Goal: Task Accomplishment & Management: Manage account settings

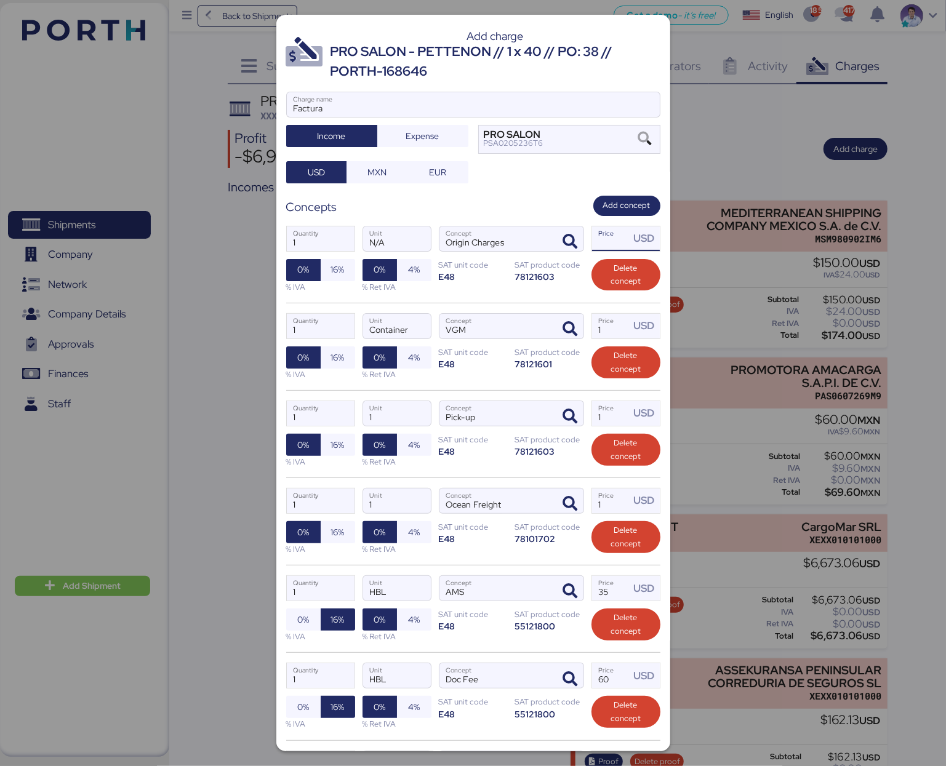
click at [607, 246] on input "Price USD" at bounding box center [611, 238] width 38 height 25
paste input "593.37"
type input "593.37"
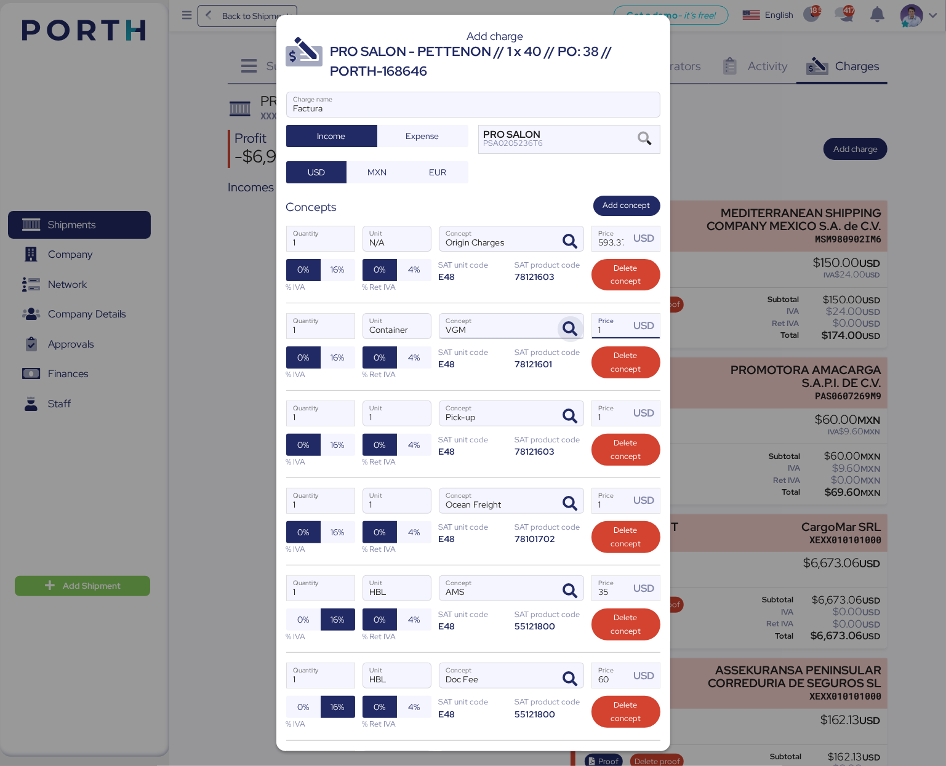
drag, startPoint x: 606, startPoint y: 332, endPoint x: 572, endPoint y: 329, distance: 34.7
click at [572, 329] on div "1 Quantity Container Unit VGM Concept 1 Price USD 0% 16% % IVA 0% 4% % Ret IVA …" at bounding box center [473, 346] width 374 height 87
paste input "23.37"
type input "123.37"
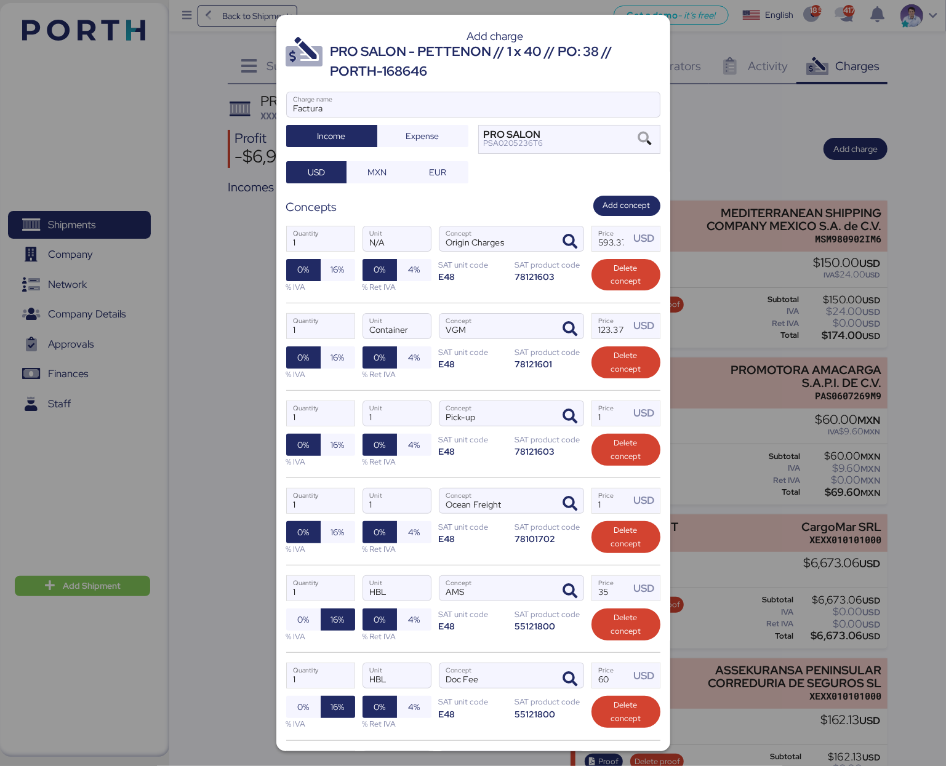
scroll to position [0, 0]
drag, startPoint x: 597, startPoint y: 419, endPoint x: 550, endPoint y: 419, distance: 47.4
click at [551, 419] on div "1 Quantity 1 Unit Pick-up Concept 1 Price USD 0% 16% % IVA 0% 4% % Ret IVA SAT …" at bounding box center [473, 433] width 374 height 87
paste input ".18205"
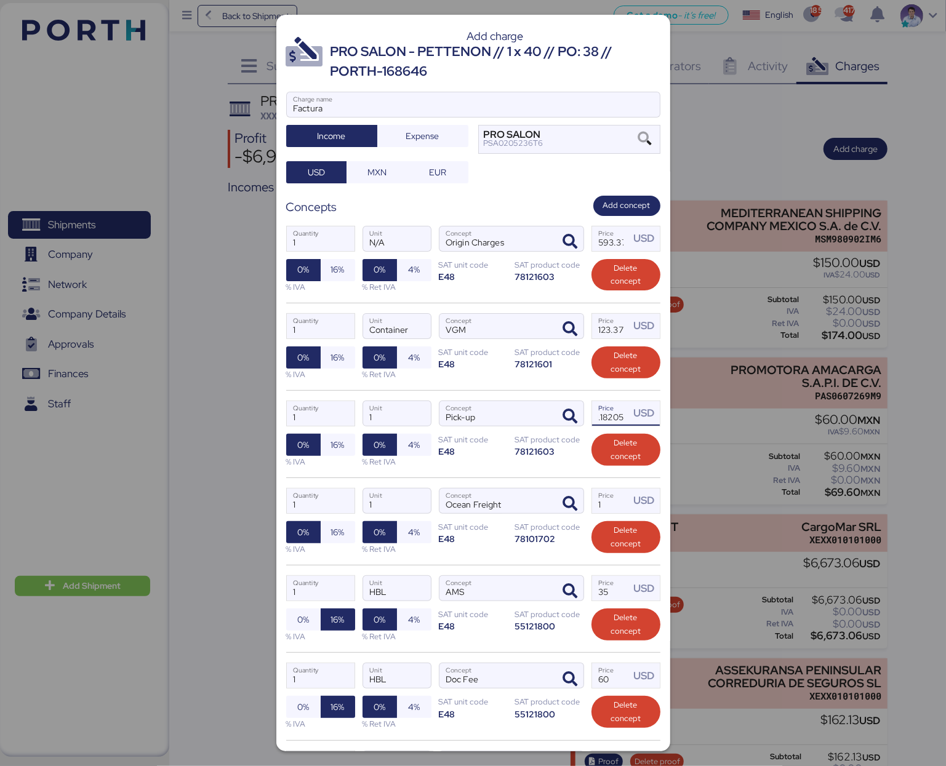
type input "1.18205"
drag, startPoint x: 600, startPoint y: 508, endPoint x: 543, endPoint y: 502, distance: 56.9
click at [543, 502] on div "1 Quantity 1 Unit Ocean Freight Concept 1 Price USD 0% 16% % IVA 0% 4% % Ret IV…" at bounding box center [473, 520] width 374 height 87
type input "4928"
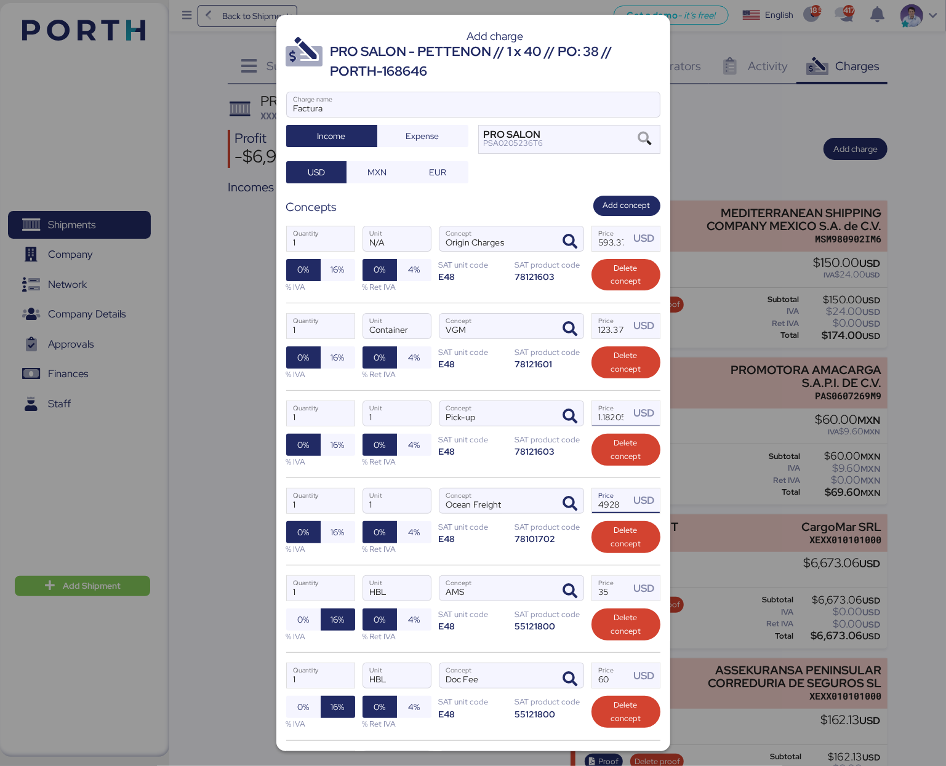
click at [594, 418] on input "1.18205" at bounding box center [611, 413] width 38 height 25
type input "1182.05"
click at [380, 328] on input "Container" at bounding box center [397, 326] width 68 height 25
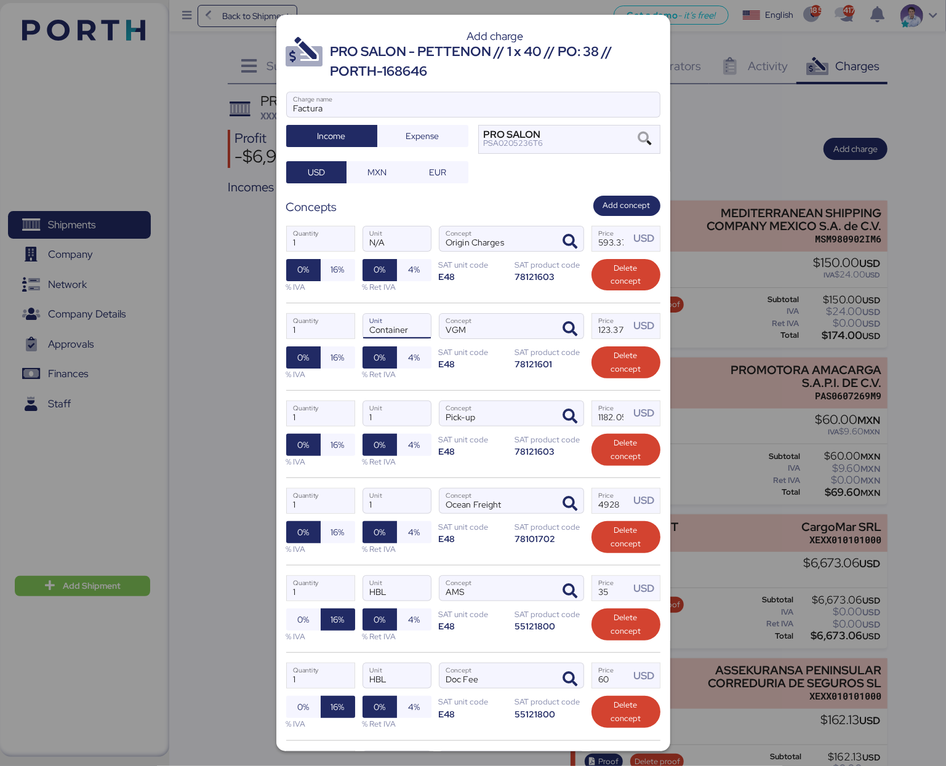
click at [380, 328] on input "Container" at bounding box center [397, 326] width 68 height 25
drag, startPoint x: 386, startPoint y: 239, endPoint x: 330, endPoint y: 241, distance: 56.0
click at [330, 241] on div "1 Quantity N/A Unit Origin Charges Concept 593.37 Price USD 0% 16% % IVA 0% 4% …" at bounding box center [473, 259] width 374 height 87
paste input "Container"
type input "Container"
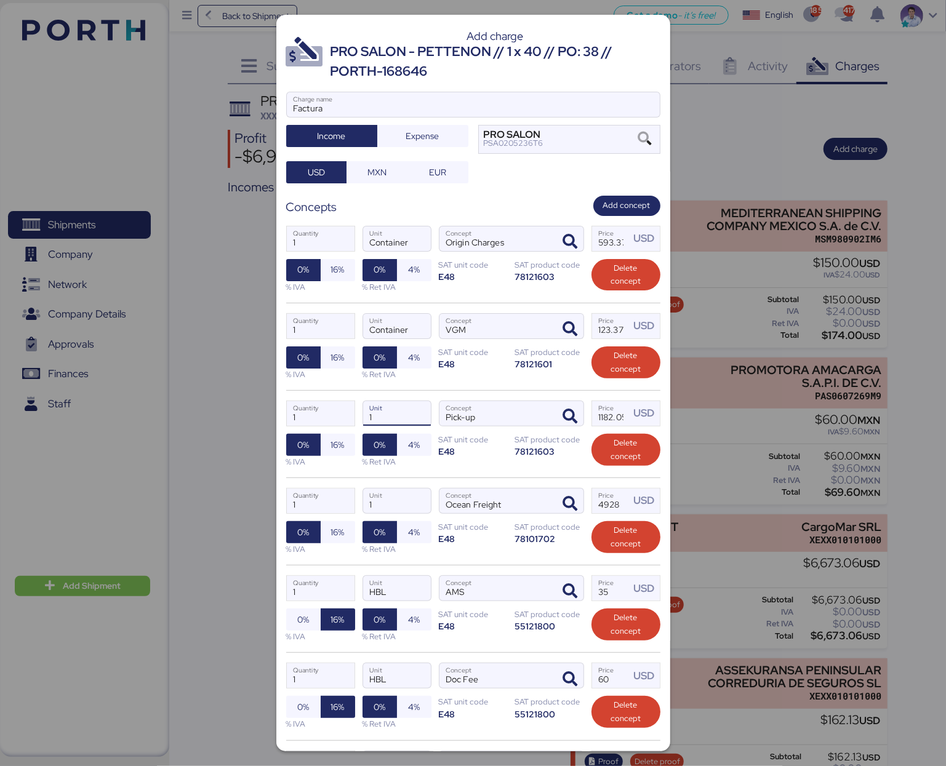
drag, startPoint x: 376, startPoint y: 420, endPoint x: 353, endPoint y: 421, distance: 23.4
click at [354, 421] on div "1 Quantity 1 Unit Pick-up Concept 1182.05 Price USD 0% 16% % IVA 0% 4% % Ret IV…" at bounding box center [473, 433] width 374 height 87
paste input "Container"
type input "Container"
click at [437, 387] on div "1 Quantity Container Unit VGM Concept 123.37 Price USD 0% 16% % IVA 0% 4% % Ret…" at bounding box center [473, 346] width 374 height 87
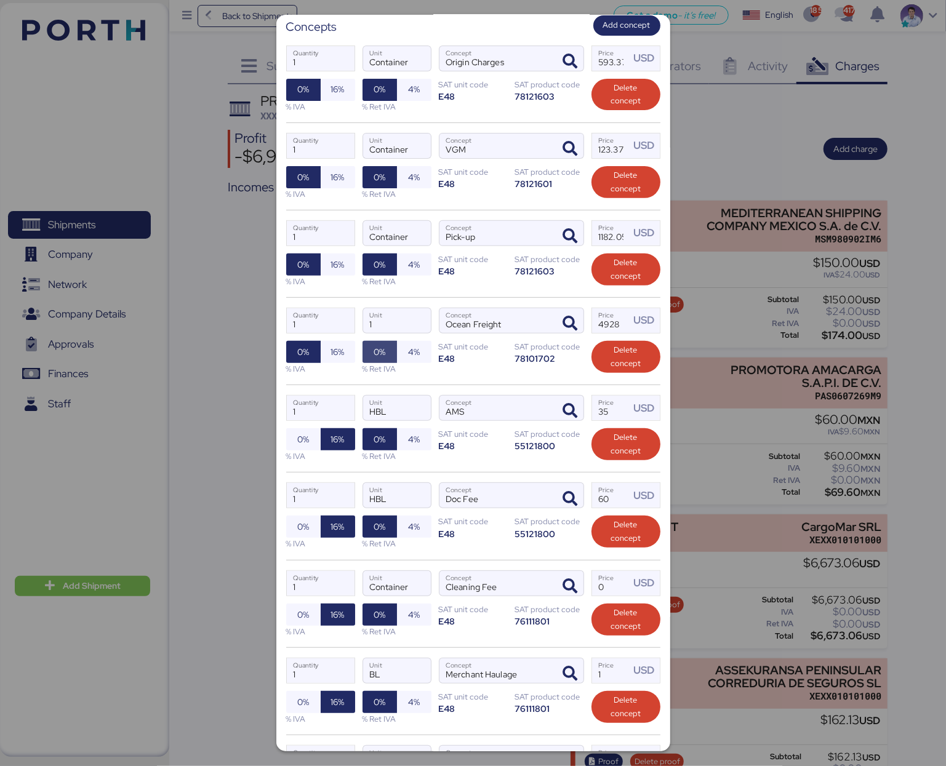
scroll to position [185, 0]
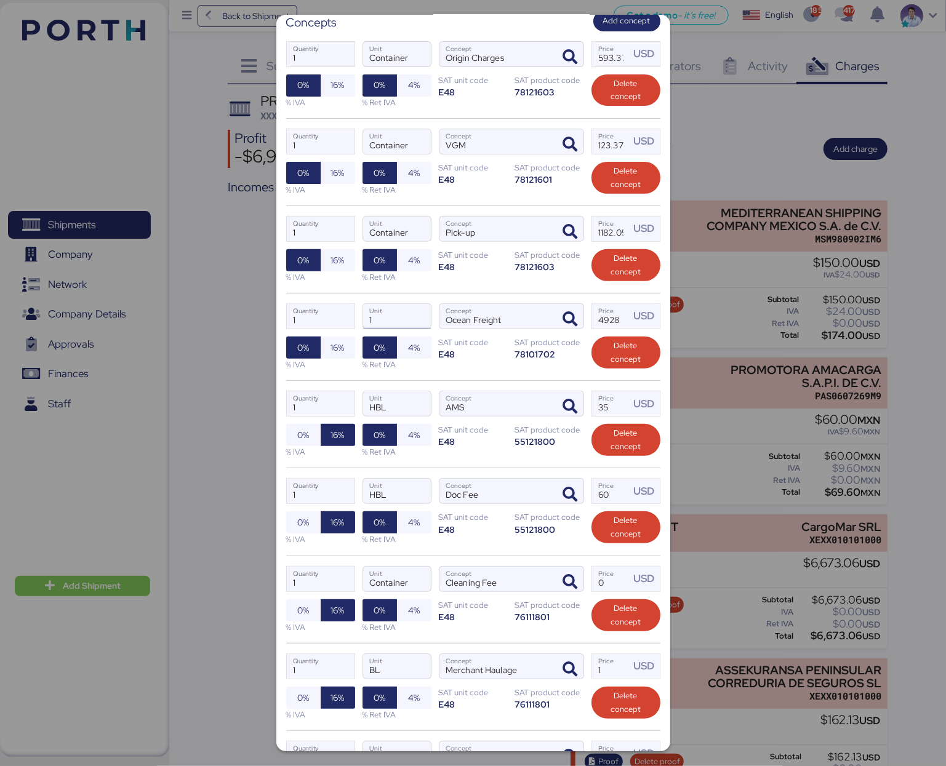
click at [367, 323] on input "1" at bounding box center [397, 316] width 68 height 25
paste input "Container"
type input "Container"
click at [407, 540] on div "% Ret IVA" at bounding box center [396, 539] width 69 height 12
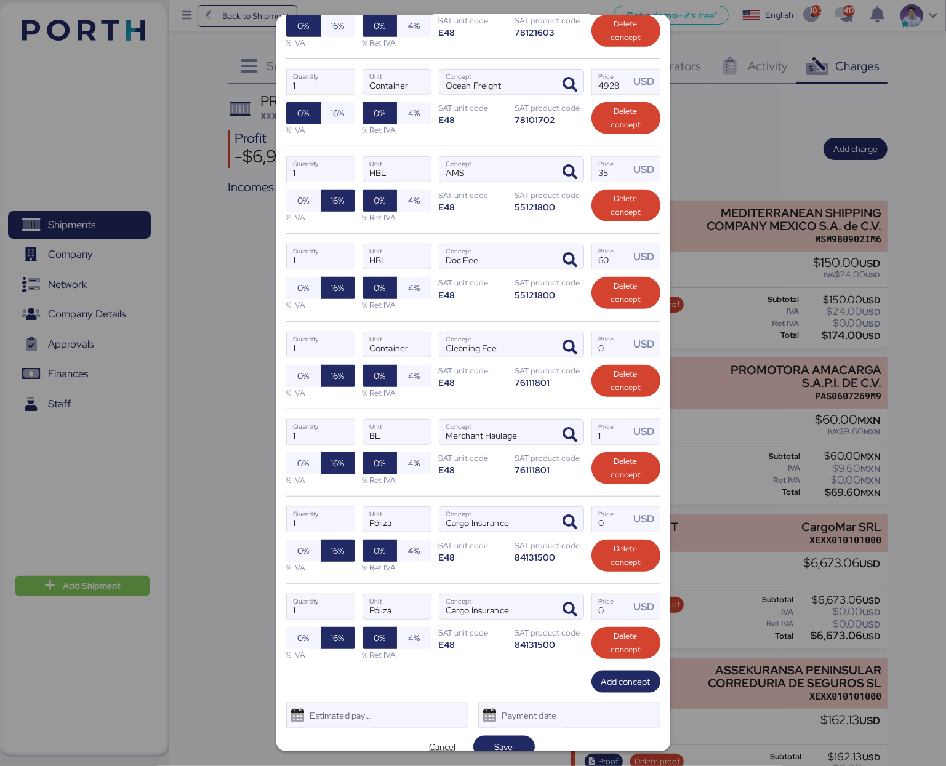
scroll to position [429, 0]
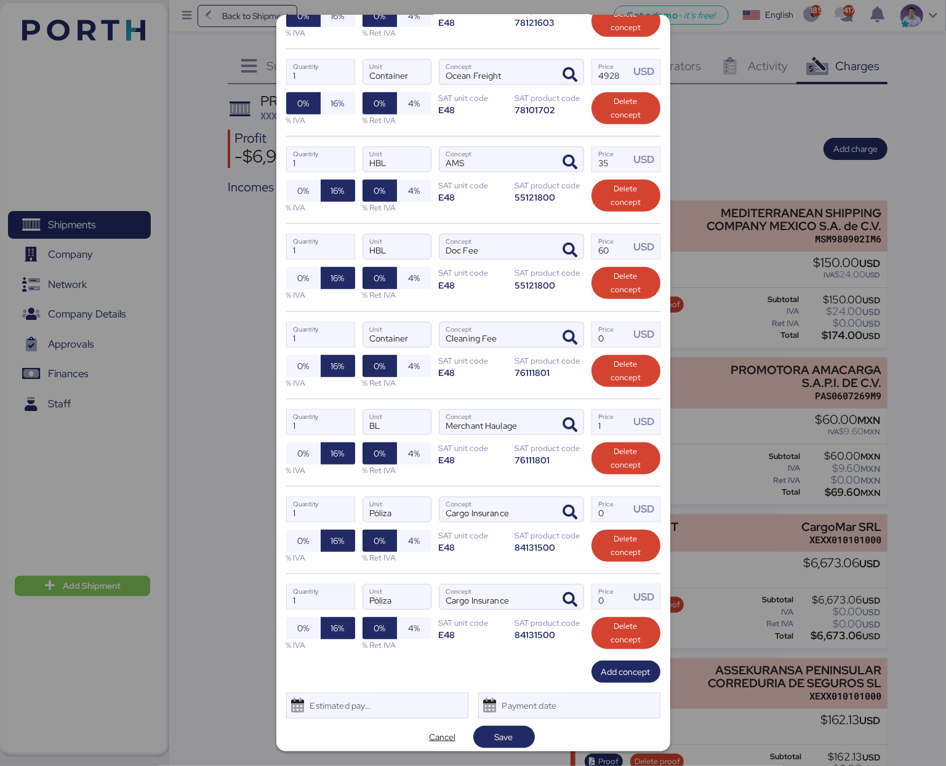
click at [475, 562] on div "1 Quantity Póliza Unit Cargo Insurance Concept 0 Price USD 0% 16% % IVA 0% 4% %…" at bounding box center [473, 529] width 374 height 87
click at [380, 521] on input "Póliza" at bounding box center [397, 509] width 68 height 25
click at [563, 514] on icon "button" at bounding box center [570, 512] width 15 height 15
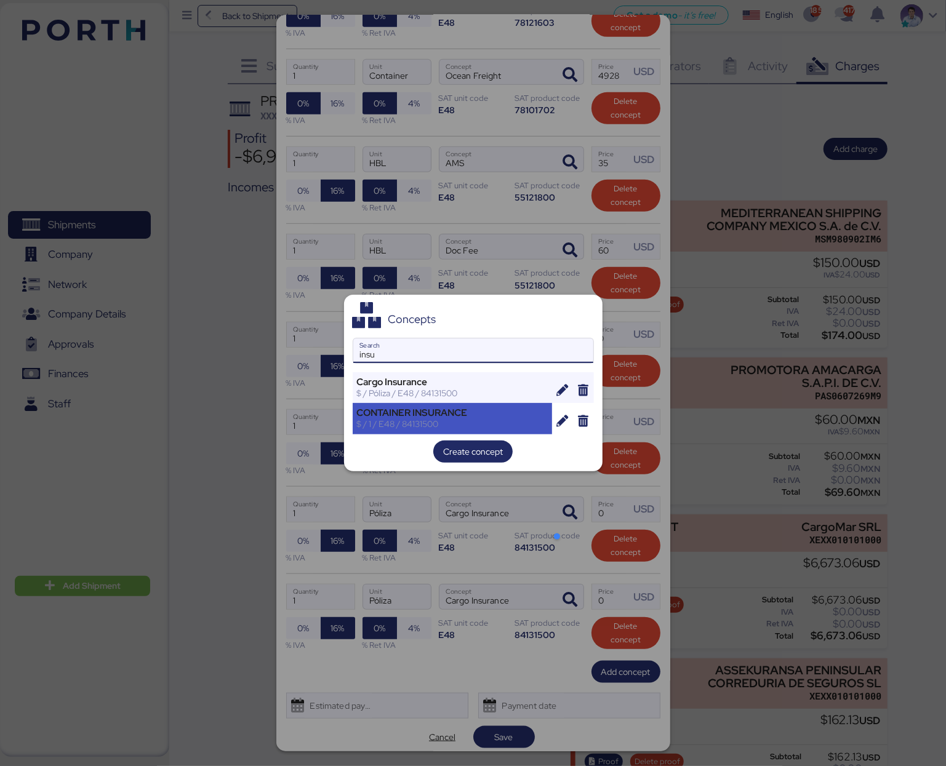
type input "insu"
click at [434, 413] on div "CONTAINER INSURANCE" at bounding box center [452, 412] width 191 height 11
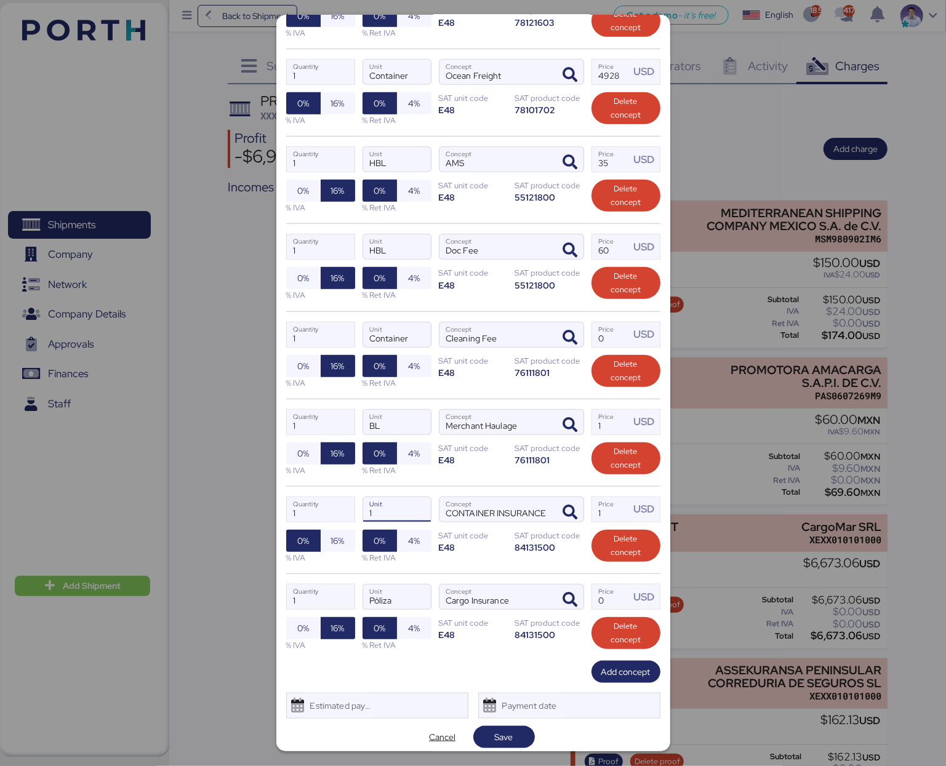
drag, startPoint x: 386, startPoint y: 513, endPoint x: 353, endPoint y: 513, distance: 32.6
click at [353, 513] on div "1 Quantity 1 Unit CONTAINER INSURANCE Concept 1 Price USD 0% 16% % IVA 0% 4% % …" at bounding box center [473, 529] width 374 height 87
paste input "Container"
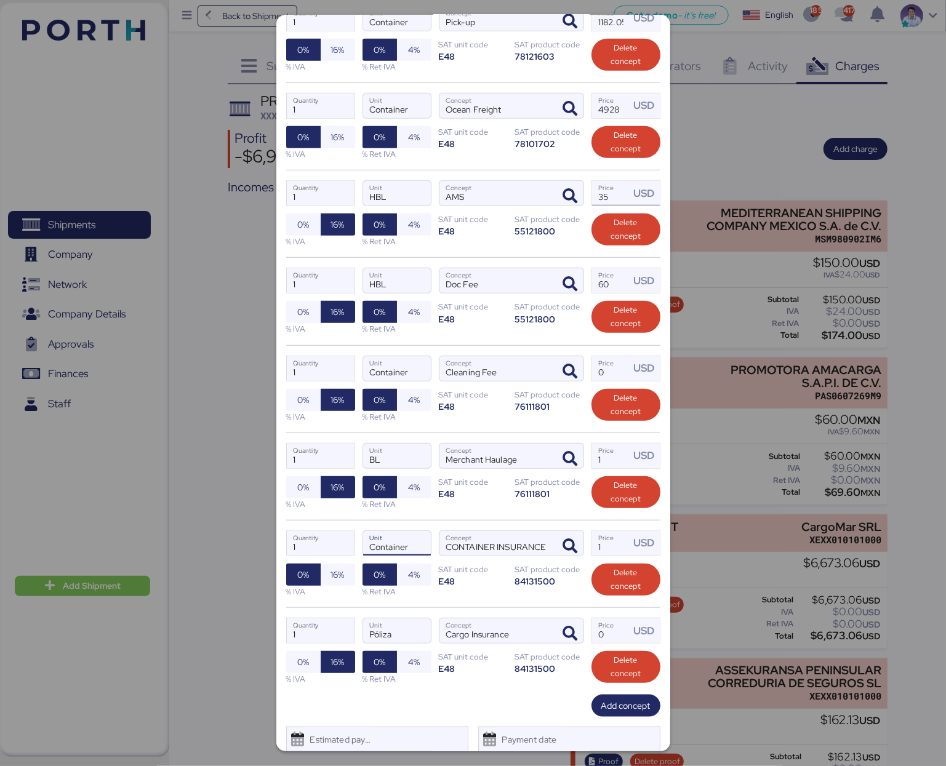
type input "Container"
click at [594, 202] on input "35" at bounding box center [611, 193] width 38 height 25
type input "15"
click at [604, 286] on input "60" at bounding box center [611, 280] width 38 height 25
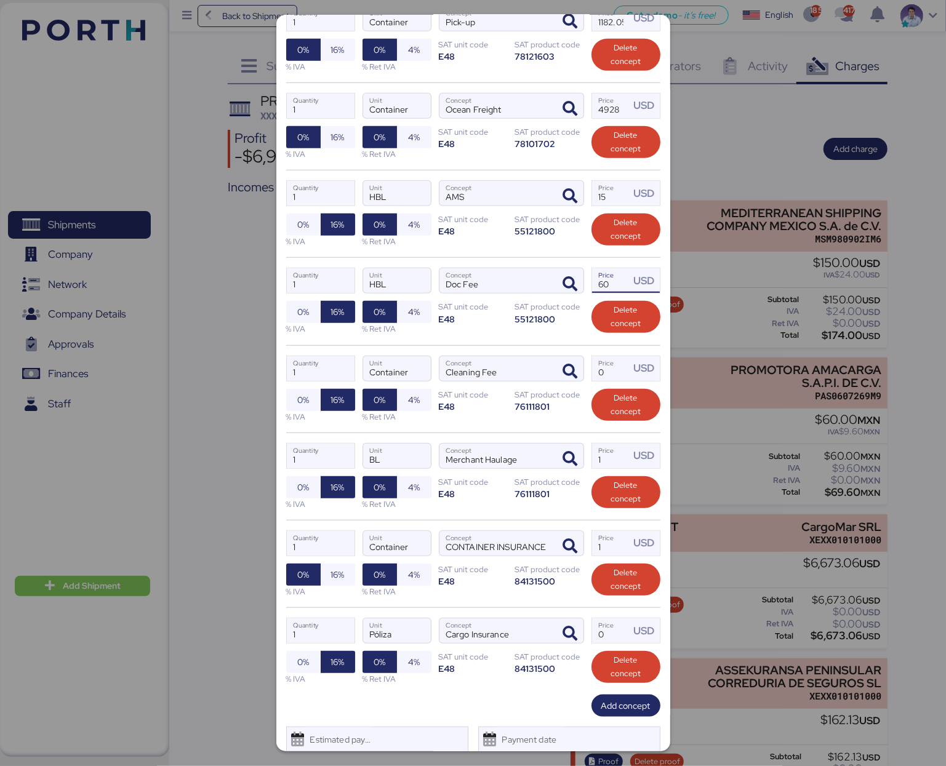
type input "6"
type input "130"
click at [598, 375] on input "Price USD" at bounding box center [611, 368] width 38 height 25
type input "40"
click at [603, 459] on input "1" at bounding box center [611, 456] width 38 height 25
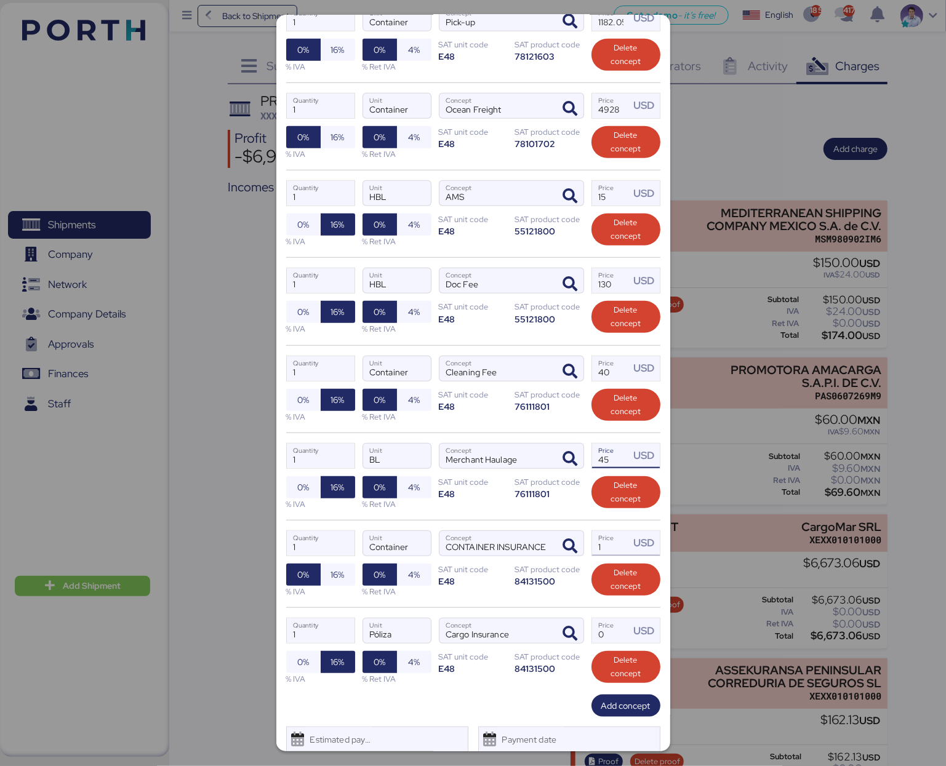
type input "45"
click at [597, 553] on input "1" at bounding box center [611, 543] width 38 height 25
type input "10"
click at [615, 638] on input "Price USD" at bounding box center [611, 630] width 38 height 25
type input "1"
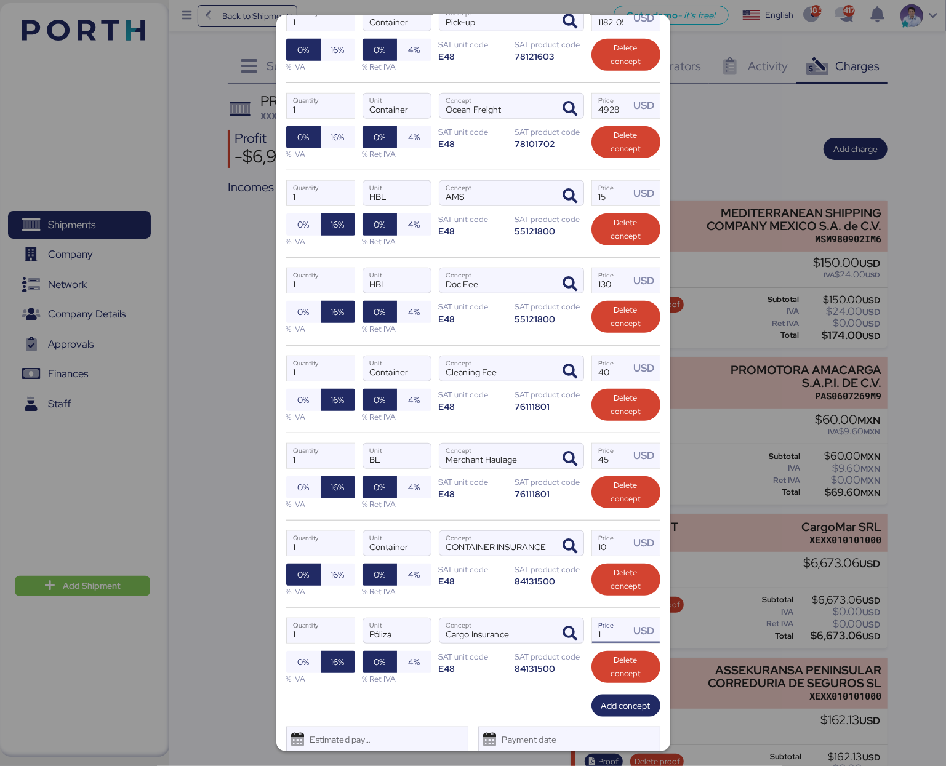
click at [521, 607] on div "1 Quantity Container Unit CONTAINER INSURANCE Concept 10 Price USD 0% 16% % IVA…" at bounding box center [473, 563] width 374 height 87
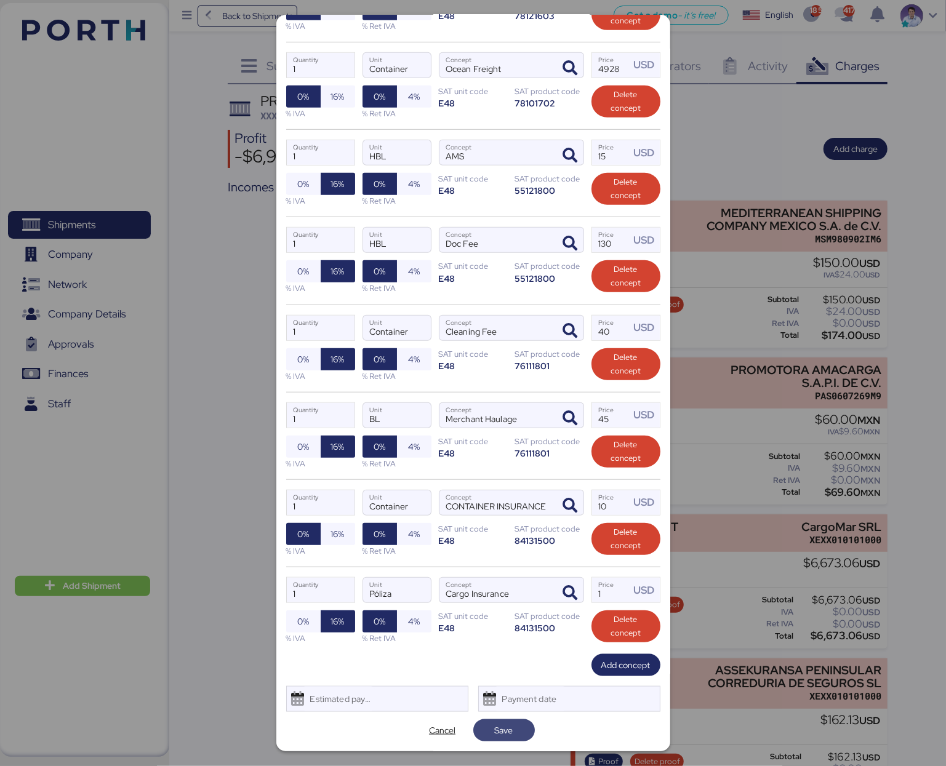
click at [517, 732] on span "Save" at bounding box center [504, 730] width 42 height 17
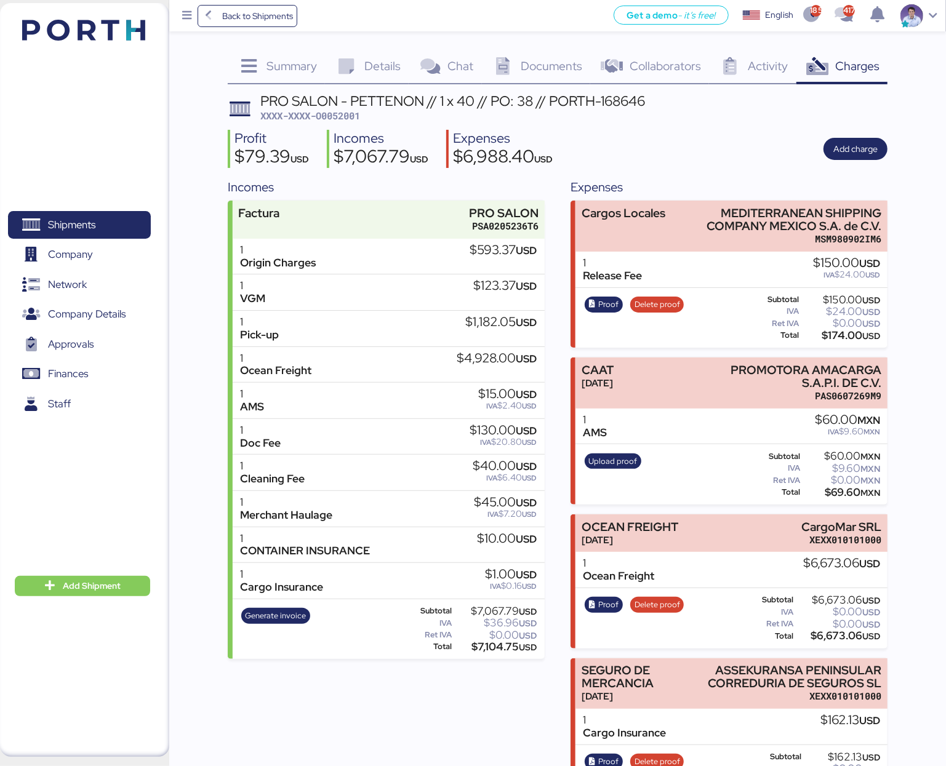
click at [741, 176] on div "PRO SALON - PETTENON // 1 x 40 // PO: 38 // PORTH-168646 XXXX-XXXX-O0052001 Pro…" at bounding box center [558, 449] width 660 height 711
click at [486, 252] on div "$593.37 USD" at bounding box center [503, 251] width 67 height 14
copy div "593.37"
click at [492, 287] on div "$123.37 USD" at bounding box center [505, 286] width 63 height 14
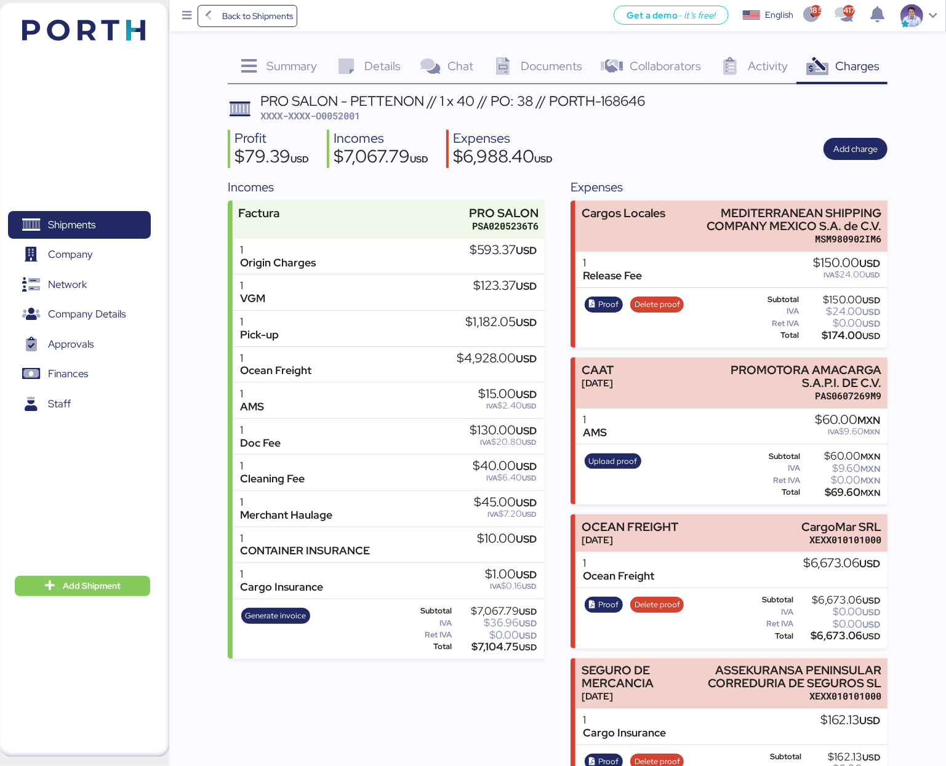
click at [492, 287] on div "$123.37 USD" at bounding box center [505, 286] width 63 height 14
copy div "123.37"
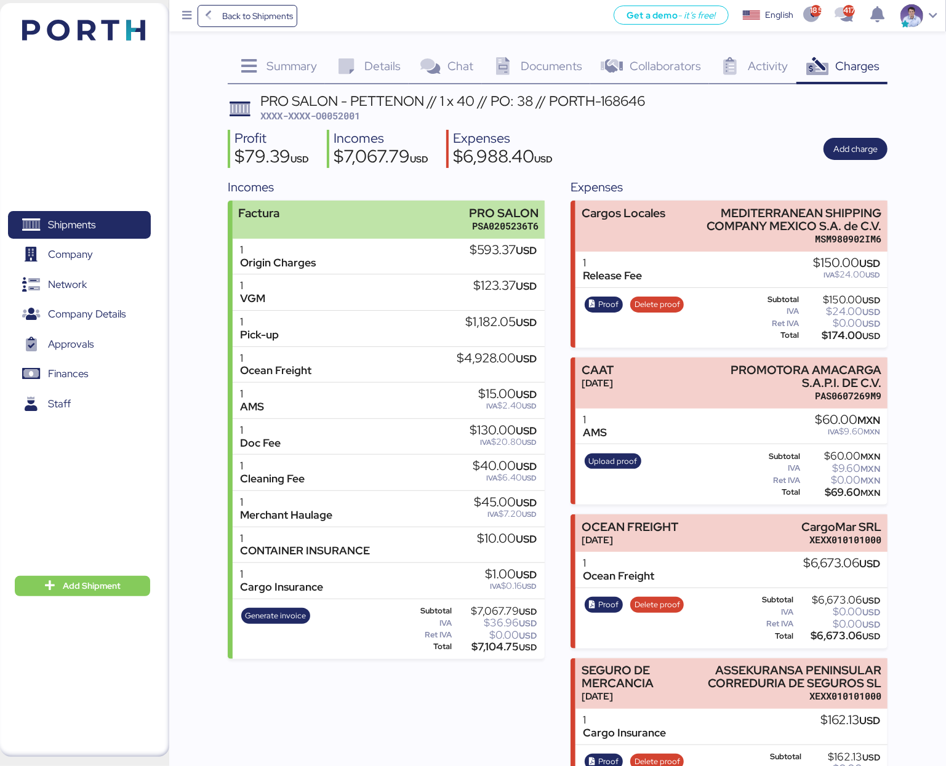
click at [506, 234] on div "Factura PRO SALON PSA0205236T6" at bounding box center [389, 220] width 312 height 38
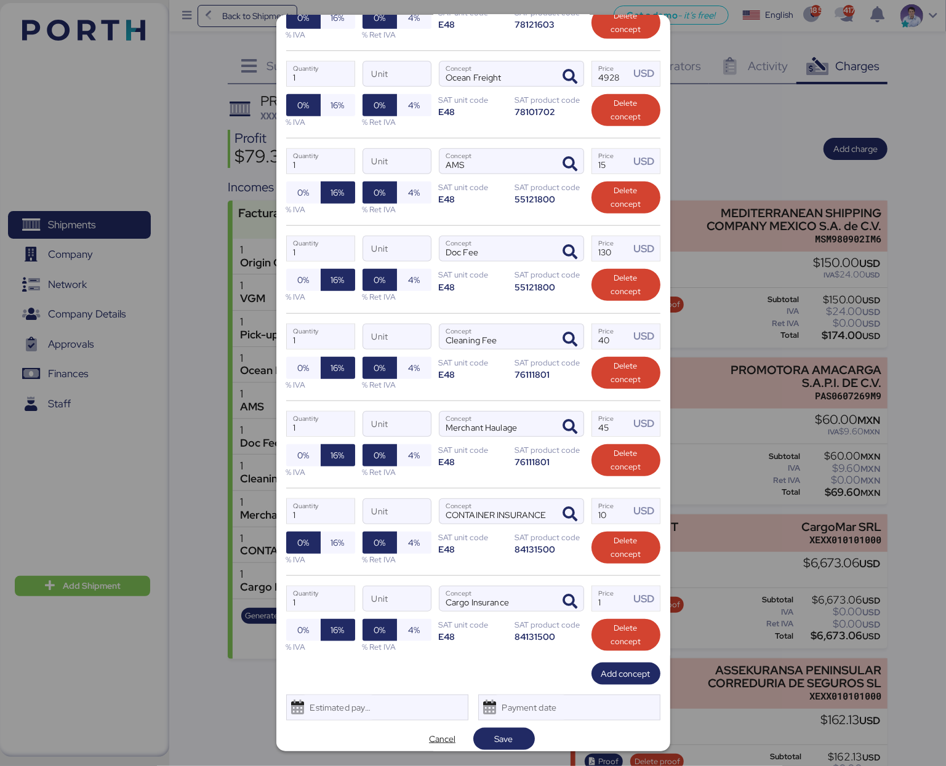
scroll to position [458, 0]
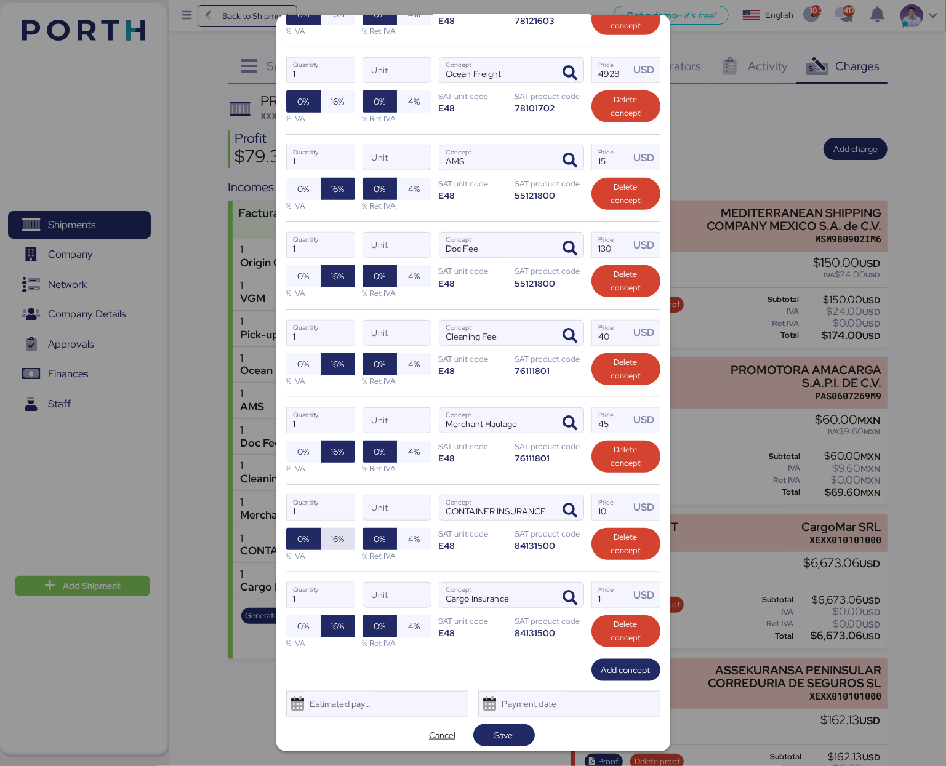
click at [341, 543] on span "16%" at bounding box center [338, 539] width 14 height 15
click at [495, 740] on span "Save" at bounding box center [504, 735] width 18 height 15
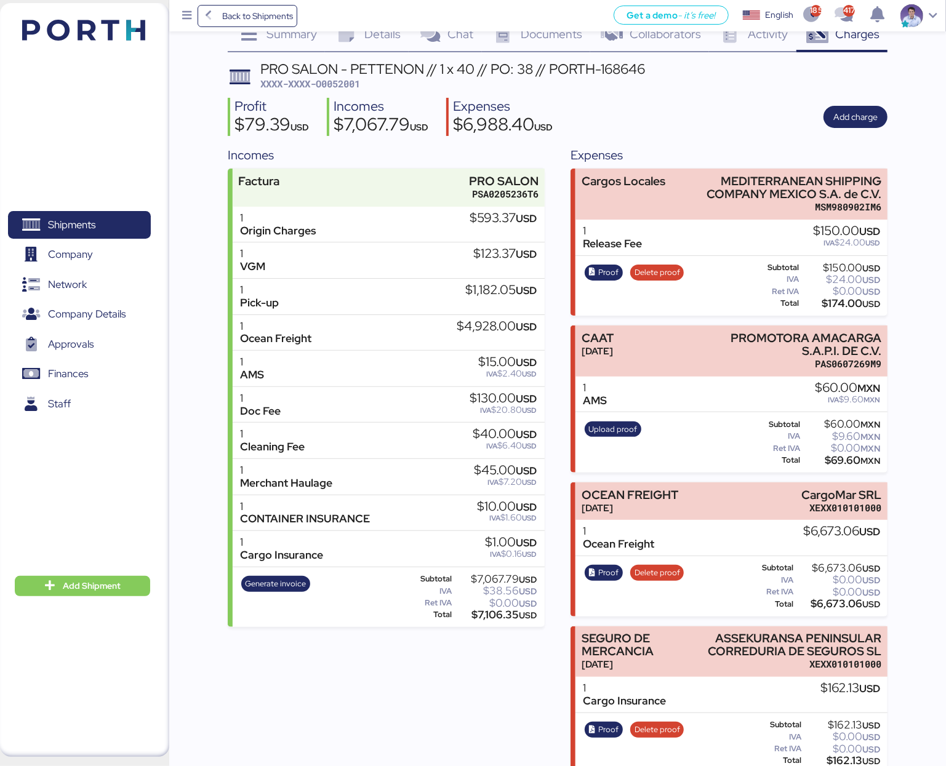
scroll to position [40, 0]
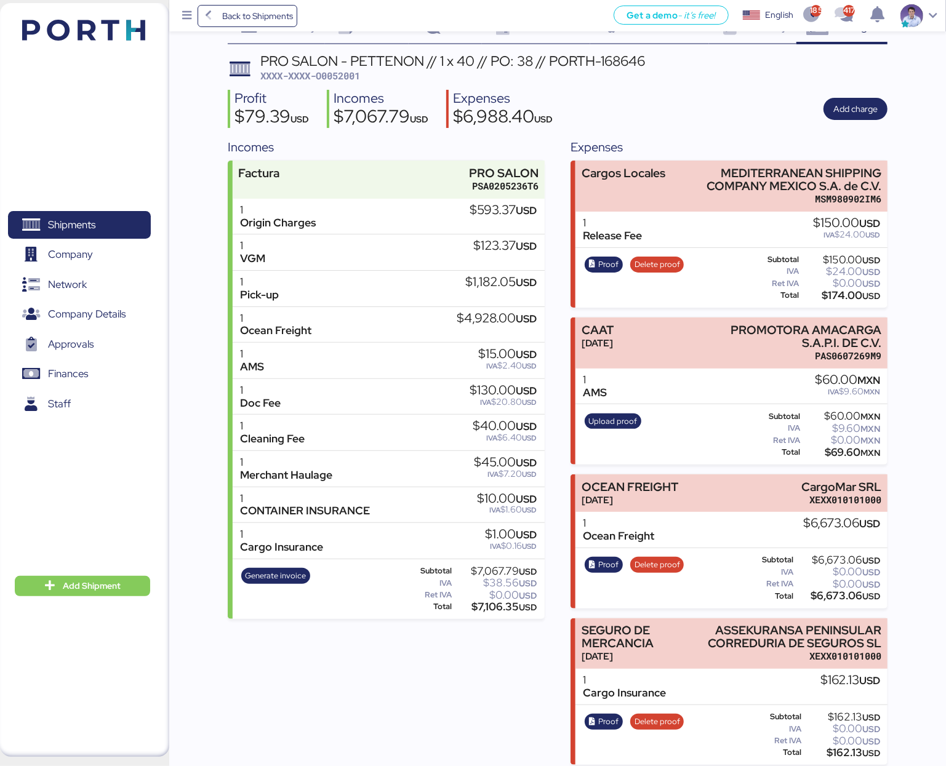
click at [670, 106] on div "Profit $79.39 USD Incomes $7,067.79 USD Expenses $6,988.40 USD Add charge" at bounding box center [558, 109] width 660 height 39
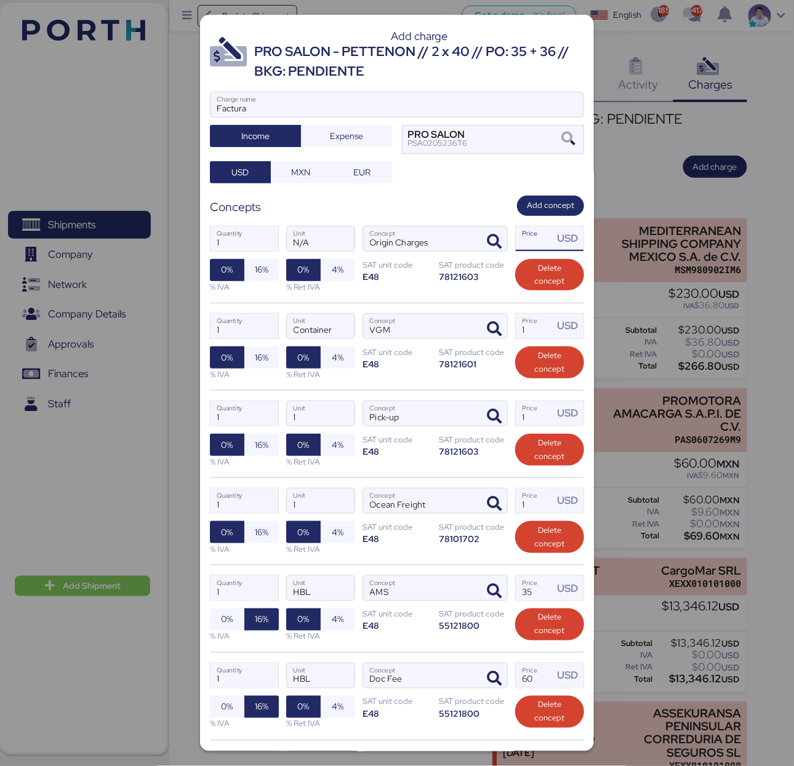
click at [521, 246] on input "Price USD" at bounding box center [535, 238] width 38 height 25
paste input "593.37"
type input "593.37"
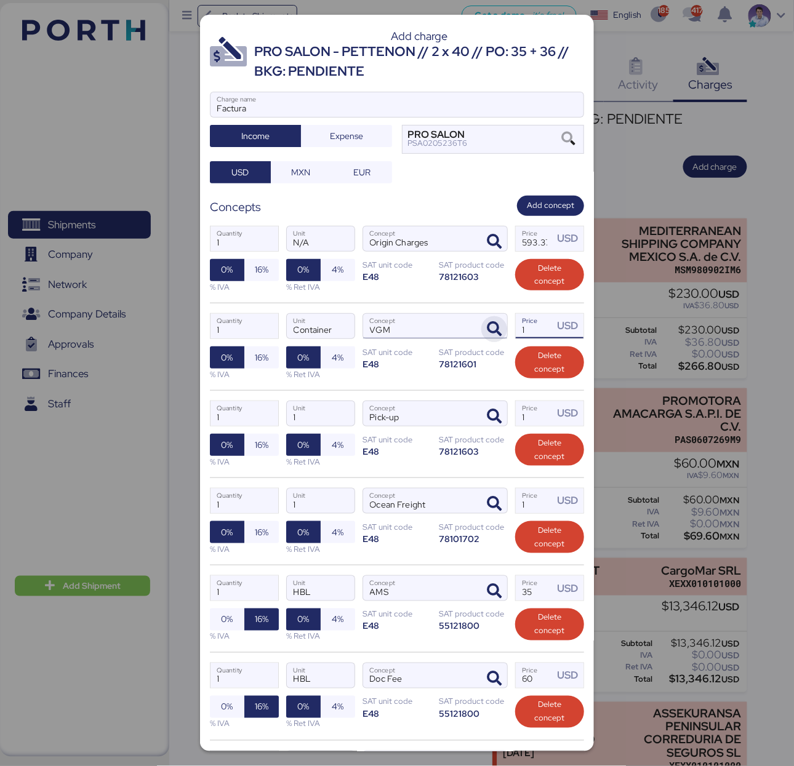
drag, startPoint x: 520, startPoint y: 338, endPoint x: 490, endPoint y: 334, distance: 30.5
click at [490, 334] on div "1 Quantity Container Unit VGM Concept 1 Price USD 0% 16% % IVA 0% 4% % Ret IVA …" at bounding box center [397, 346] width 374 height 87
paste input "23.37"
type input "123.37"
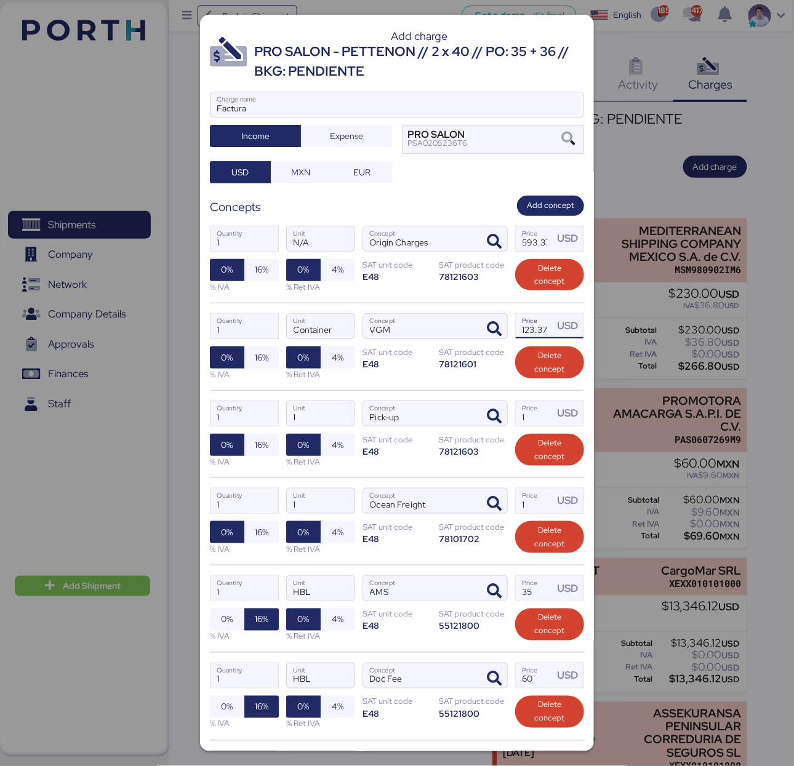
click at [442, 300] on div "1 Quantity N/A Unit Origin Charges Concept 593.37 Price USD 0% 16% % IVA 0% 4% …" at bounding box center [397, 259] width 374 height 87
drag, startPoint x: 527, startPoint y: 425, endPoint x: 449, endPoint y: 418, distance: 78.5
click at [449, 418] on div "1 Quantity 1 Unit Pick-up Concept 1 Price USD 0% 16% % IVA 0% 4% % Ret IVA SAT …" at bounding box center [397, 433] width 374 height 87
paste input ".18205"
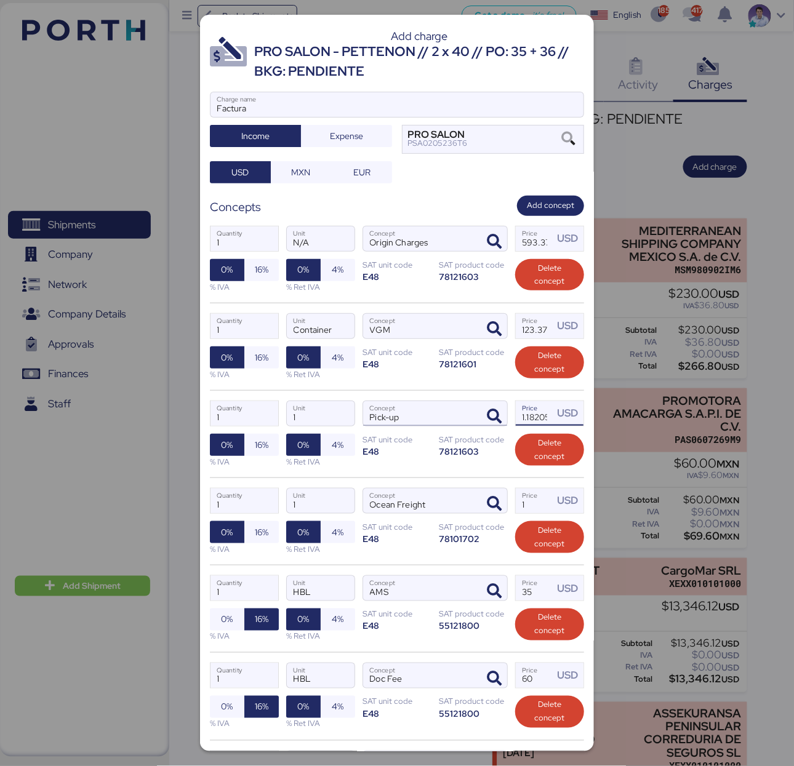
scroll to position [0, 6]
type input "1.18205"
click at [449, 390] on div "1 Quantity Container Unit VGM Concept 123.37 Price USD 0% 16% % IVA 0% 4% % Ret…" at bounding box center [397, 346] width 374 height 87
click at [526, 511] on input "1" at bounding box center [535, 501] width 38 height 25
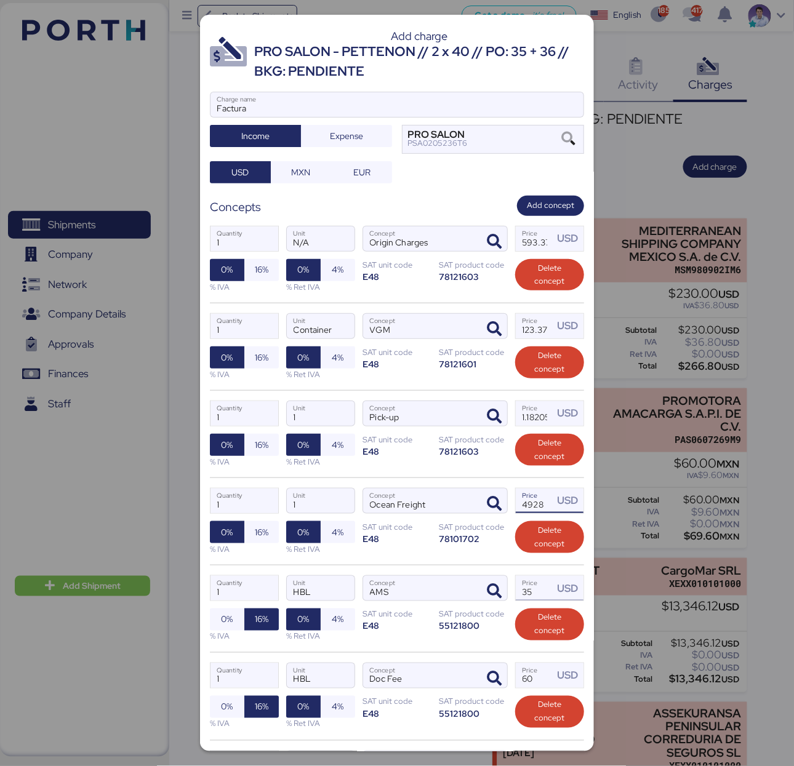
type input "4928"
click at [522, 596] on input "35" at bounding box center [535, 588] width 38 height 25
type input "3"
type input "15"
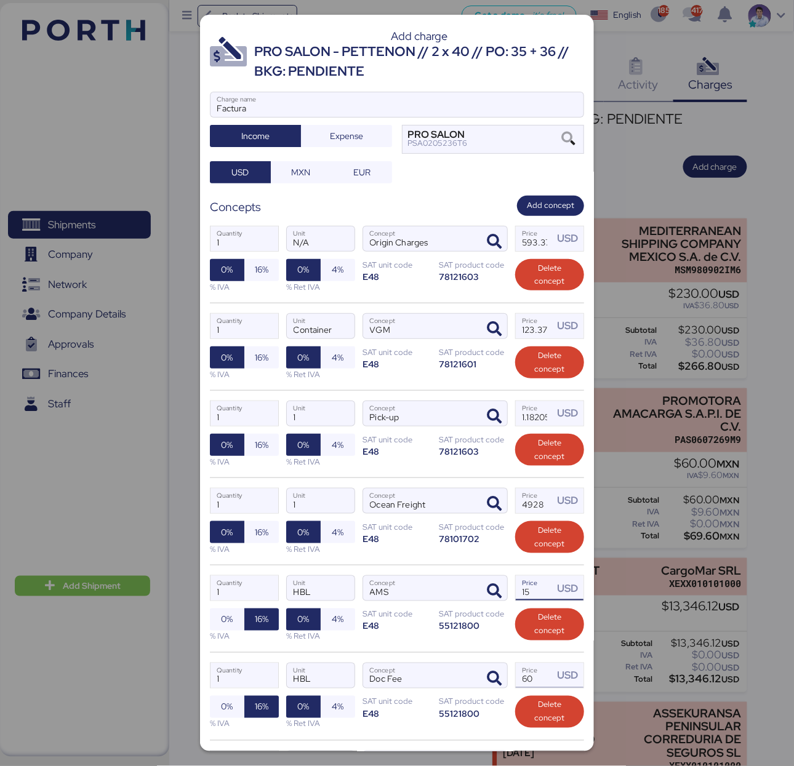
click at [516, 685] on input "60" at bounding box center [535, 675] width 38 height 25
type input "130"
click at [505, 665] on div "1 Quantity HBL Unit Doc Fee Concept 130 Price USD 0% 16% % IVA 0% 4% % Ret IVA …" at bounding box center [397, 695] width 374 height 87
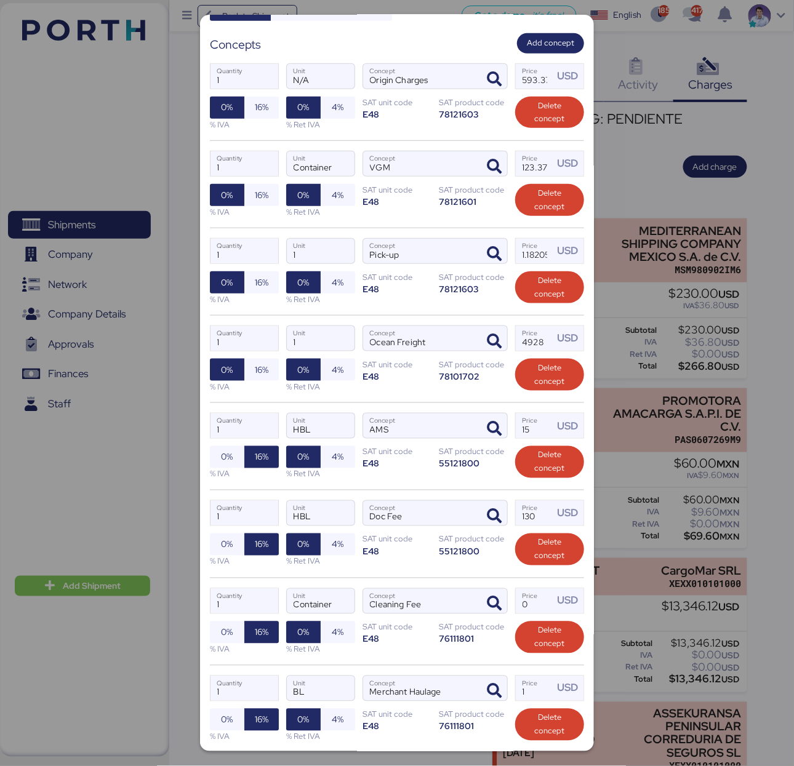
scroll to position [169, 0]
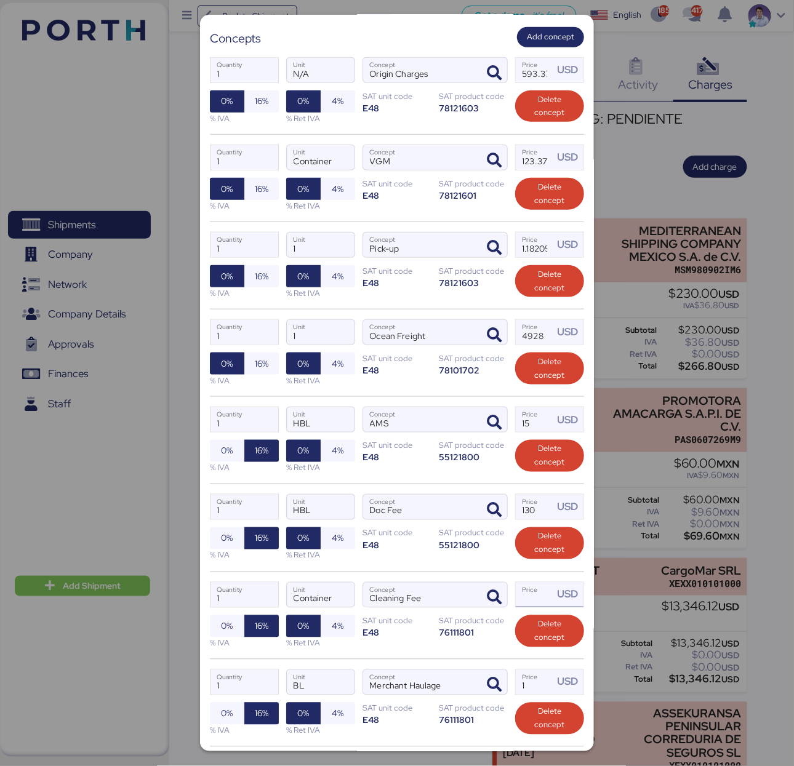
click at [526, 607] on input "Price USD" at bounding box center [535, 595] width 38 height 25
type input "40"
click at [518, 693] on input "1" at bounding box center [535, 682] width 38 height 25
type input "45"
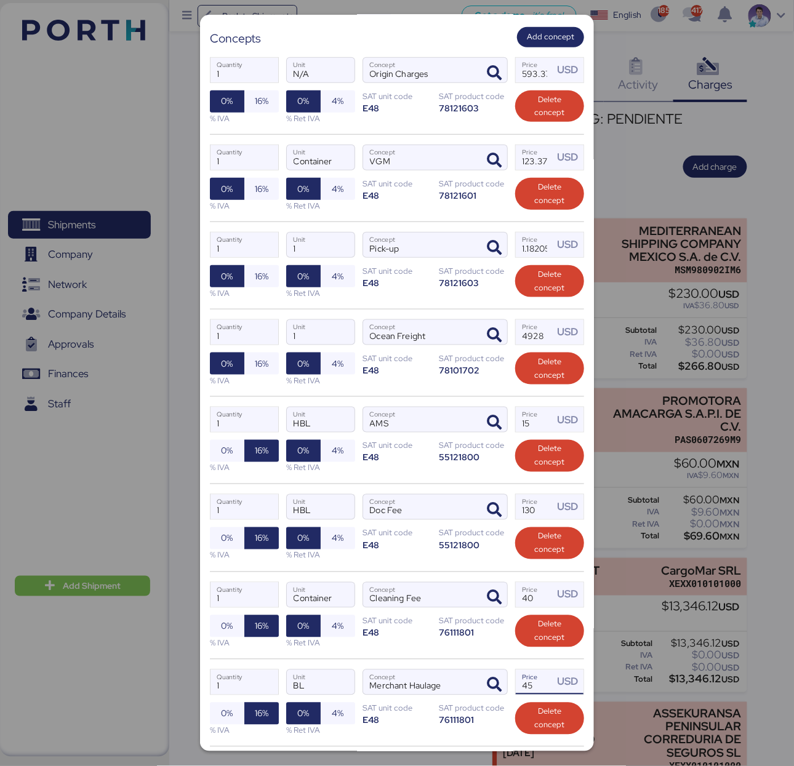
click at [484, 654] on div "1 Quantity Container Unit Cleaning Fee Concept 40 Price USD 0% 16% % IVA 0% 4% …" at bounding box center [397, 615] width 374 height 87
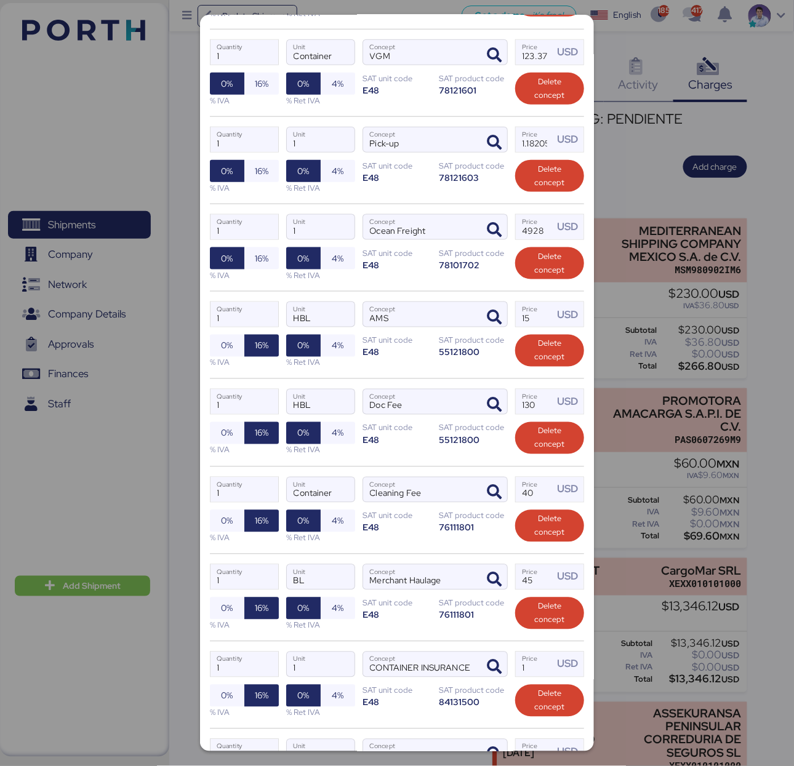
scroll to position [289, 0]
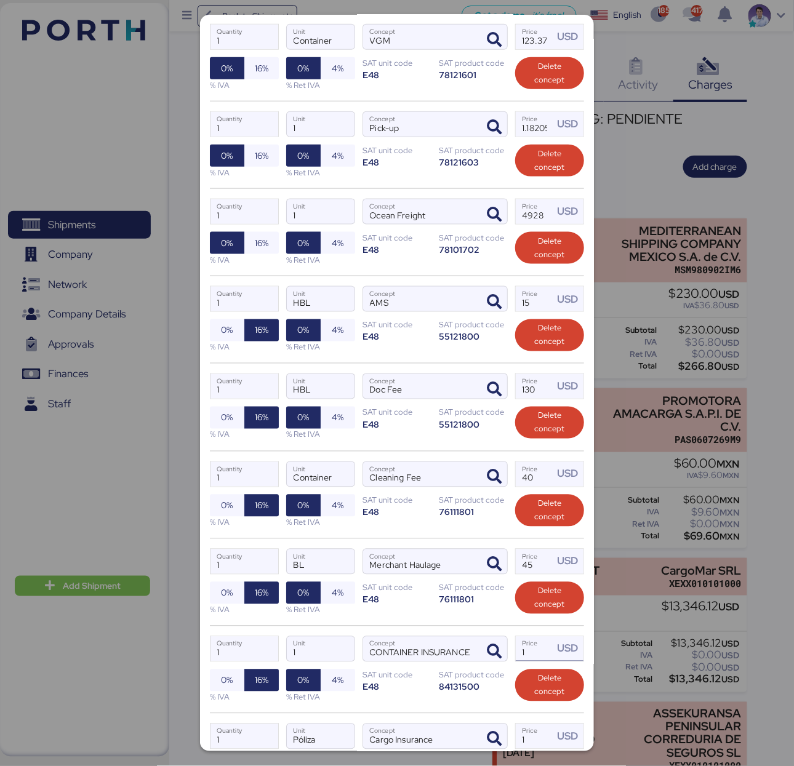
click at [532, 661] on input "1" at bounding box center [535, 649] width 38 height 25
type input "10"
click at [491, 626] on div "1 Quantity BL Unit Merchant Haulage Concept 45 Price USD 0% 16% % IVA 0% 4% % R…" at bounding box center [397, 581] width 374 height 87
click at [309, 479] on input "Container" at bounding box center [321, 474] width 68 height 25
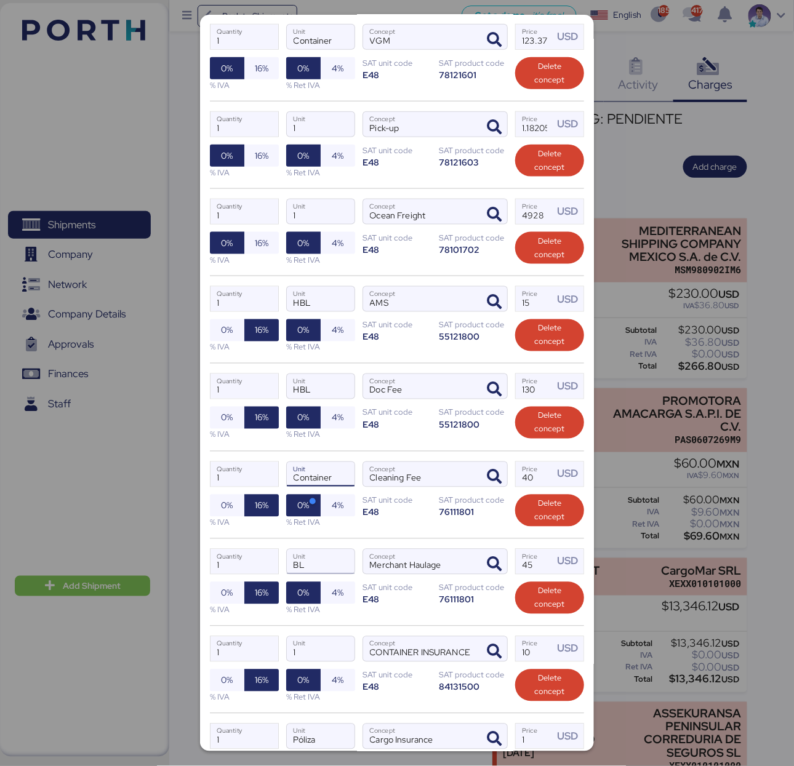
click at [292, 571] on input "BL" at bounding box center [321, 561] width 68 height 25
paste input "Container"
type input "Container"
drag, startPoint x: 315, startPoint y: 213, endPoint x: 303, endPoint y: 212, distance: 11.7
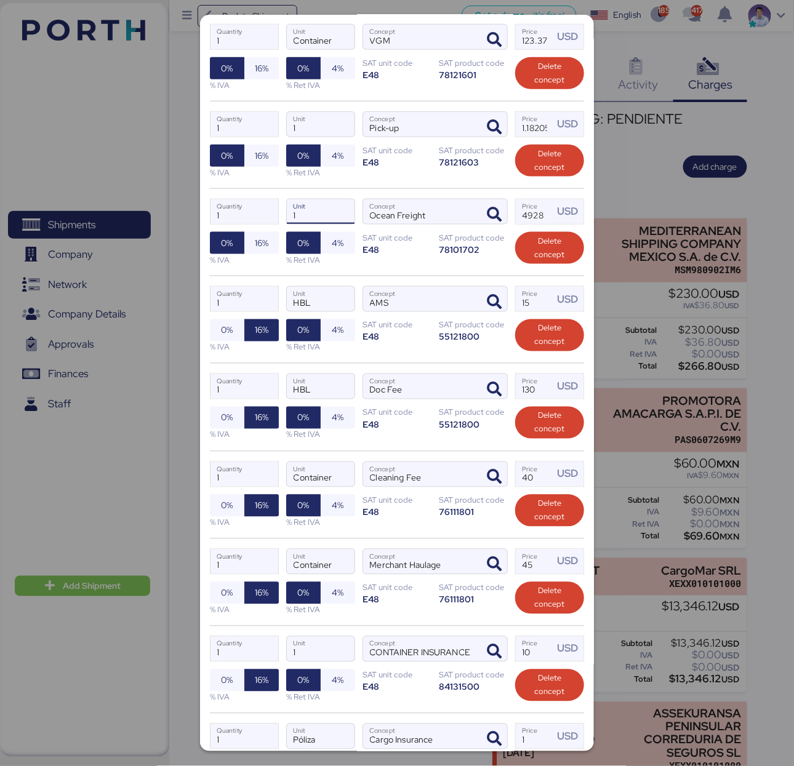
click at [303, 212] on input "1" at bounding box center [321, 211] width 68 height 25
paste input "Container"
type input "Container"
click at [311, 132] on input "1" at bounding box center [321, 124] width 68 height 25
paste input "Container"
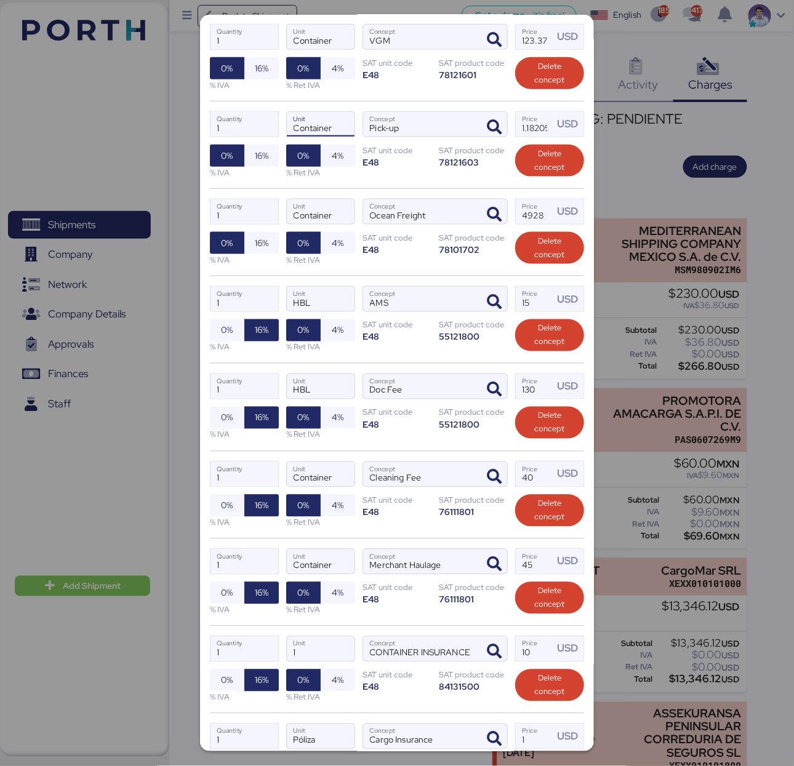
type input "Container"
click at [335, 105] on div "1 Quantity Container Unit Pick-up Concept 1.18205 Price USD 0% 16% % IVA 0% 4% …" at bounding box center [397, 144] width 374 height 87
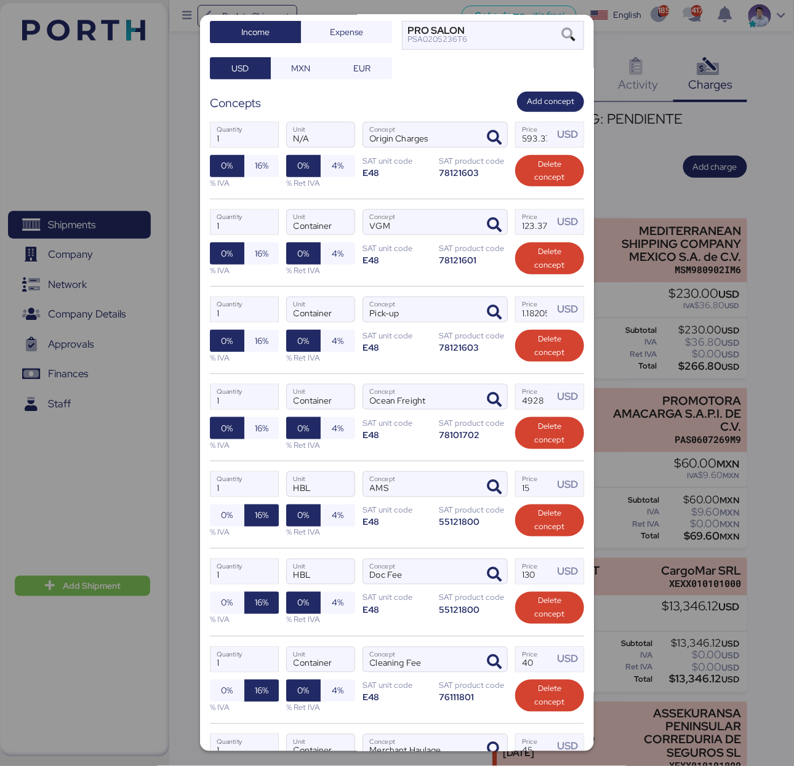
scroll to position [67, 0]
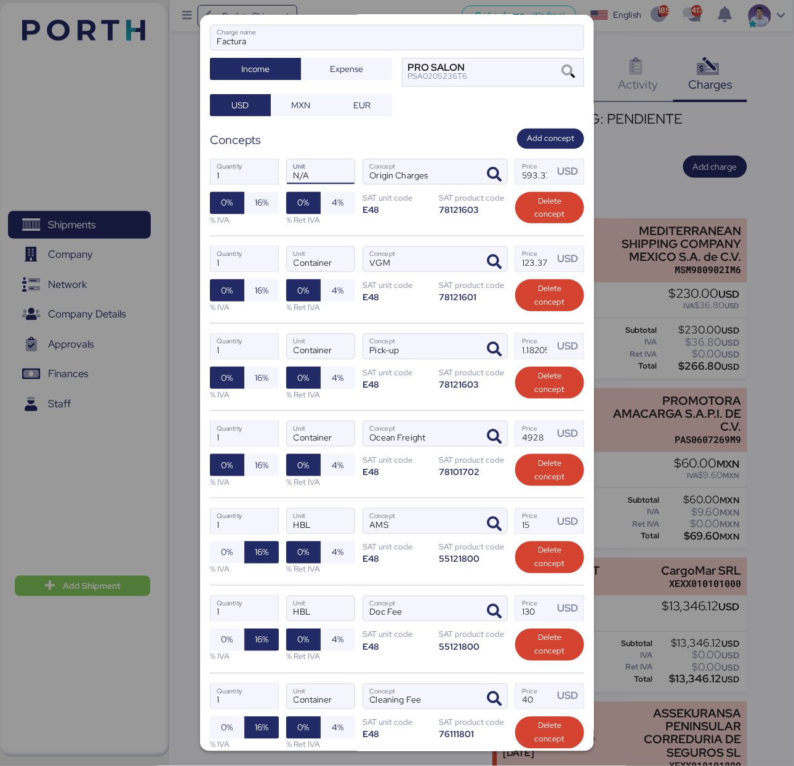
drag, startPoint x: 316, startPoint y: 179, endPoint x: 217, endPoint y: 150, distance: 103.8
click at [217, 150] on div "1 Quantity N/A Unit Origin Charges Concept 593.37 Price USD 0% 16% % IVA 0% 4% …" at bounding box center [397, 192] width 374 height 87
paste input "Container"
type input "Container"
click at [423, 124] on div "Add charge PRO SALON - PETTENON // 2 x 40 // PO: 35 + 36 // BKG: PENDIENTE Fact…" at bounding box center [397, 383] width 394 height 737
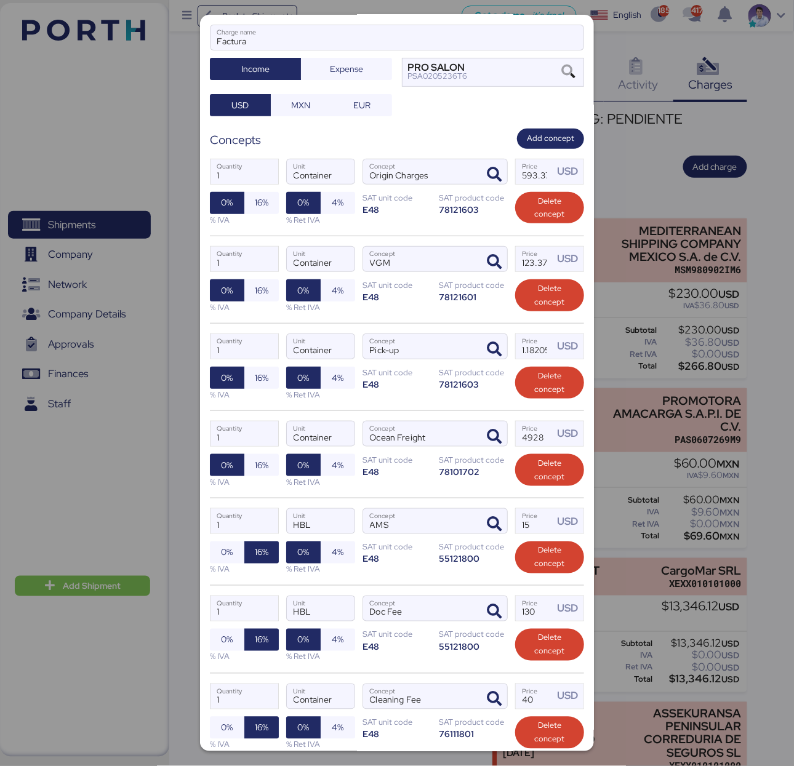
scroll to position [443, 0]
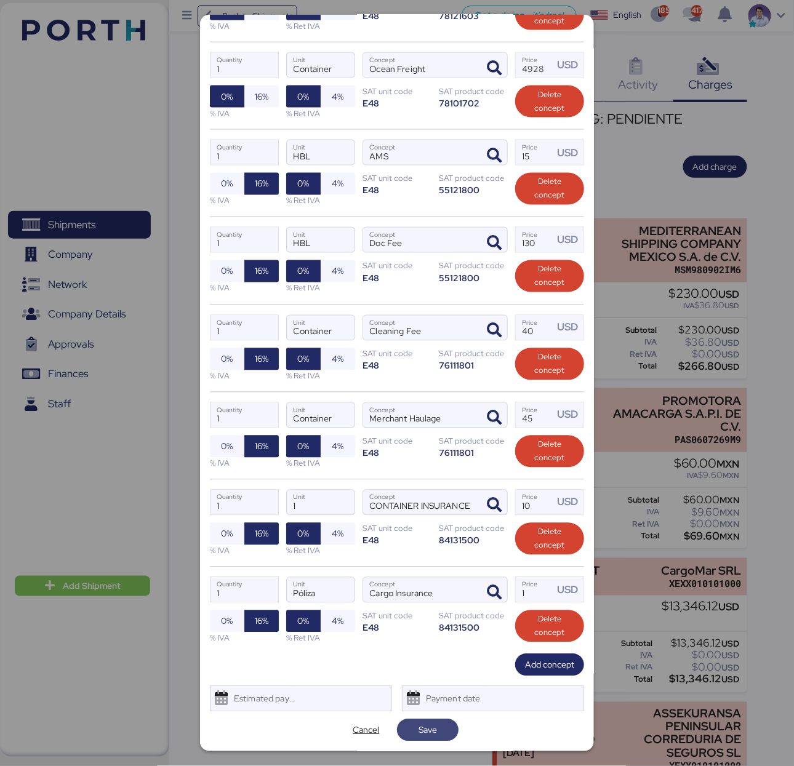
click at [418, 731] on span "Save" at bounding box center [427, 730] width 18 height 15
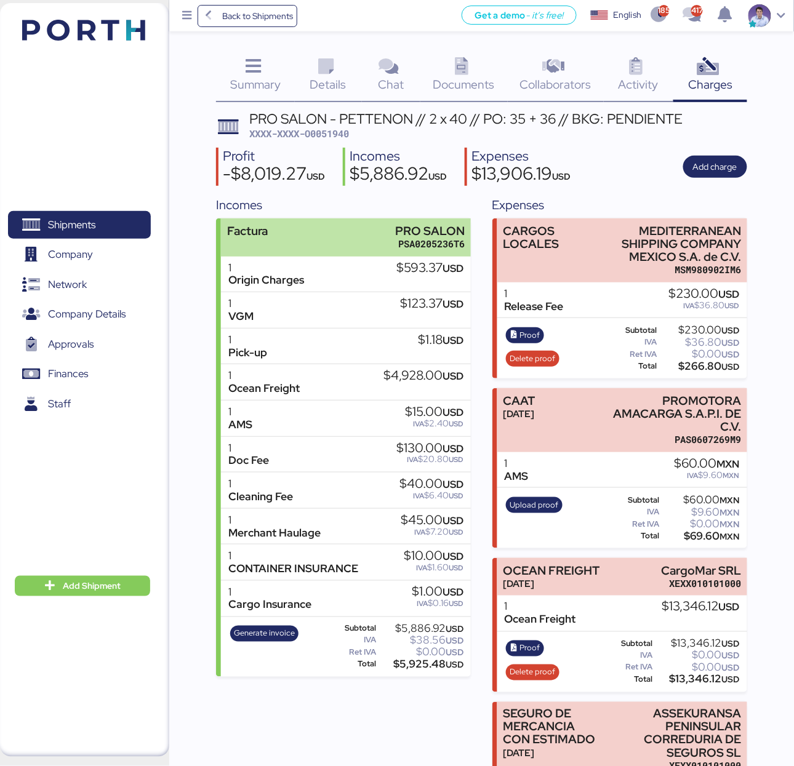
click at [449, 232] on div "PRO SALON" at bounding box center [431, 231] width 70 height 13
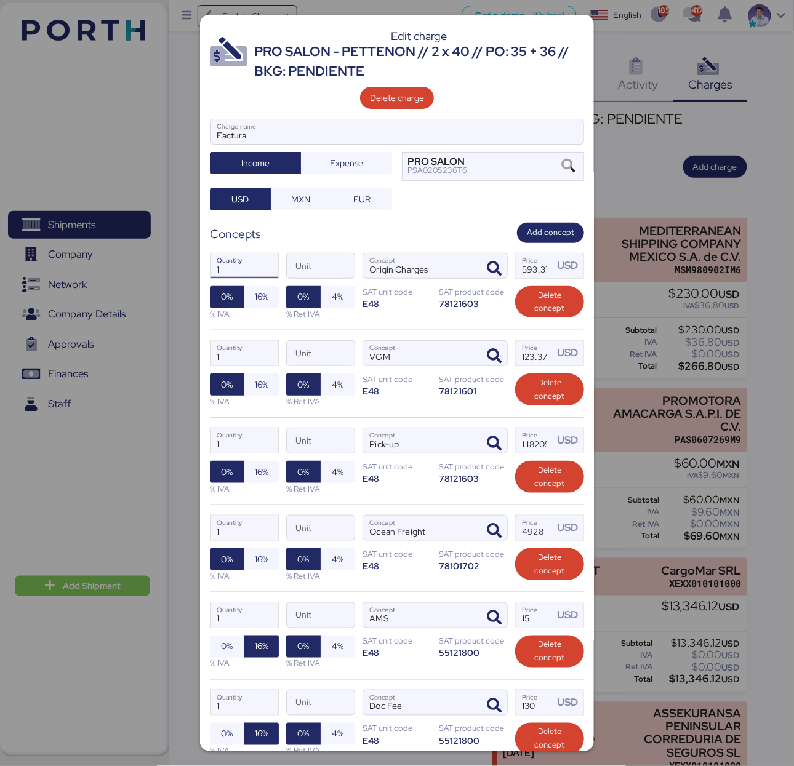
drag, startPoint x: 225, startPoint y: 273, endPoint x: 191, endPoint y: 269, distance: 34.1
click at [191, 269] on div "Edit charge PRO SALON - PETTENON // 2 x 40 // PO: 35 + 36 // BKG: PENDIENTE Del…" at bounding box center [397, 383] width 794 height 766
type input "2"
drag, startPoint x: 225, startPoint y: 360, endPoint x: 210, endPoint y: 359, distance: 14.8
click at [210, 359] on input "1" at bounding box center [244, 353] width 68 height 25
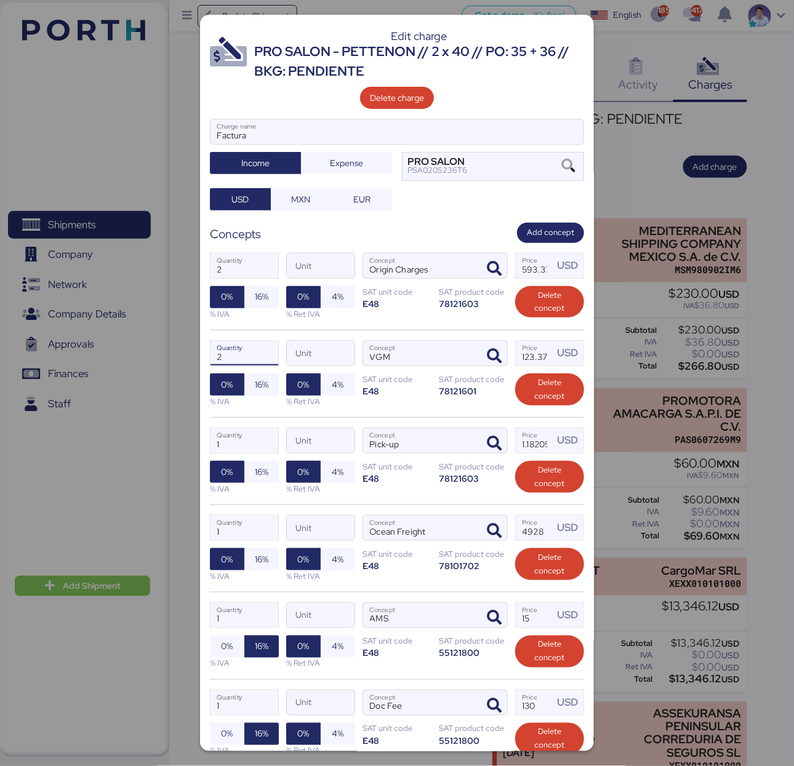
type input "2"
click at [201, 445] on div "Edit charge PRO SALON - PETTENON // 2 x 40 // PO: 35 + 36 // BKG: PENDIENTE Del…" at bounding box center [397, 383] width 394 height 737
type input "2"
drag, startPoint x: 236, startPoint y: 534, endPoint x: 202, endPoint y: 534, distance: 33.8
click at [202, 534] on div "Edit charge PRO SALON - PETTENON // 2 x 40 // PO: 35 + 36 // BKG: PENDIENTE Del…" at bounding box center [397, 383] width 394 height 737
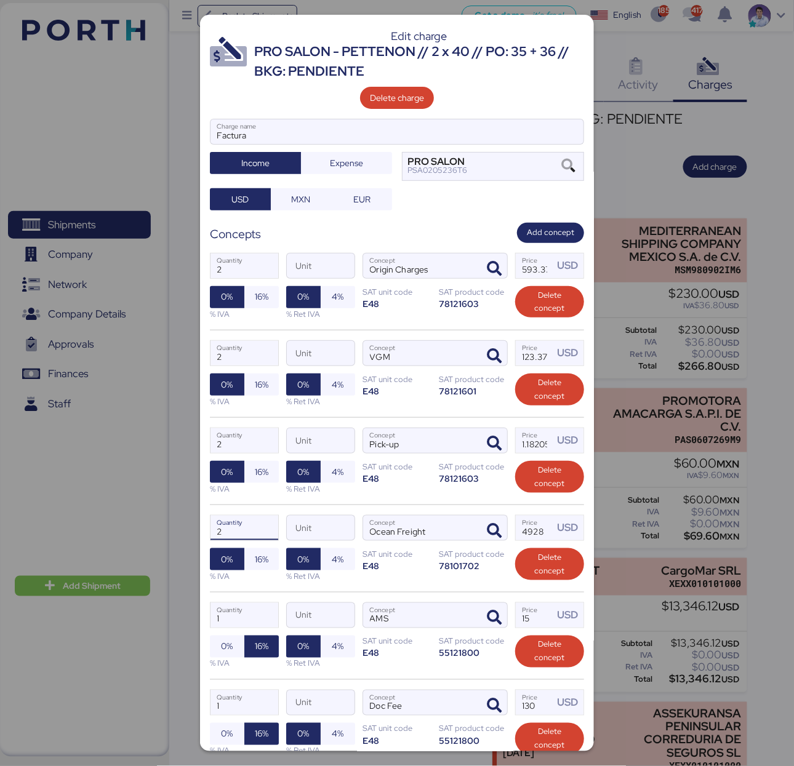
type input "2"
click at [245, 509] on div "2 Quantity Unit Ocean Freight Concept 4928 Price USD 0% 16% % IVA 0% 4% % Ret I…" at bounding box center [397, 548] width 374 height 87
click at [243, 693] on div "1 Quantity Unit Doc Fee Concept 130 Price USD 0% 16% % IVA 0% 4% % Ret IVA SAT …" at bounding box center [397, 722] width 374 height 87
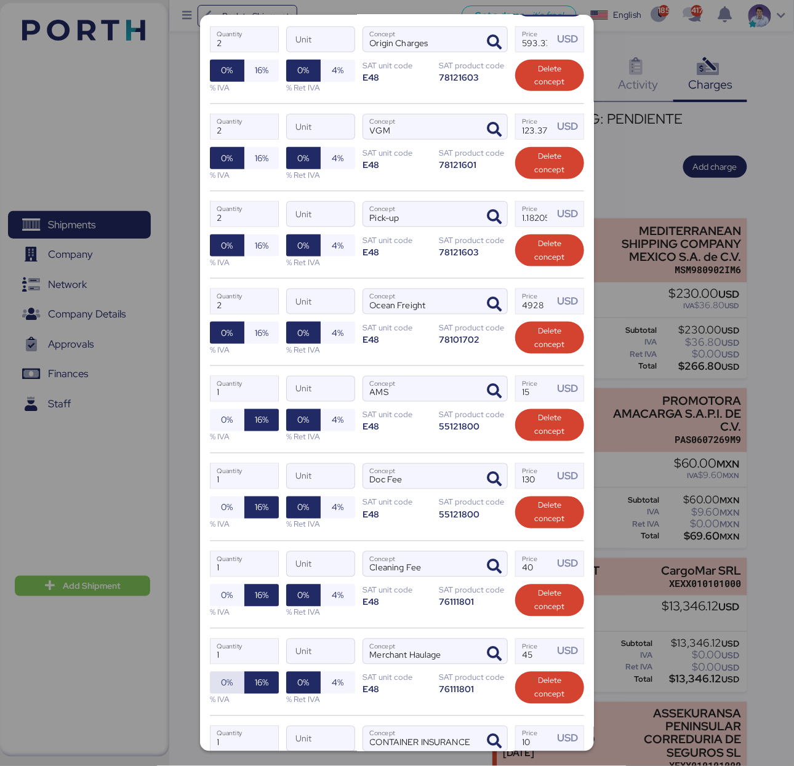
scroll to position [229, 0]
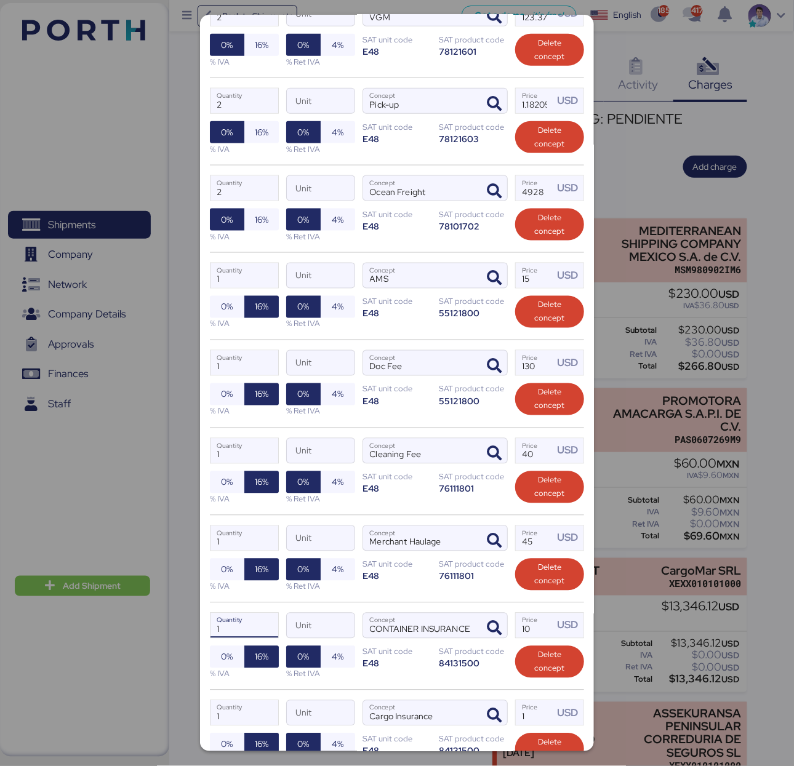
drag, startPoint x: 228, startPoint y: 745, endPoint x: 210, endPoint y: 744, distance: 17.9
click at [210, 744] on div "Edit charge PRO SALON - PETTENON // 2 x 40 // PO: 35 + 36 // BKG: PENDIENTE Del…" at bounding box center [397, 383] width 394 height 737
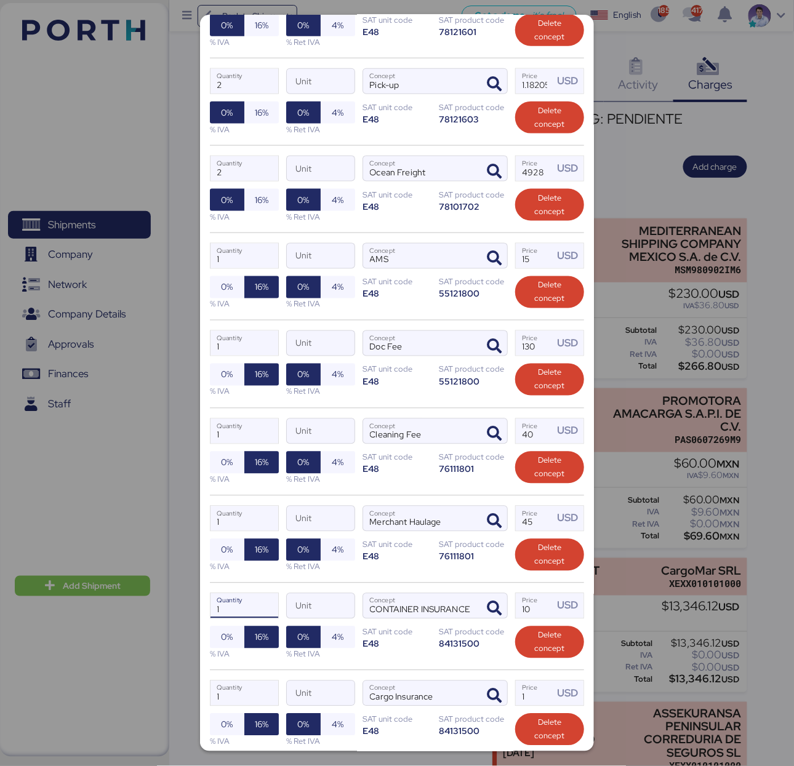
drag, startPoint x: 229, startPoint y: 614, endPoint x: 191, endPoint y: 612, distance: 38.2
click at [191, 612] on div "Edit charge PRO SALON - PETTENON // 2 x 40 // PO: 35 + 36 // BKG: PENDIENTE Del…" at bounding box center [397, 383] width 794 height 766
type input "2"
drag, startPoint x: 232, startPoint y: 531, endPoint x: 181, endPoint y: 521, distance: 52.1
click at [181, 521] on div "Edit charge PRO SALON - PETTENON // 2 x 40 // PO: 35 + 36 // BKG: PENDIENTE Del…" at bounding box center [397, 383] width 794 height 766
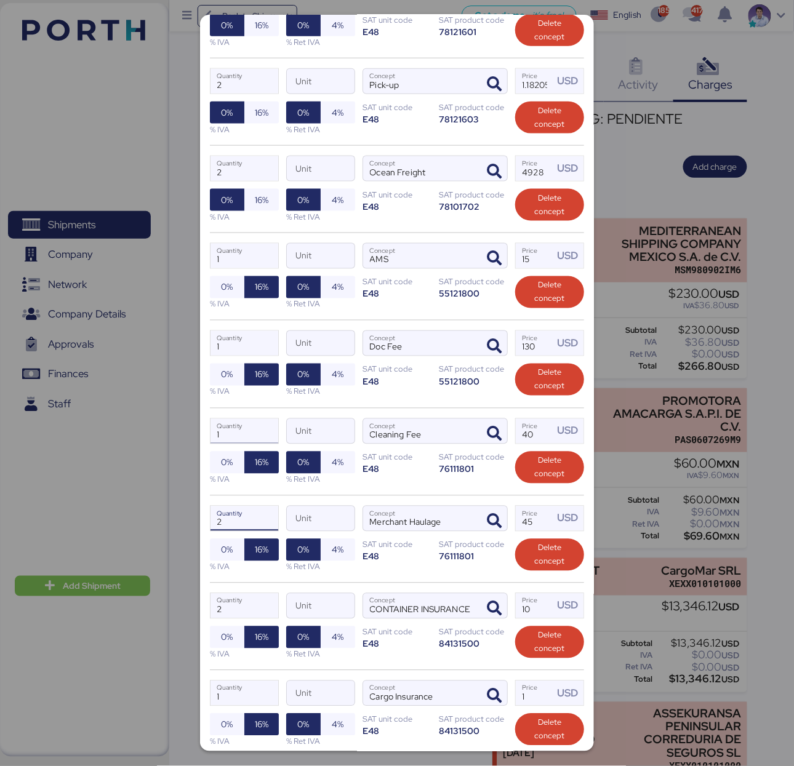
type input "2"
drag, startPoint x: 230, startPoint y: 440, endPoint x: 191, endPoint y: 439, distance: 38.2
click at [191, 439] on div "Edit charge PRO SALON - PETTENON // 2 x 40 // PO: 35 + 36 // BKG: PENDIENTE Del…" at bounding box center [397, 383] width 794 height 766
type input "2"
click at [258, 413] on div "2 Quantity Unit Cleaning Fee Concept 40 Price USD 0% 16% % IVA 0% 4% % Ret IVA …" at bounding box center [397, 451] width 374 height 87
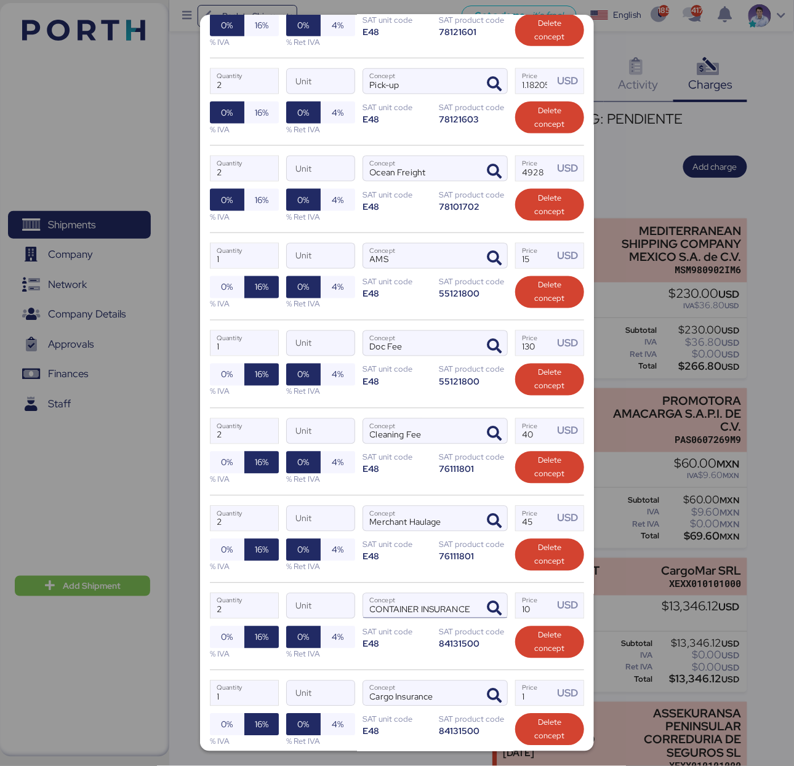
scroll to position [470, 0]
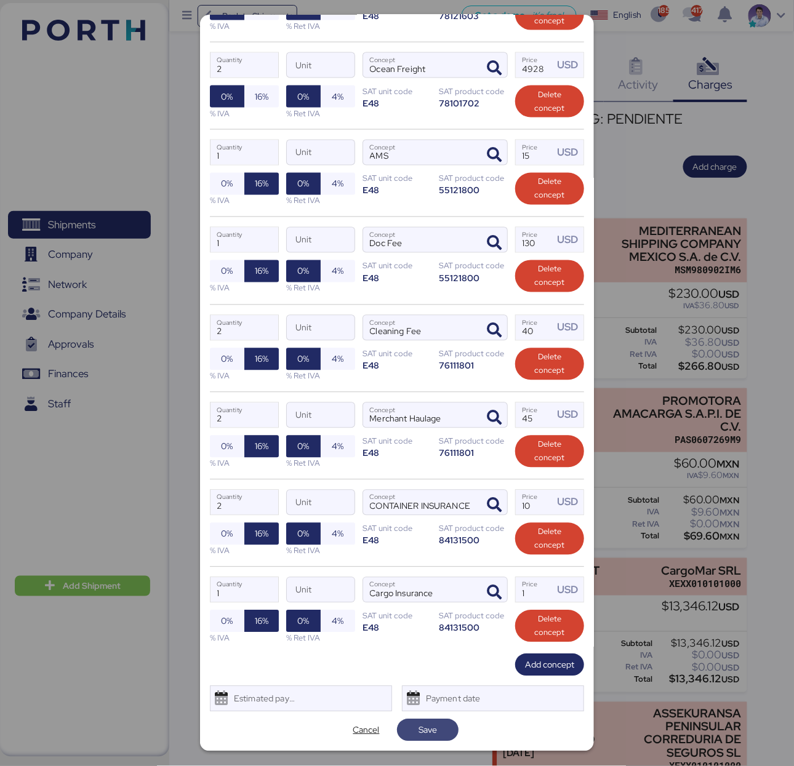
click at [423, 728] on span "Save" at bounding box center [427, 730] width 18 height 15
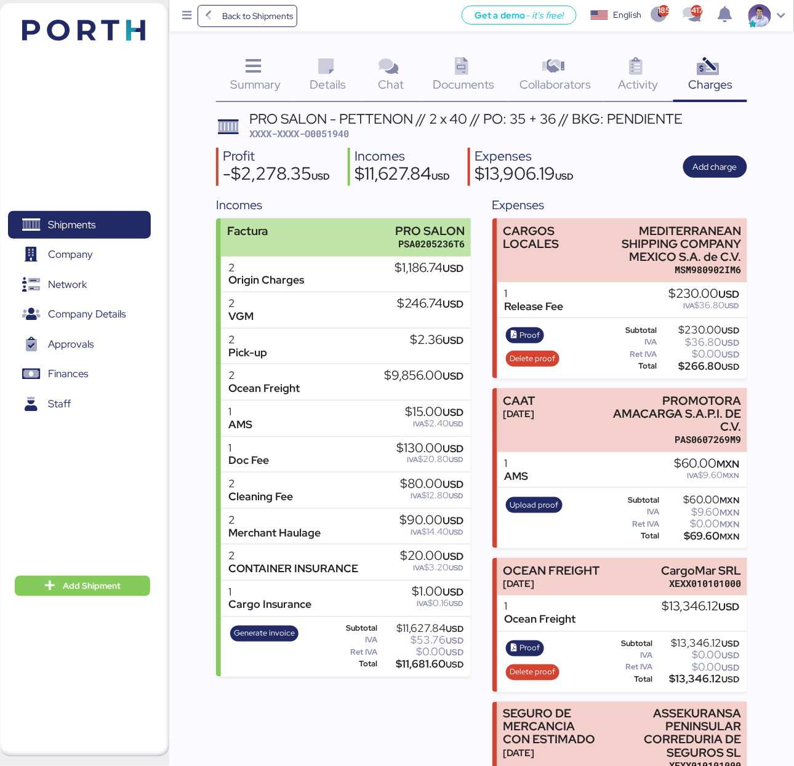
click at [367, 234] on div "Factura PRO SALON PSA0205236T6" at bounding box center [346, 237] width 250 height 38
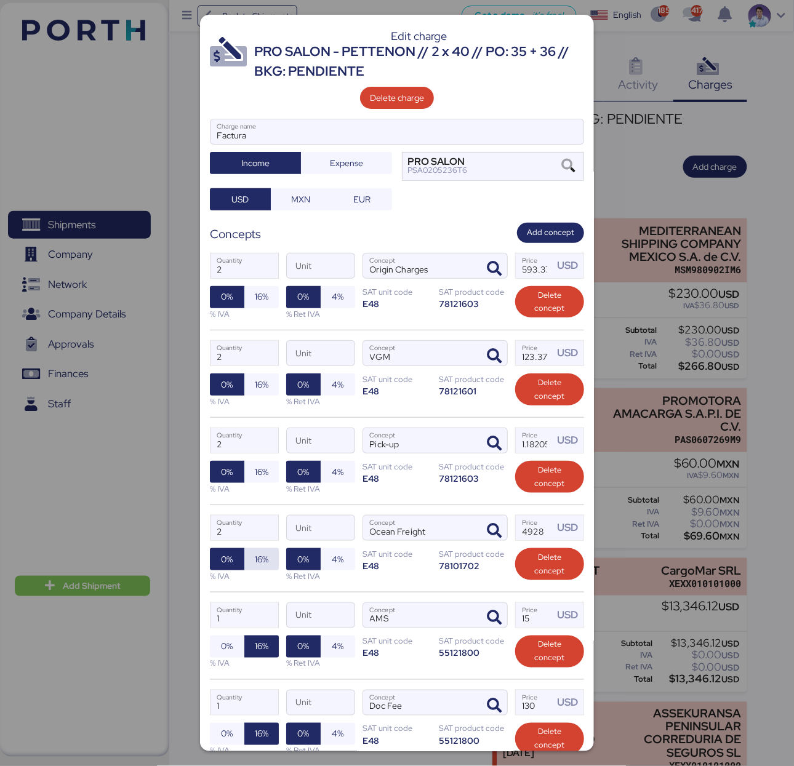
click at [267, 568] on span "16%" at bounding box center [261, 559] width 34 height 22
click at [323, 510] on div "2 Quantity Unit Ocean Freight Concept 4928 Price USD 0% 16% % IVA 0% 4% % Ret I…" at bounding box center [397, 548] width 374 height 87
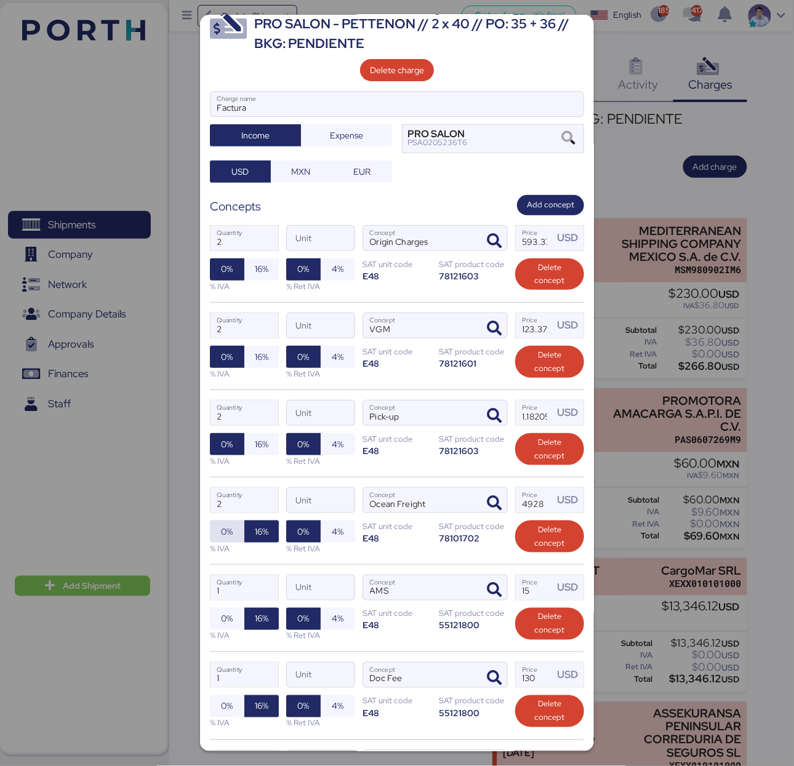
click at [236, 535] on span "0%" at bounding box center [227, 532] width 34 height 22
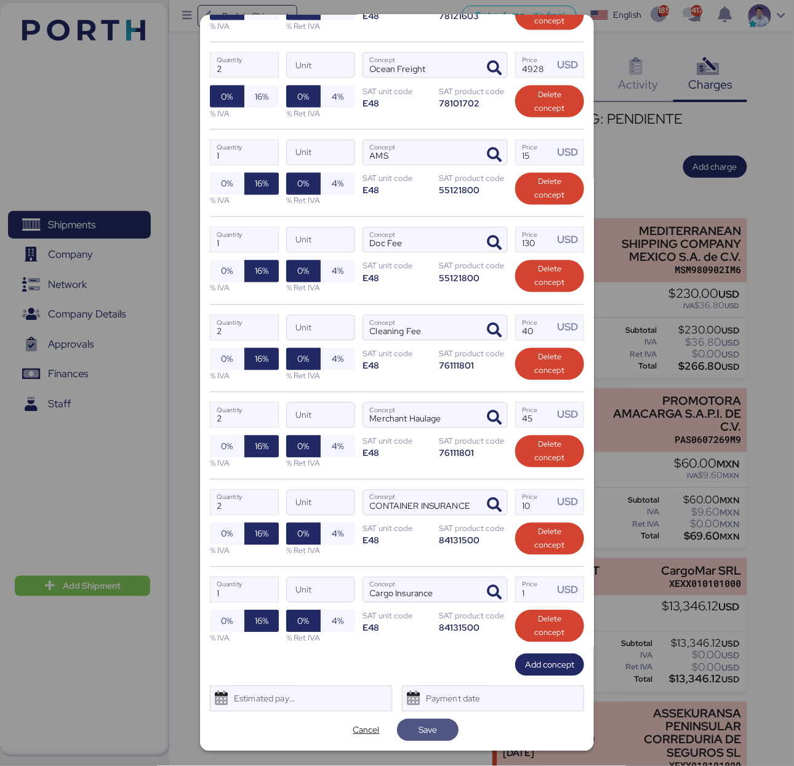
click at [433, 727] on span "Save" at bounding box center [428, 730] width 42 height 17
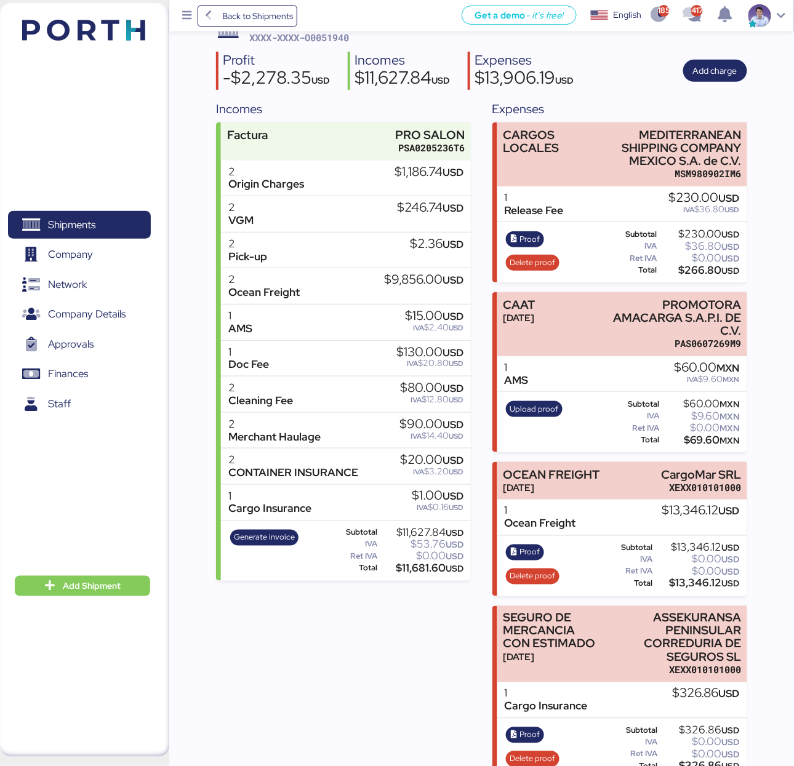
scroll to position [110, 0]
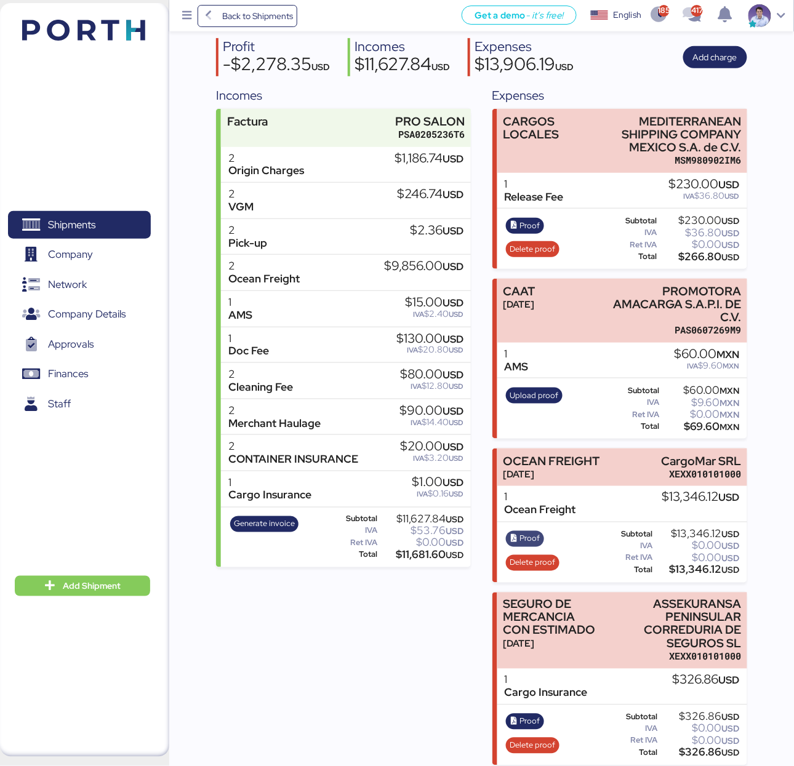
click at [532, 540] on span "Proof" at bounding box center [530, 539] width 20 height 14
click at [193, 283] on div "Summary 0 Details 0 Chat 0 Documents 0 Collaborators 0 Activity 0 Charges 0 PRO…" at bounding box center [397, 327] width 794 height 875
click at [330, 254] on div "2 Pick-up $2.36 USD" at bounding box center [346, 237] width 250 height 36
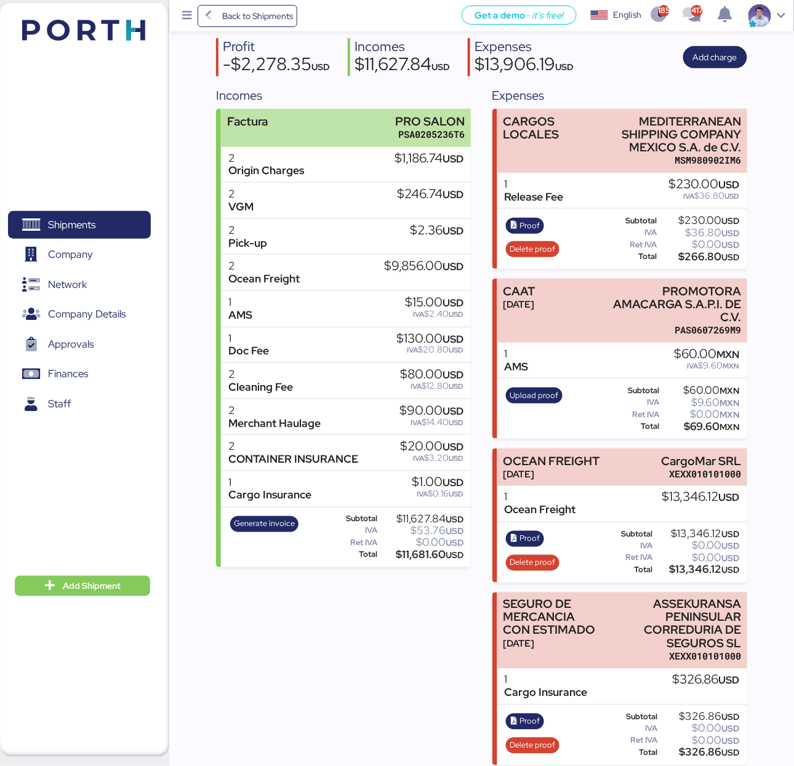
click at [372, 128] on div "Factura PRO SALON PSA0205236T6" at bounding box center [346, 128] width 250 height 38
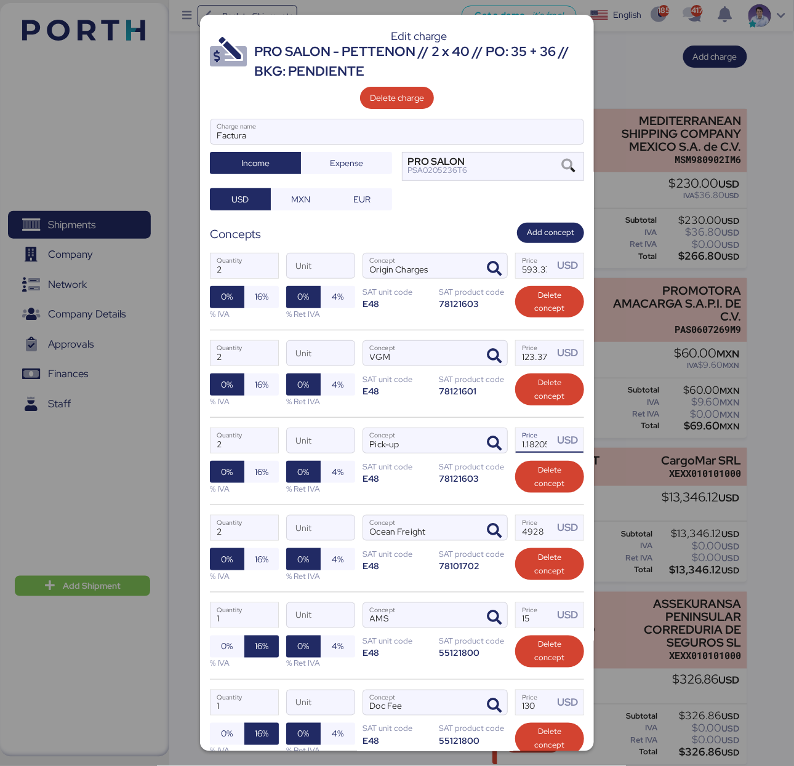
click at [520, 449] on input "1.18205" at bounding box center [535, 440] width 38 height 25
type input "1182.05"
click at [431, 410] on div "2 Quantity Unit VGM Concept 123.37 Price USD 0% 16% % IVA 0% 4% % Ret IVA SAT u…" at bounding box center [397, 373] width 374 height 87
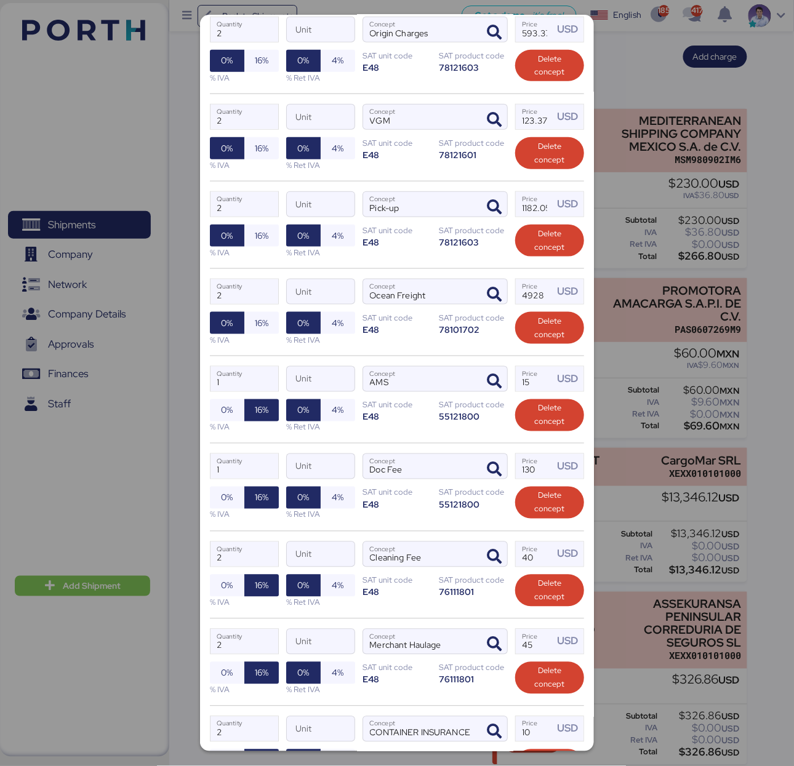
scroll to position [470, 0]
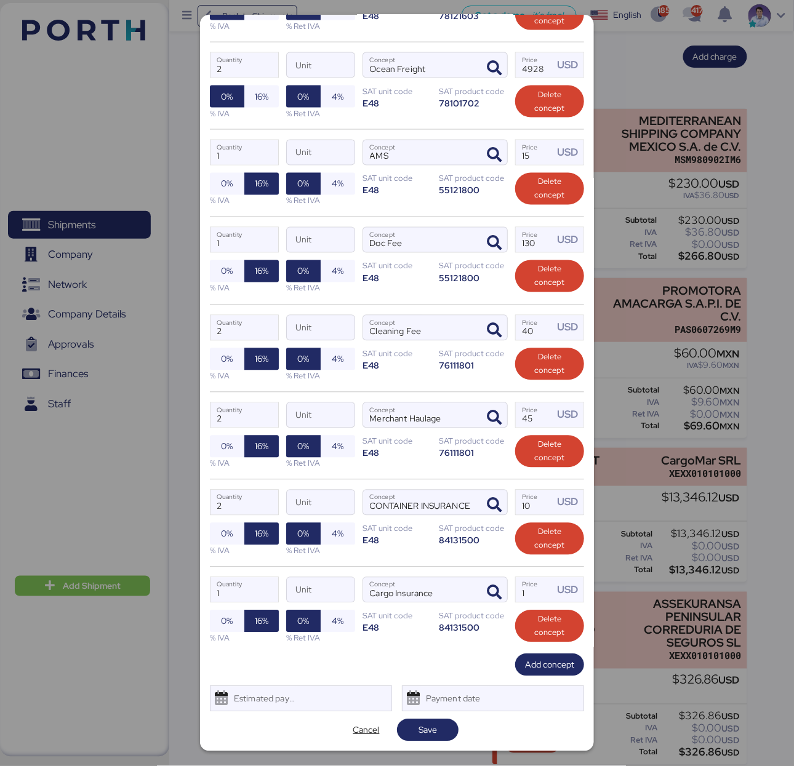
click at [408, 741] on div "Edit charge PRO SALON - PETTENON // 2 x 40 // PO: 35 + 36 // BKG: PENDIENTE Del…" at bounding box center [397, 383] width 394 height 737
click at [408, 739] on span "Save" at bounding box center [428, 730] width 62 height 22
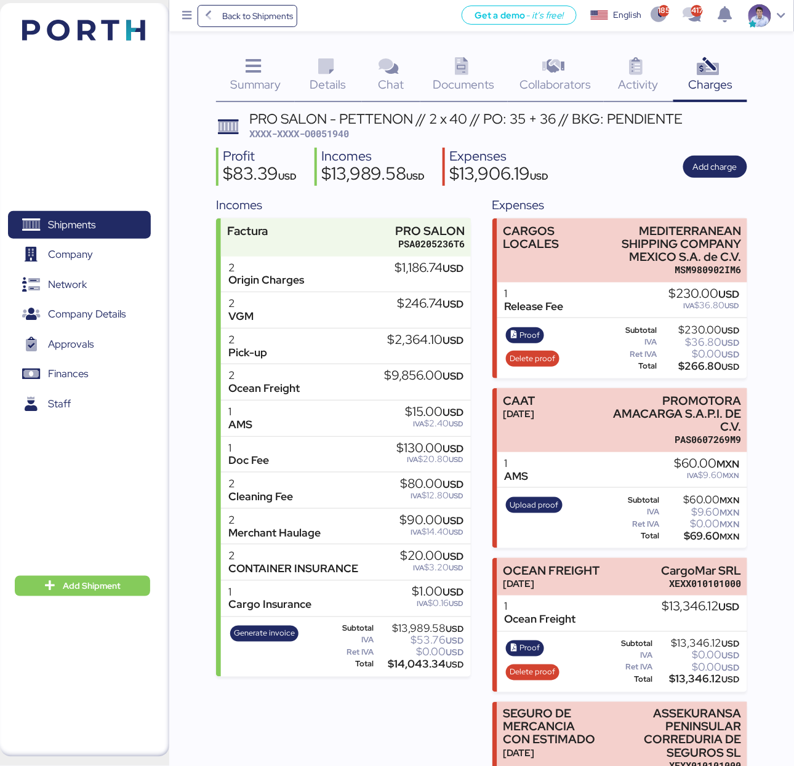
click at [437, 182] on div "Profit $83.39 USD Incomes $13,989.58 USD Expenses $13,906.19 USD Add charge" at bounding box center [481, 167] width 531 height 39
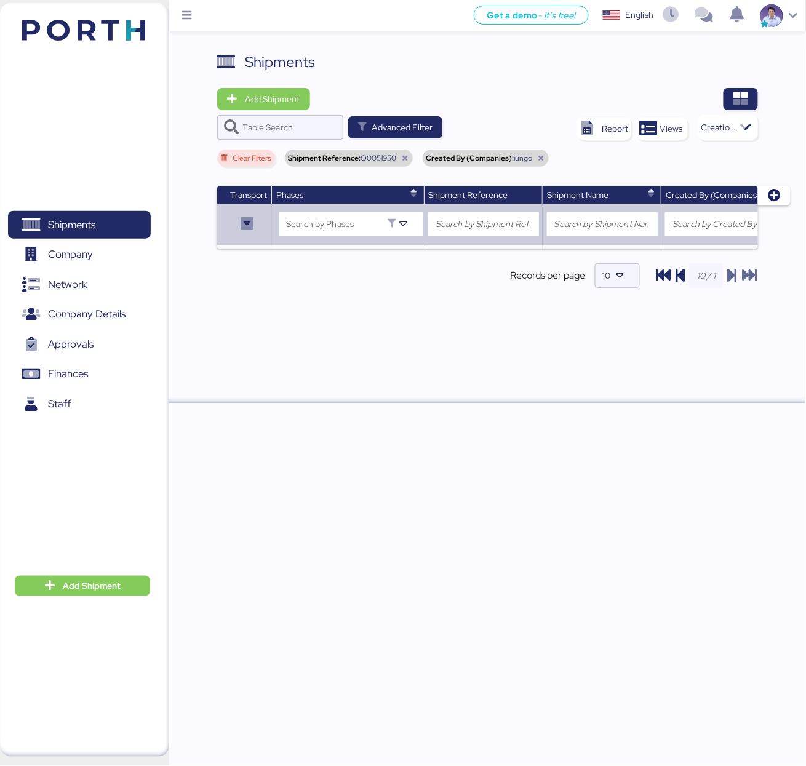
click at [737, 45] on div "Shipments Add Shipment Table Search Advanced Filter Report Views Creation date,…" at bounding box center [403, 201] width 806 height 403
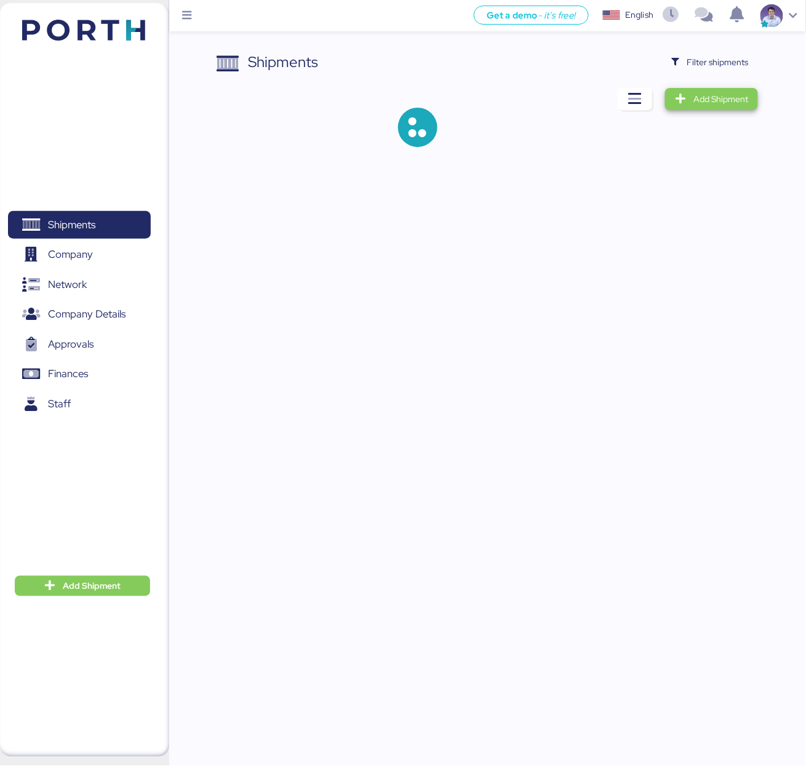
click at [734, 99] on span "Add Shipment" at bounding box center [720, 99] width 55 height 15
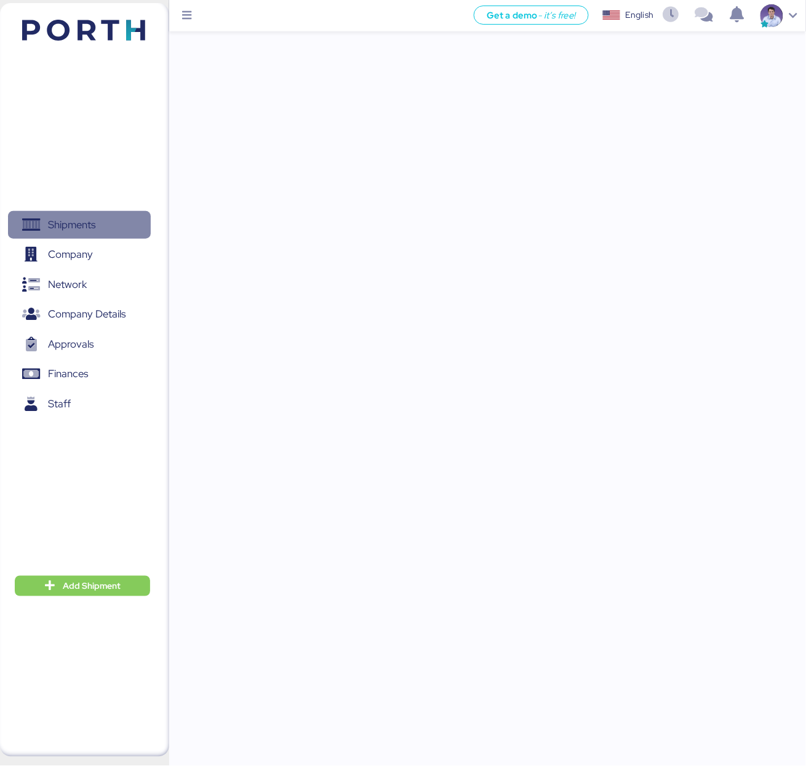
click at [84, 230] on span "Shipments" at bounding box center [71, 225] width 47 height 18
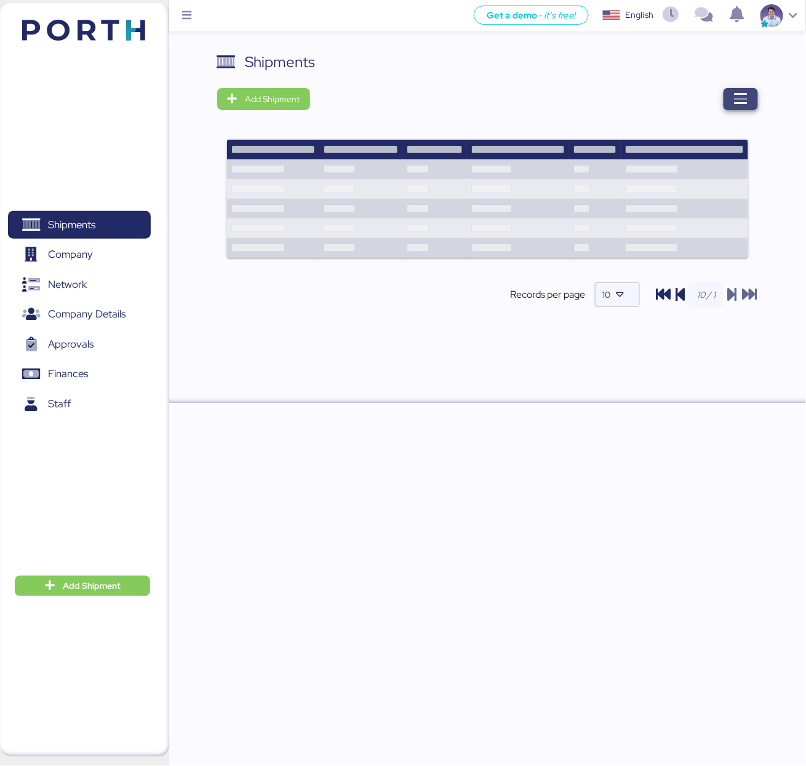
click at [748, 103] on icon "button" at bounding box center [740, 99] width 15 height 15
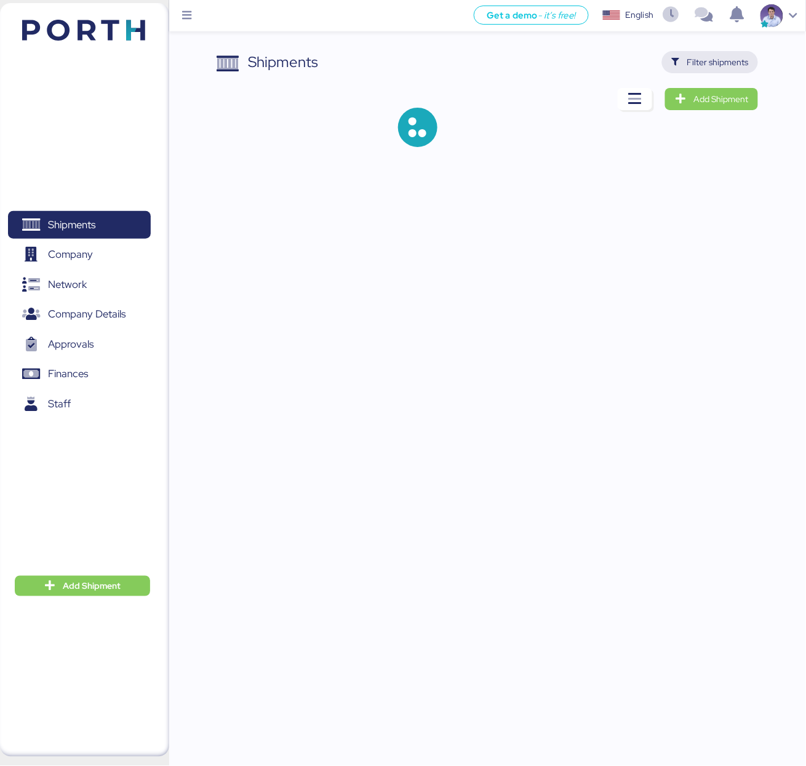
click at [720, 70] on span "Filter shipments" at bounding box center [710, 62] width 77 height 17
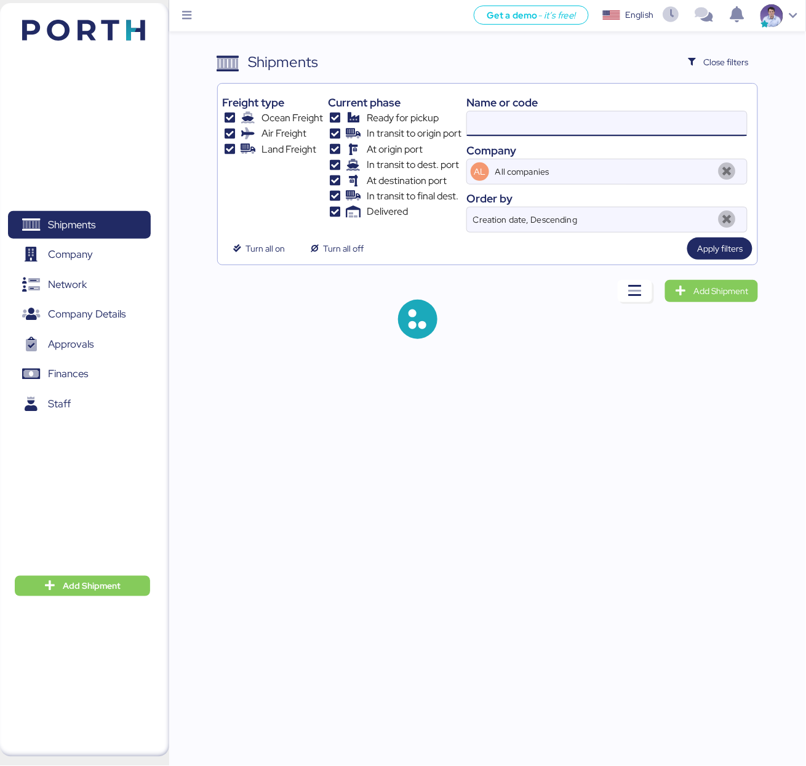
click at [553, 124] on input at bounding box center [607, 123] width 280 height 25
type input "51981"
click at [690, 241] on div "Apply filters" at bounding box center [719, 249] width 65 height 22
click at [699, 250] on span "Apply filters" at bounding box center [720, 248] width 46 height 15
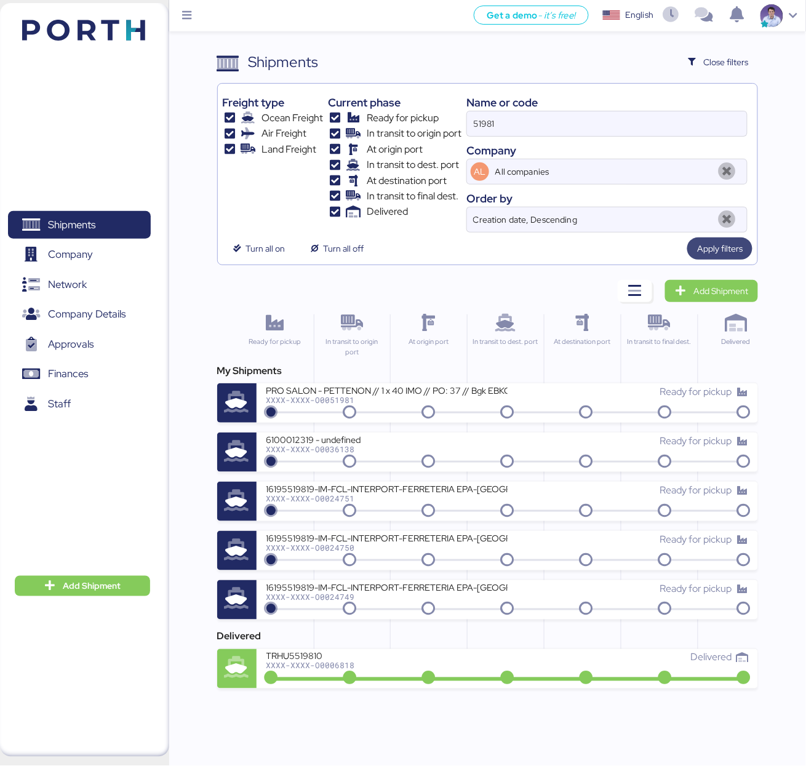
click at [714, 244] on span "Apply filters" at bounding box center [720, 248] width 46 height 15
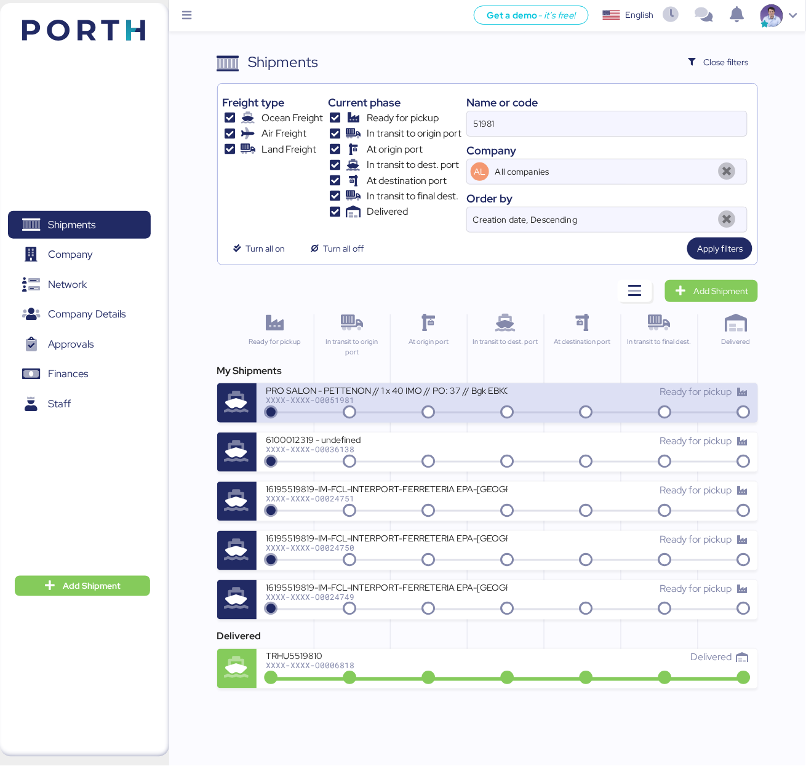
click at [426, 391] on div "PRO SALON - PETTENON // 1 x 40 IMO // PO: 37 // Bgk EBKG13739908 // PORTH-168225" at bounding box center [386, 390] width 241 height 10
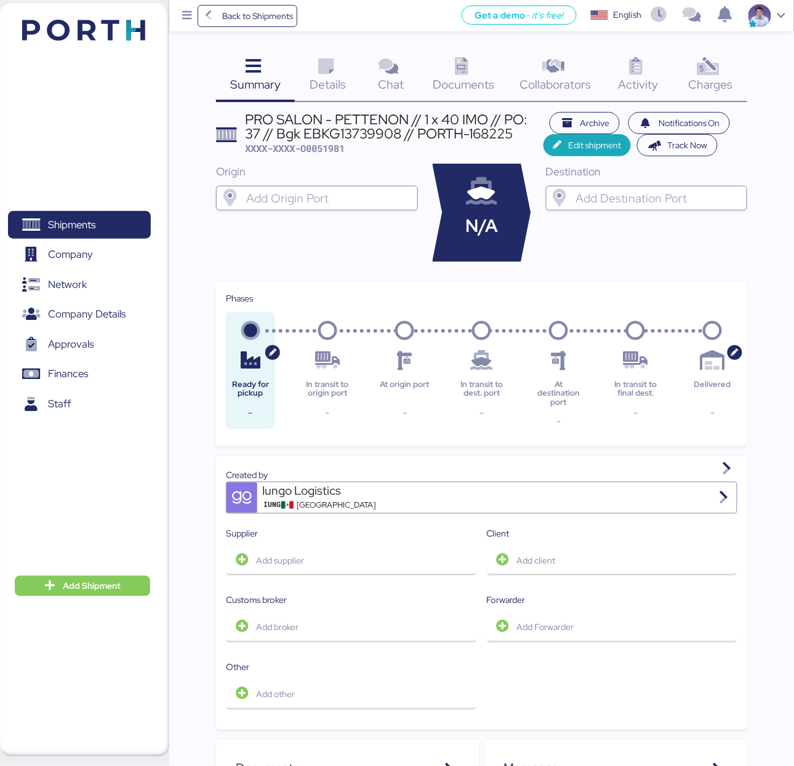
click at [712, 72] on icon at bounding box center [708, 67] width 26 height 18
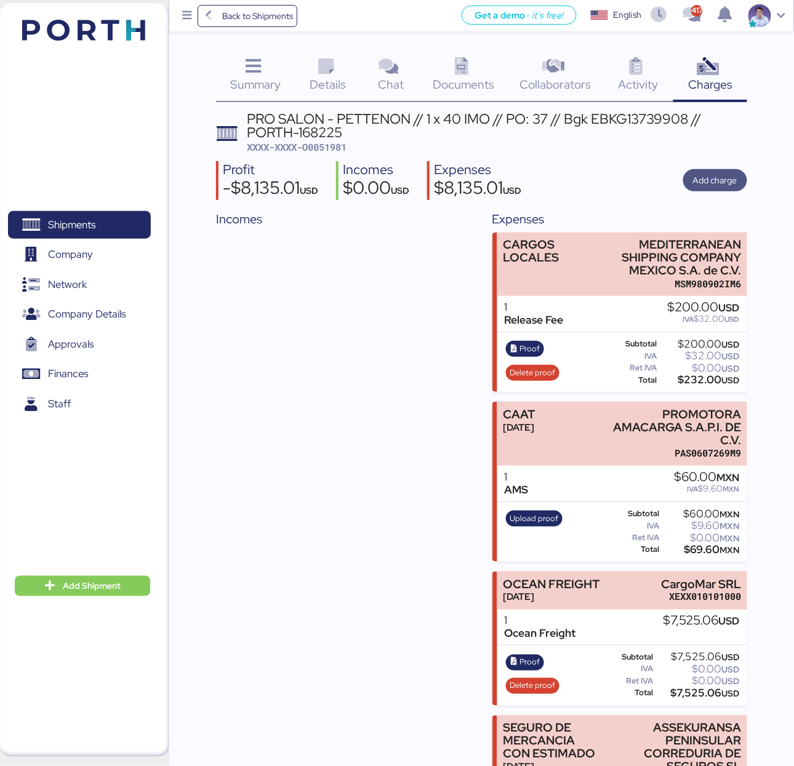
click at [731, 176] on span "Add charge" at bounding box center [715, 180] width 44 height 15
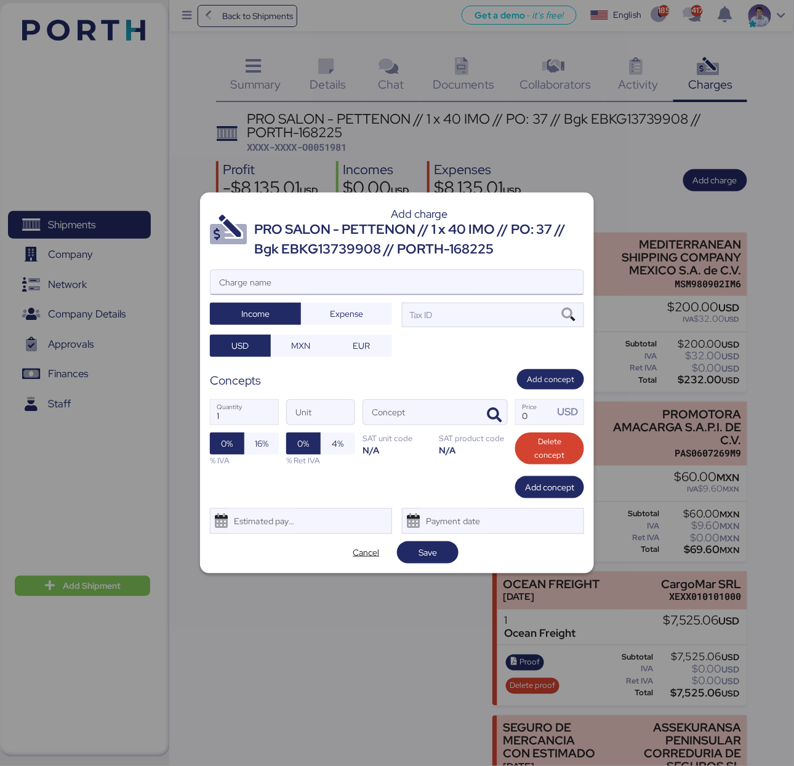
click at [350, 280] on input "Charge name" at bounding box center [396, 282] width 373 height 25
type input "Factura"
click at [569, 388] on span "Add concept" at bounding box center [550, 379] width 67 height 20
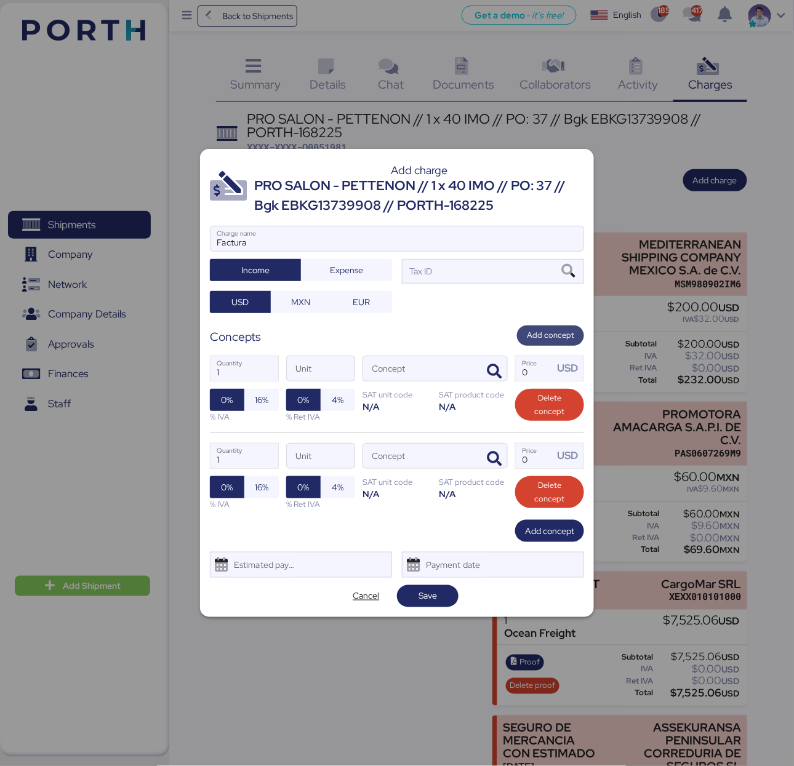
click at [562, 336] on span "Add concept" at bounding box center [550, 336] width 47 height 14
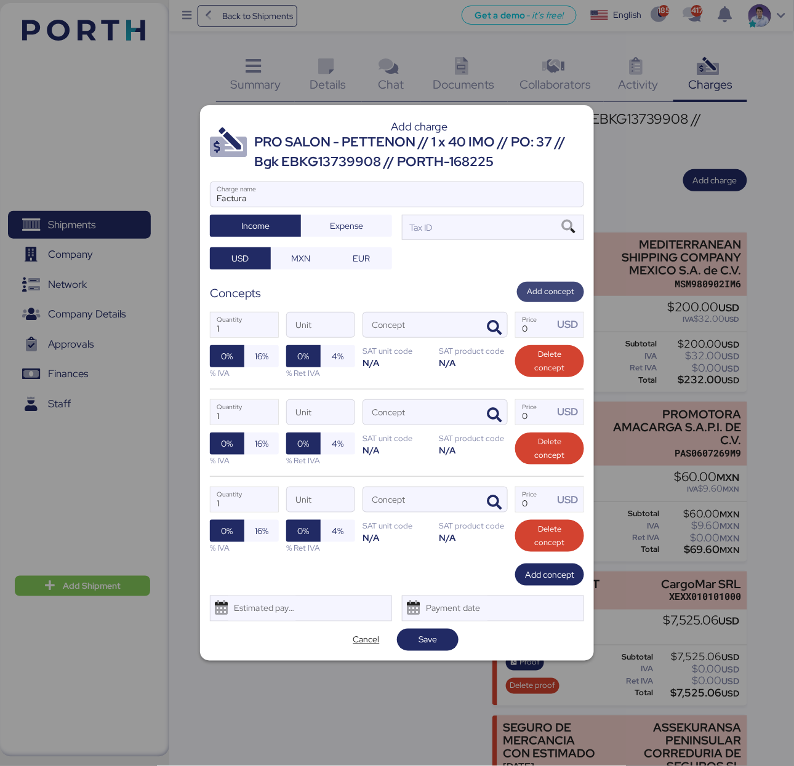
click at [556, 296] on span "Add concept" at bounding box center [550, 292] width 47 height 14
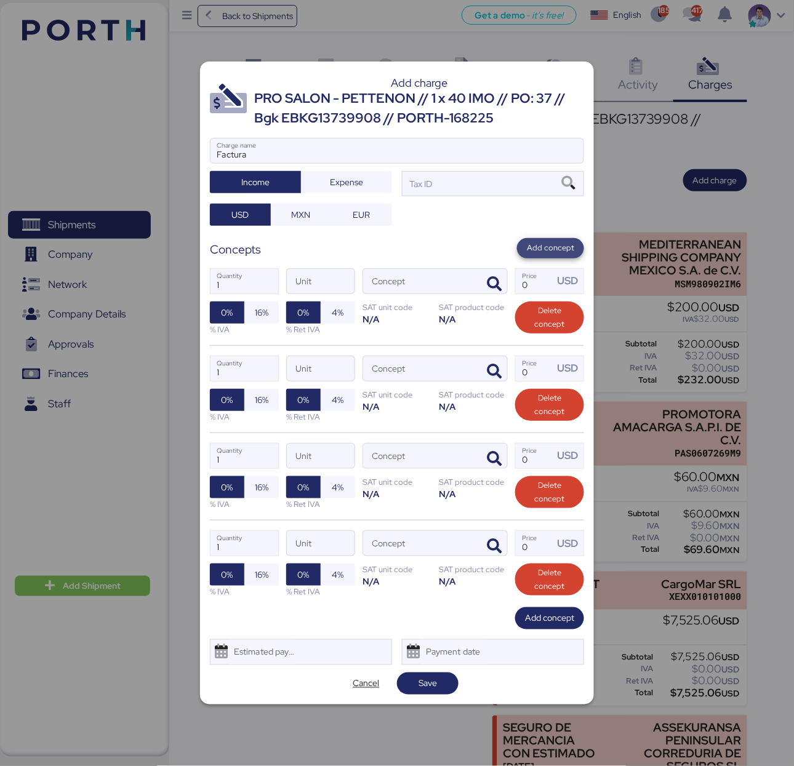
click at [556, 254] on span "Add concept" at bounding box center [550, 248] width 47 height 14
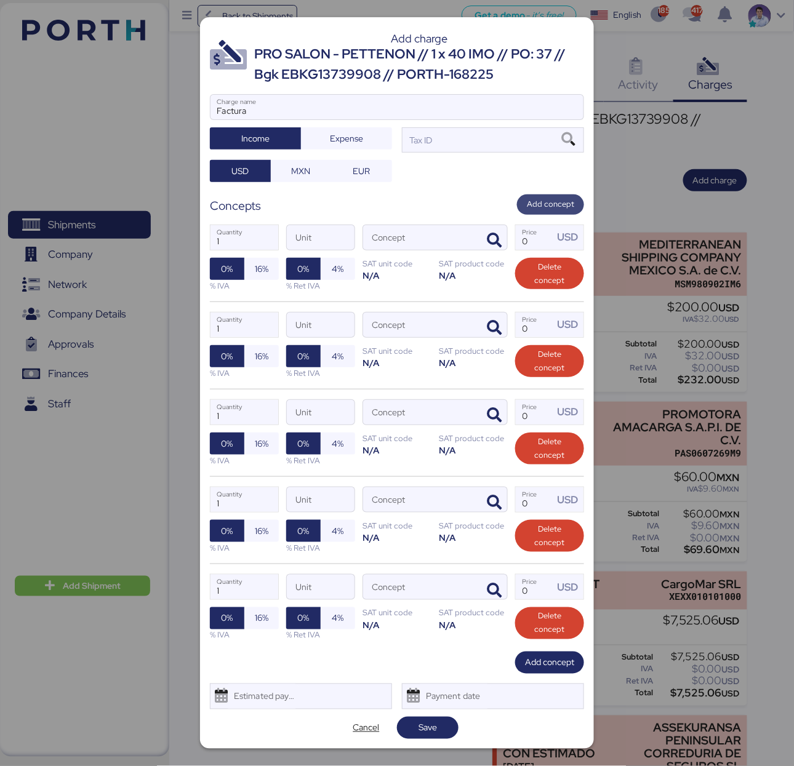
click at [553, 199] on span "Add concept" at bounding box center [550, 205] width 47 height 14
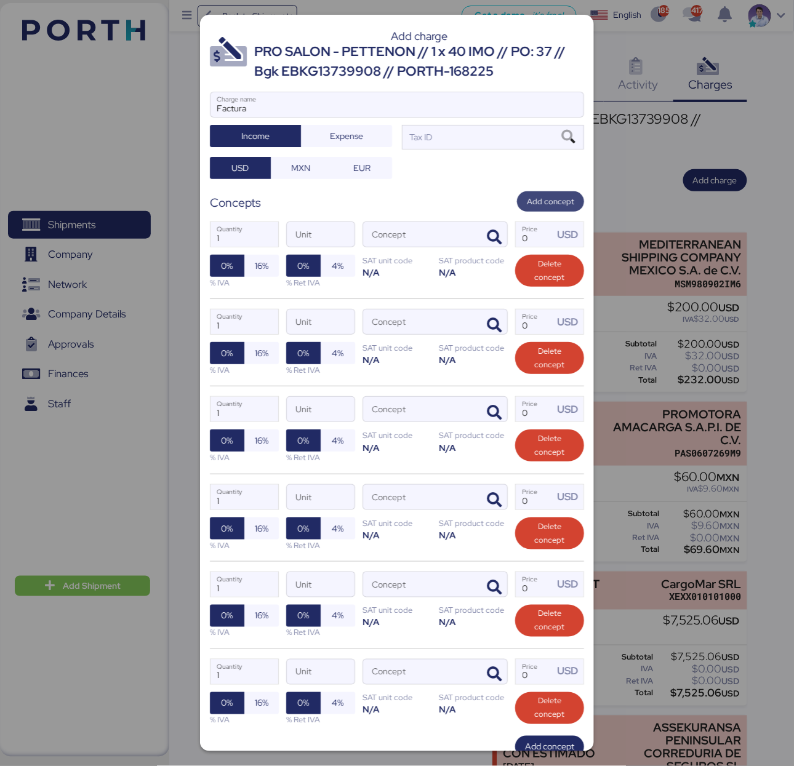
click at [539, 201] on span "Add concept" at bounding box center [550, 202] width 47 height 14
click at [468, 199] on div "Concepts Add concept" at bounding box center [397, 201] width 374 height 20
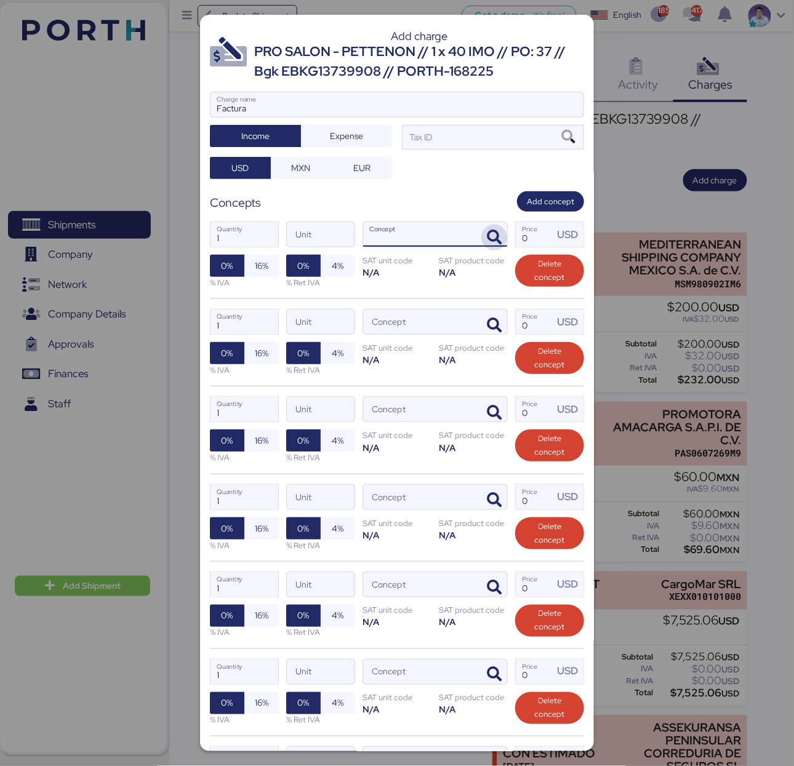
click at [487, 243] on icon "button" at bounding box center [494, 237] width 15 height 15
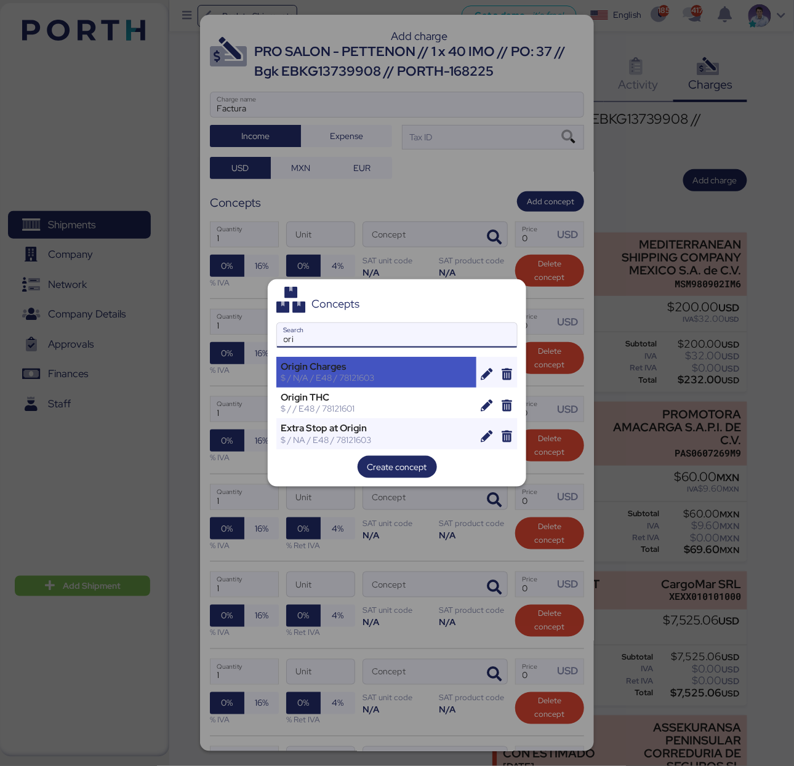
type input "ori"
click at [387, 371] on div "Origin Charges" at bounding box center [376, 366] width 191 height 11
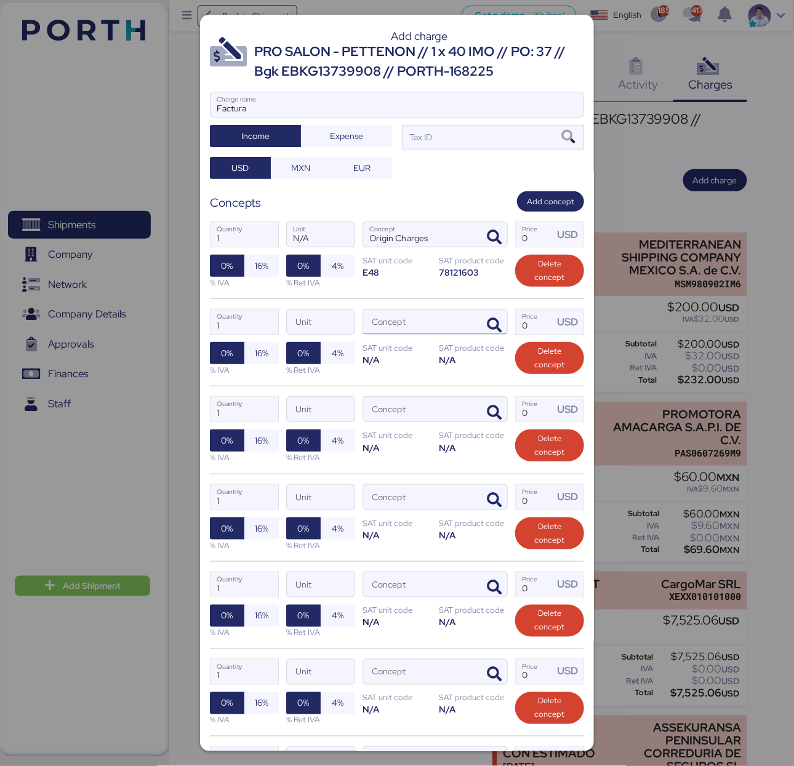
click at [418, 315] on input "Concept" at bounding box center [420, 322] width 114 height 25
click at [487, 326] on icon "button" at bounding box center [494, 325] width 15 height 15
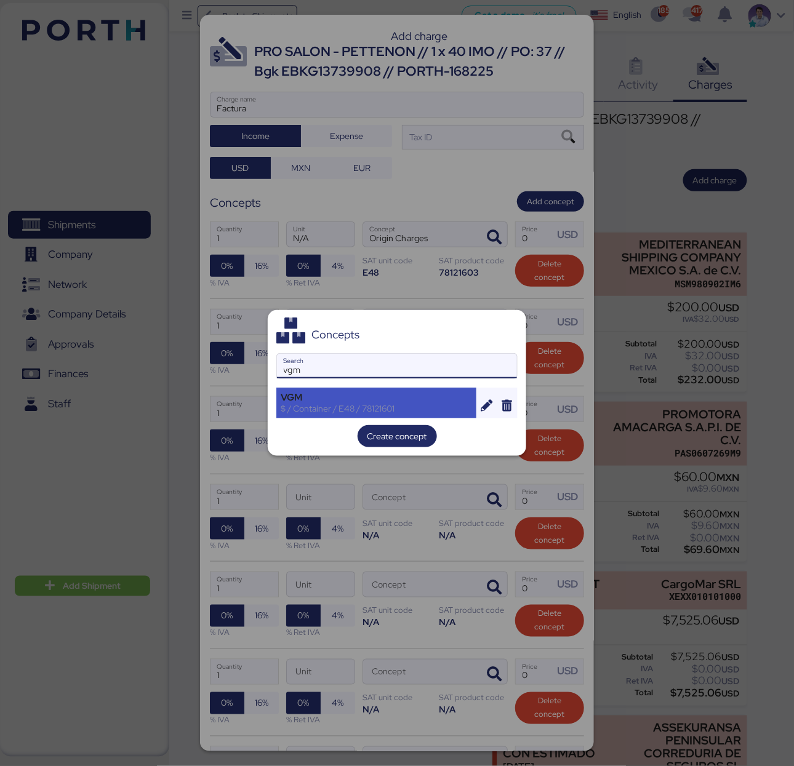
type input "vgm"
click at [432, 397] on div "VGM" at bounding box center [376, 397] width 191 height 11
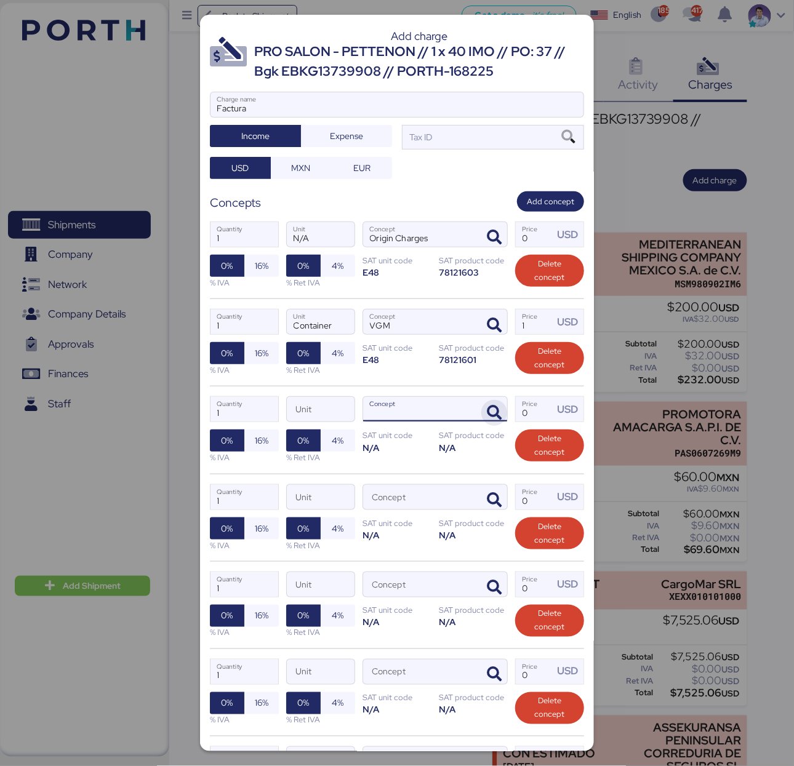
click at [487, 408] on icon "button" at bounding box center [494, 412] width 15 height 15
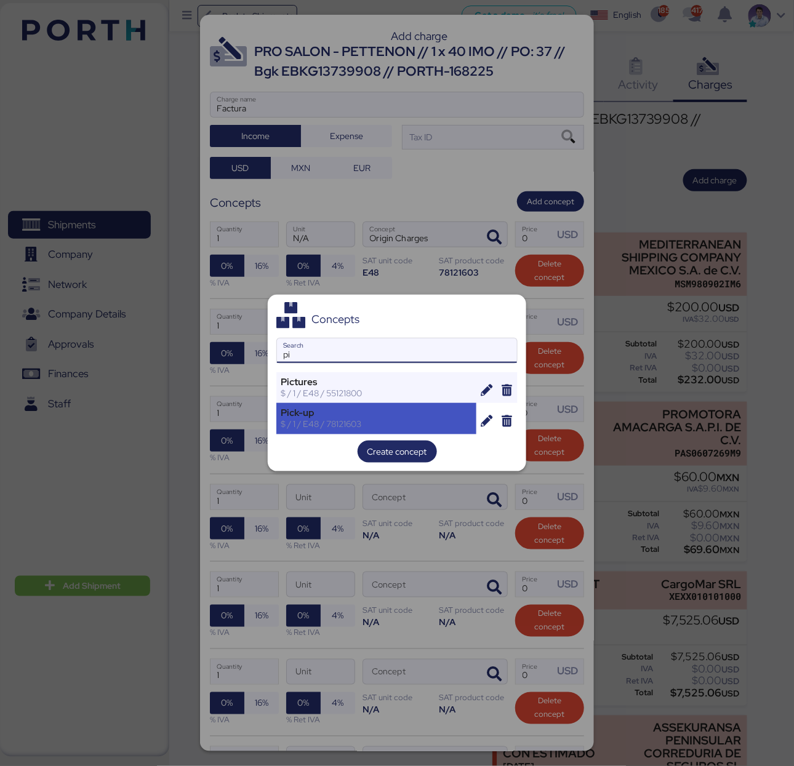
type input "pi"
click at [392, 421] on div "$ / 1 / E48 / 78121603" at bounding box center [376, 423] width 191 height 11
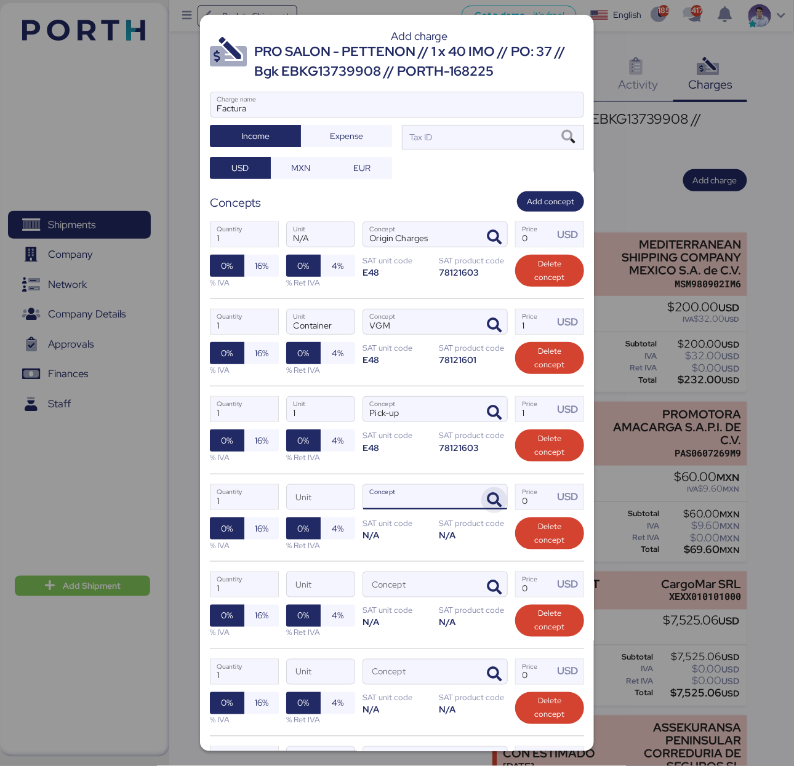
click at [487, 496] on icon "button" at bounding box center [494, 500] width 15 height 15
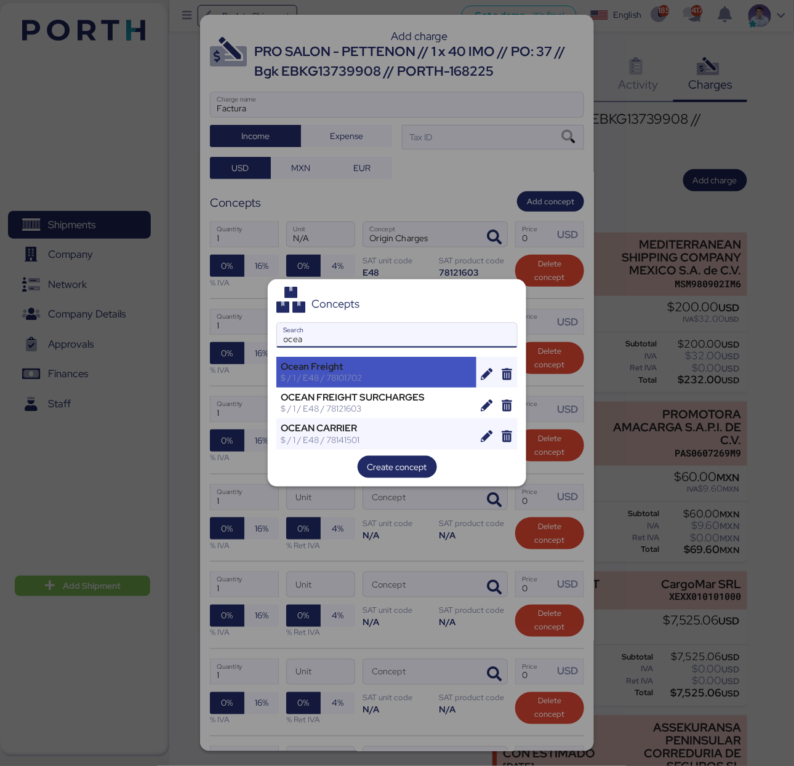
type input "ocea"
click at [442, 380] on div "$ / 1 / E48 / 78101702" at bounding box center [376, 377] width 191 height 11
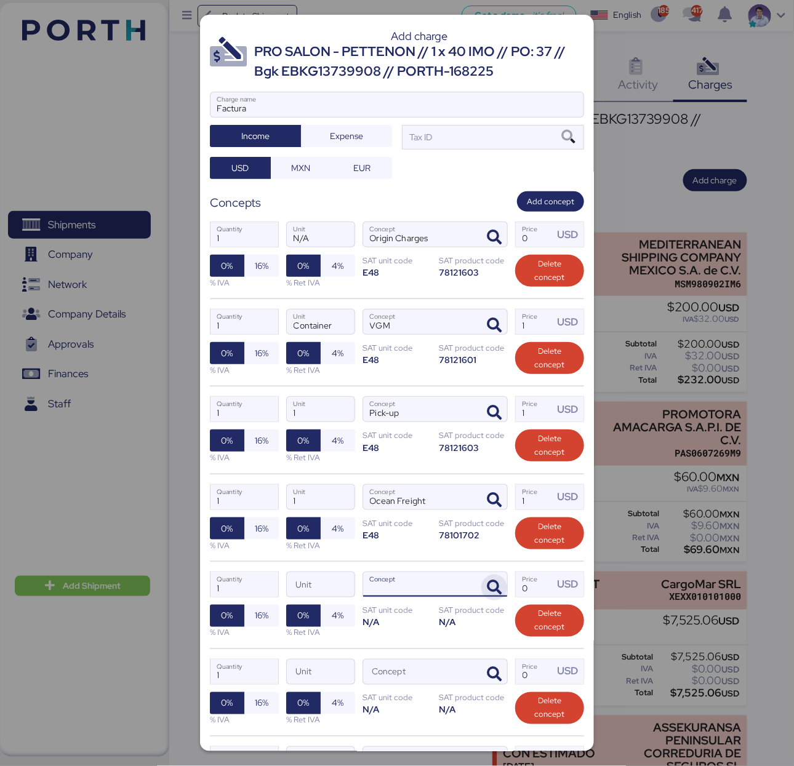
click at [487, 584] on icon "button" at bounding box center [494, 587] width 15 height 15
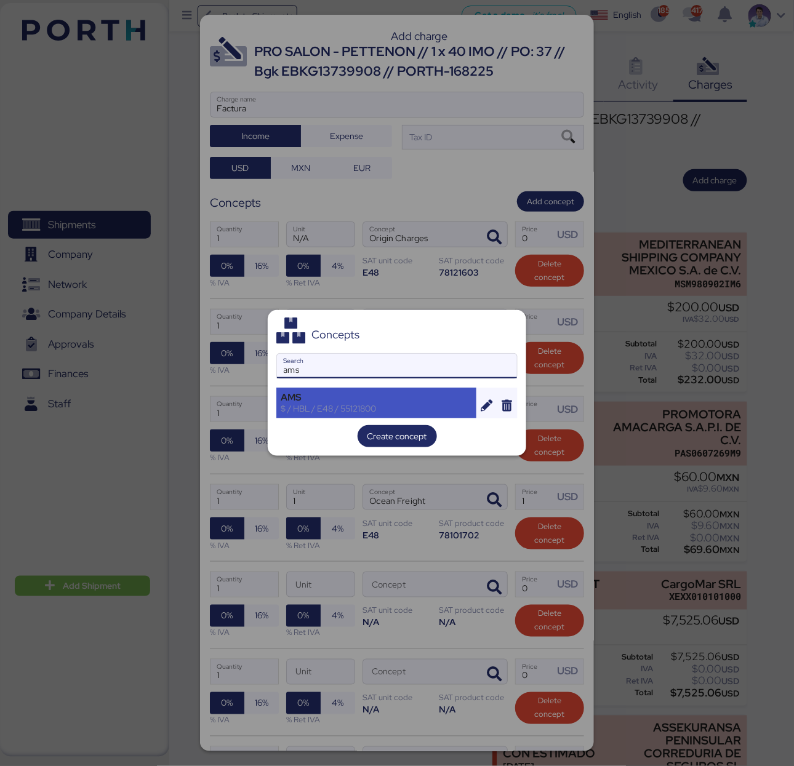
type input "ams"
click at [403, 400] on div "AMS" at bounding box center [376, 397] width 191 height 11
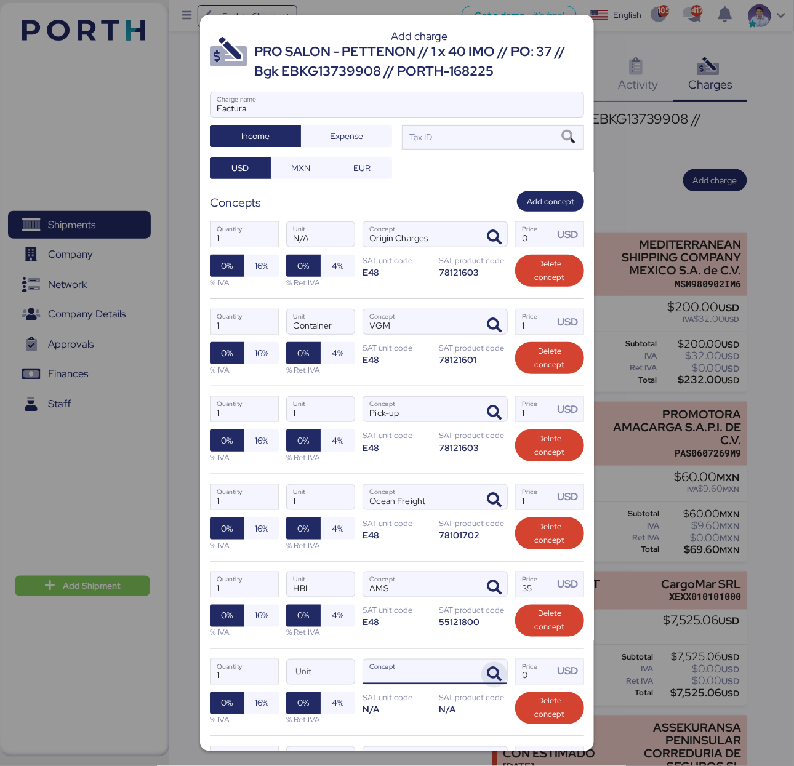
click at [490, 675] on icon "button" at bounding box center [494, 675] width 15 height 15
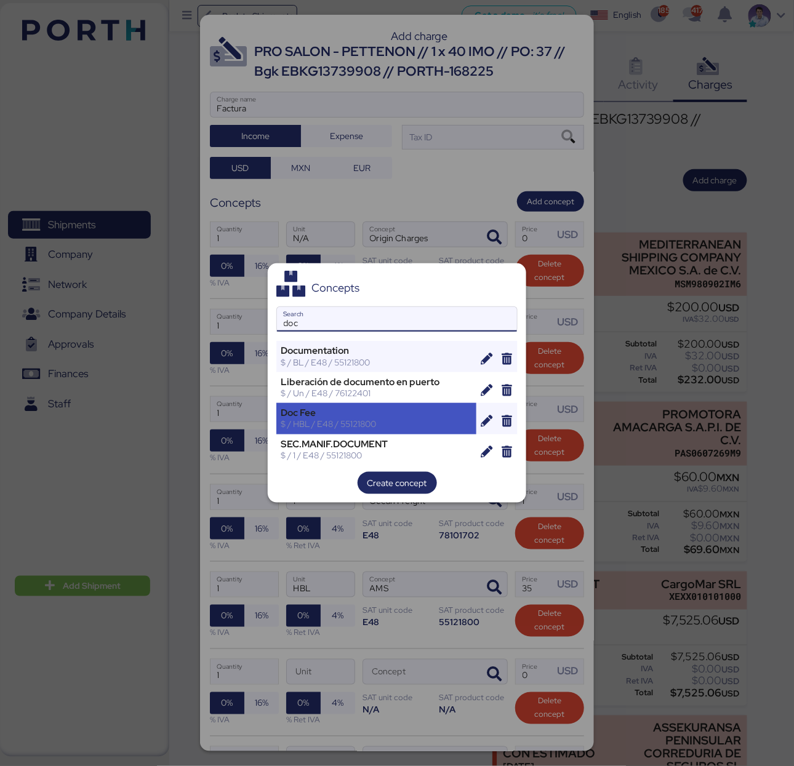
type input "doc"
click at [343, 413] on div "Doc Fee" at bounding box center [376, 412] width 191 height 11
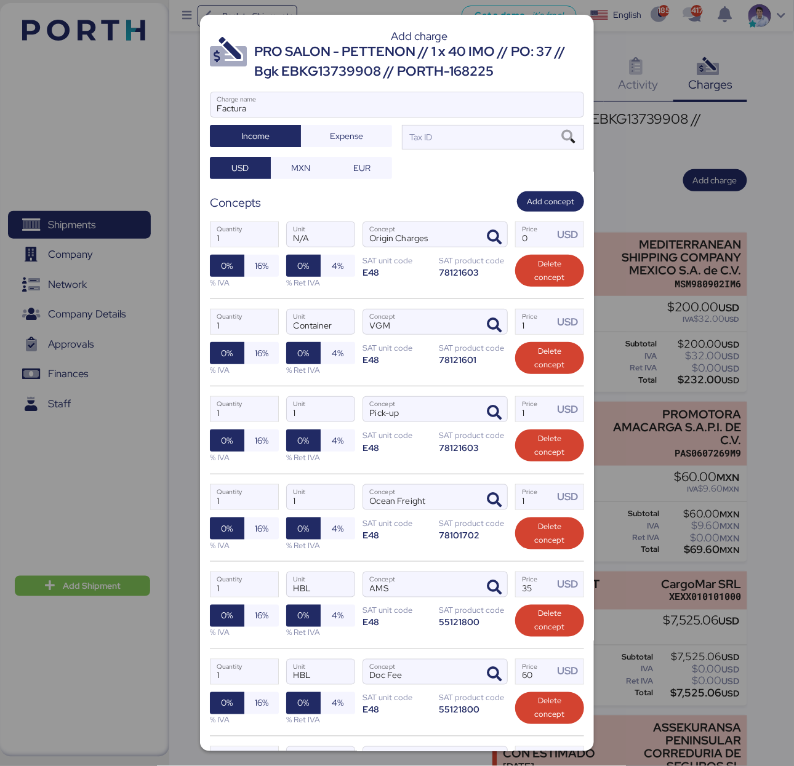
click at [418, 548] on div "1 Quantity 1 Unit Ocean Freight Concept 1 Price USD 0% 16% % IVA 0% 4% % Ret IV…" at bounding box center [397, 517] width 374 height 87
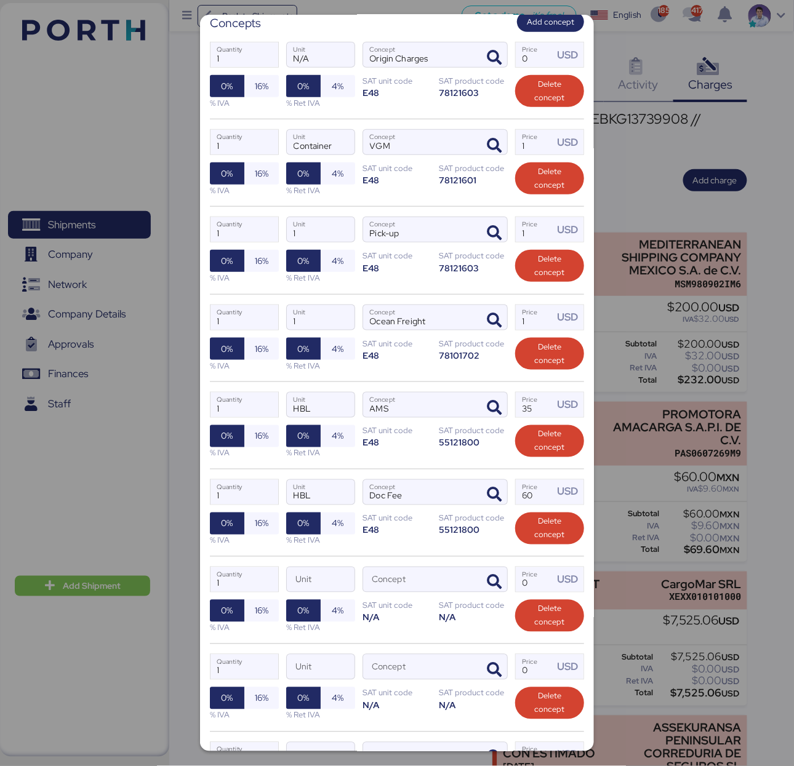
scroll to position [439, 0]
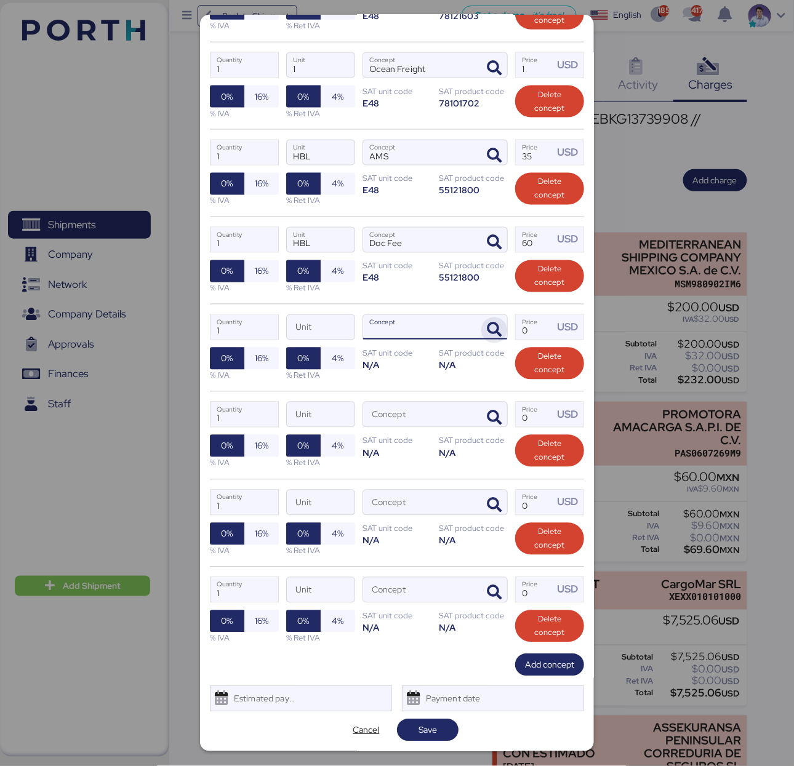
click at [487, 328] on icon "button" at bounding box center [494, 330] width 15 height 15
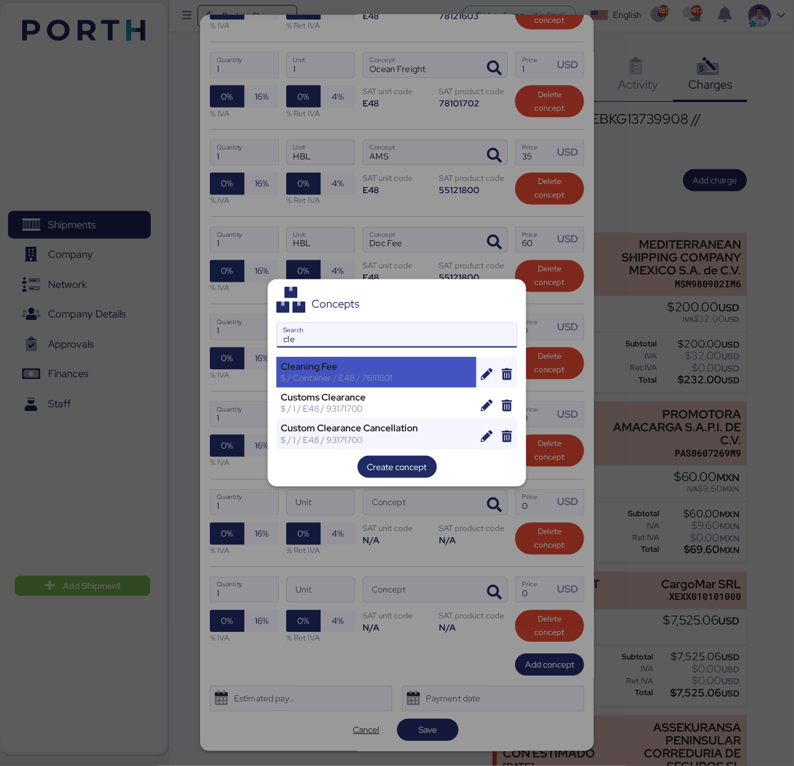
type input "cle"
click at [400, 370] on div "Cleaning Fee" at bounding box center [376, 366] width 191 height 11
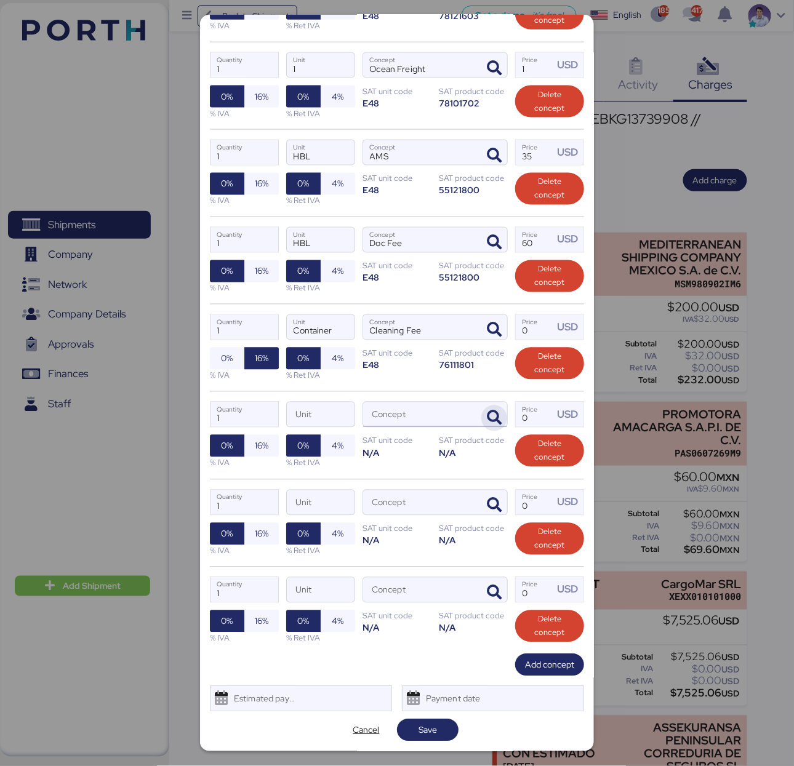
click at [489, 415] on icon "button" at bounding box center [494, 418] width 15 height 15
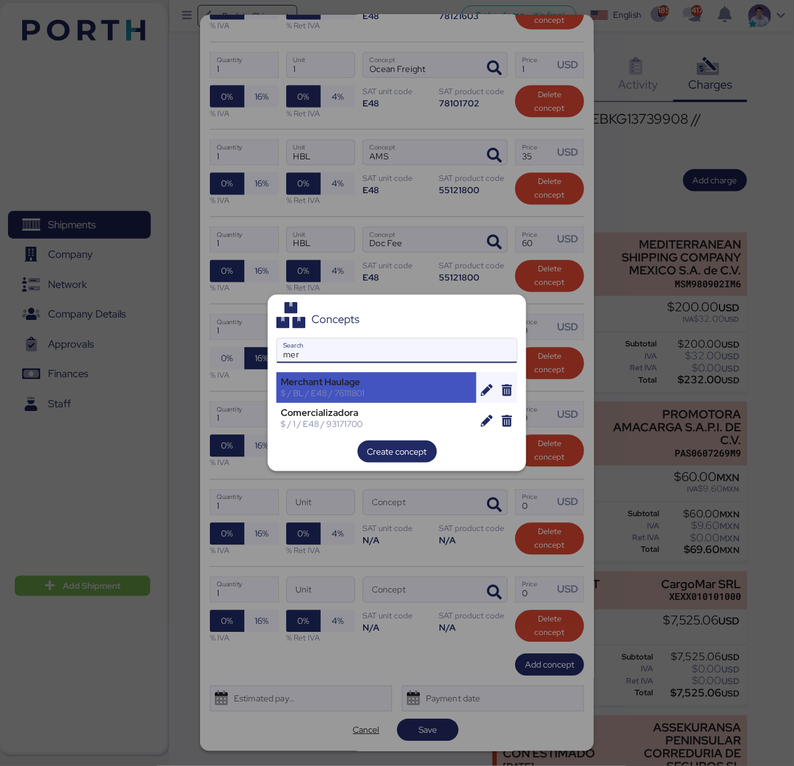
type input "mer"
click at [441, 373] on div "Merchant Haulage $ / BL / E48 / 76111801" at bounding box center [376, 387] width 200 height 31
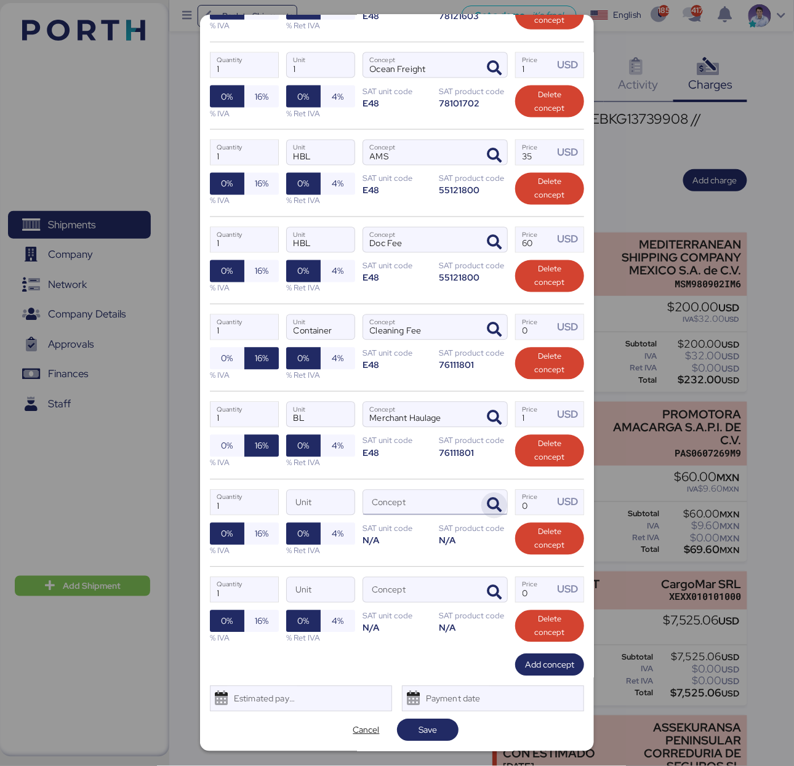
click at [487, 503] on icon "button" at bounding box center [494, 505] width 15 height 15
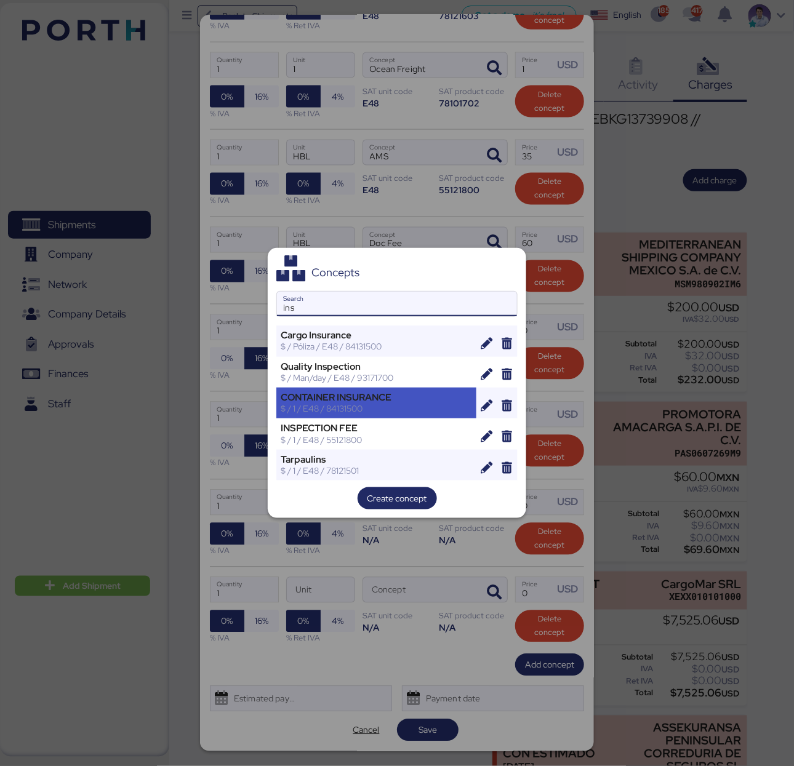
type input "ins"
click at [431, 413] on div "$ / 1 / E48 / 84131500" at bounding box center [376, 408] width 191 height 11
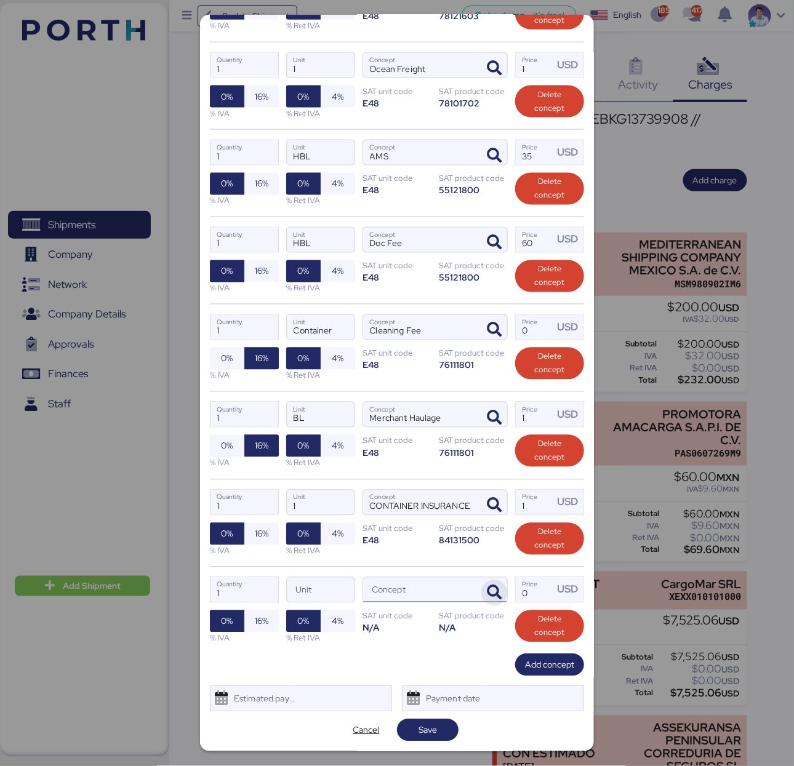
click at [487, 596] on icon "button" at bounding box center [494, 593] width 15 height 15
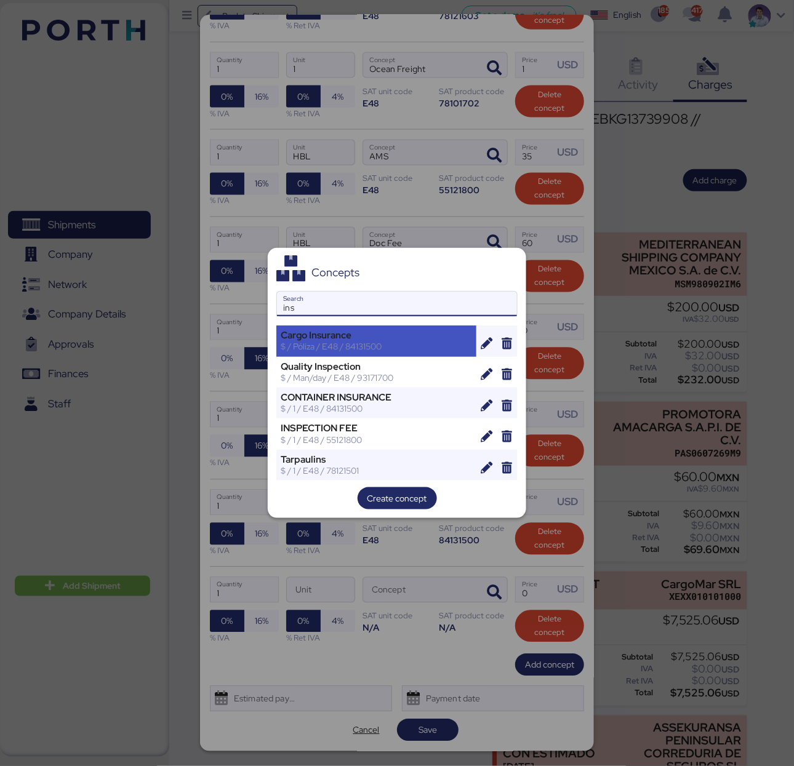
type input "ins"
click at [375, 354] on div "Cargo Insurance $ / Póliza / E48 / 84131500" at bounding box center [376, 341] width 200 height 31
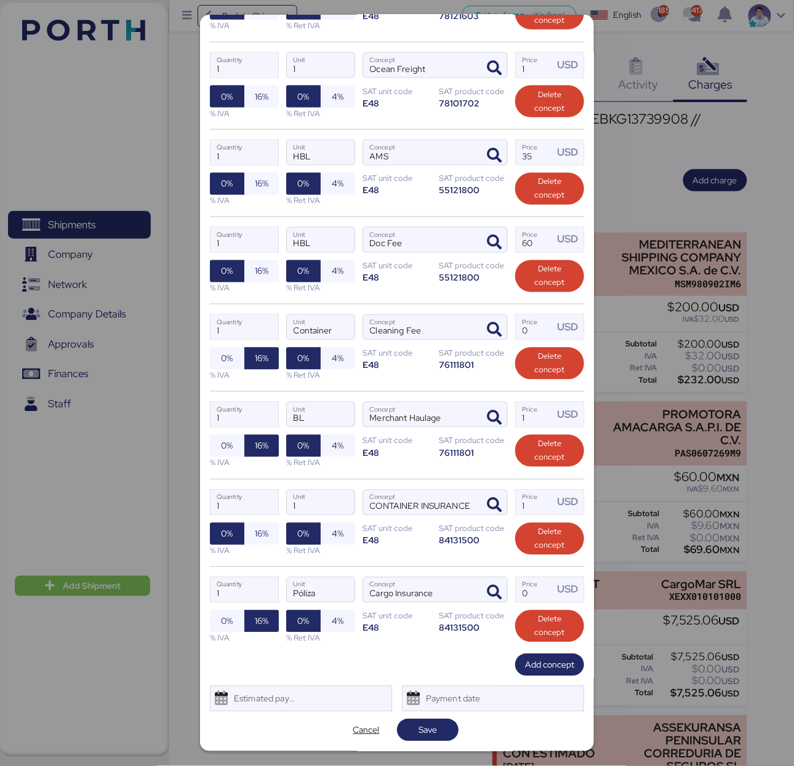
click at [443, 575] on div "1 Quantity Póliza Unit Cargo Insurance Concept 0 Price USD 0% 16% % IVA 0% 4% %…" at bounding box center [397, 610] width 374 height 87
click at [532, 503] on input "1" at bounding box center [535, 502] width 38 height 25
type input "10"
click at [519, 413] on input "1" at bounding box center [535, 414] width 38 height 25
type input "45"
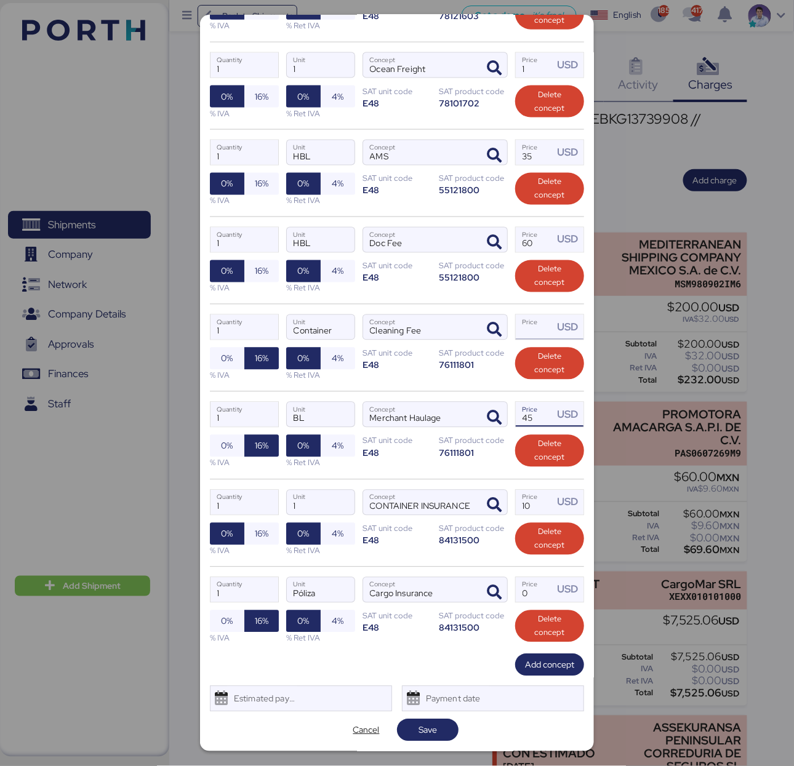
click at [517, 326] on input "Price USD" at bounding box center [535, 327] width 38 height 25
type input "40"
click at [516, 235] on input "60" at bounding box center [535, 240] width 38 height 25
type input "130"
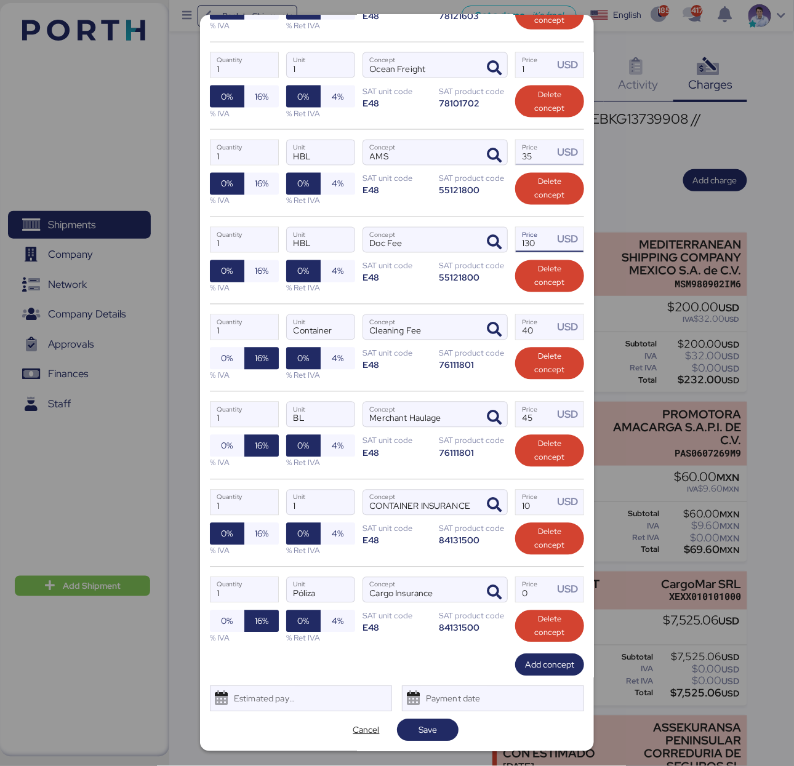
click at [528, 149] on input "35" at bounding box center [535, 152] width 38 height 25
type input "3"
type input "15"
click at [474, 120] on div "1 Quantity 1 Unit Ocean Freight Concept 1 Price USD 0% 16% % IVA 0% 4% % Ret IV…" at bounding box center [397, 85] width 374 height 87
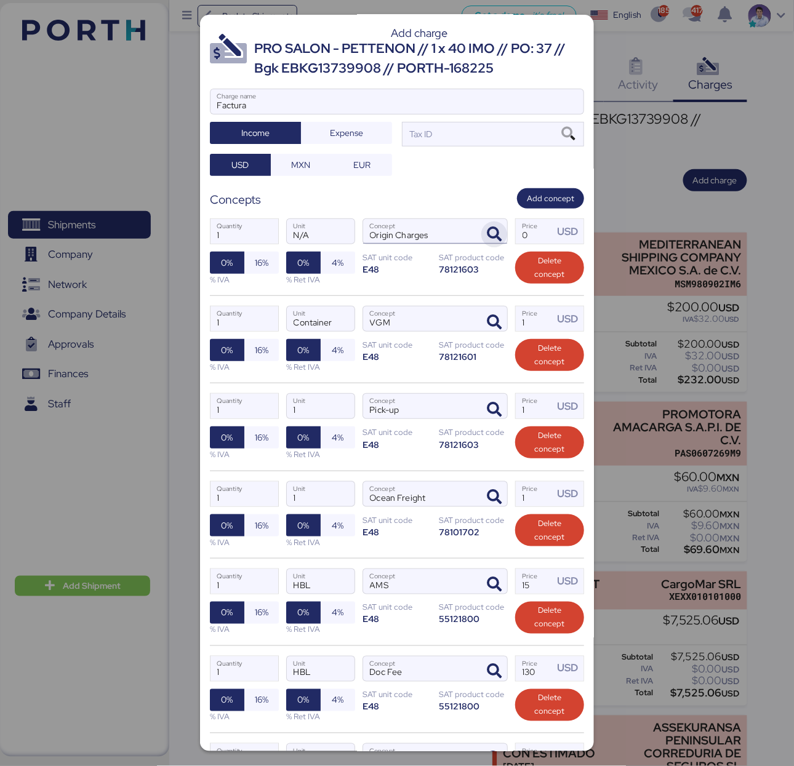
scroll to position [0, 0]
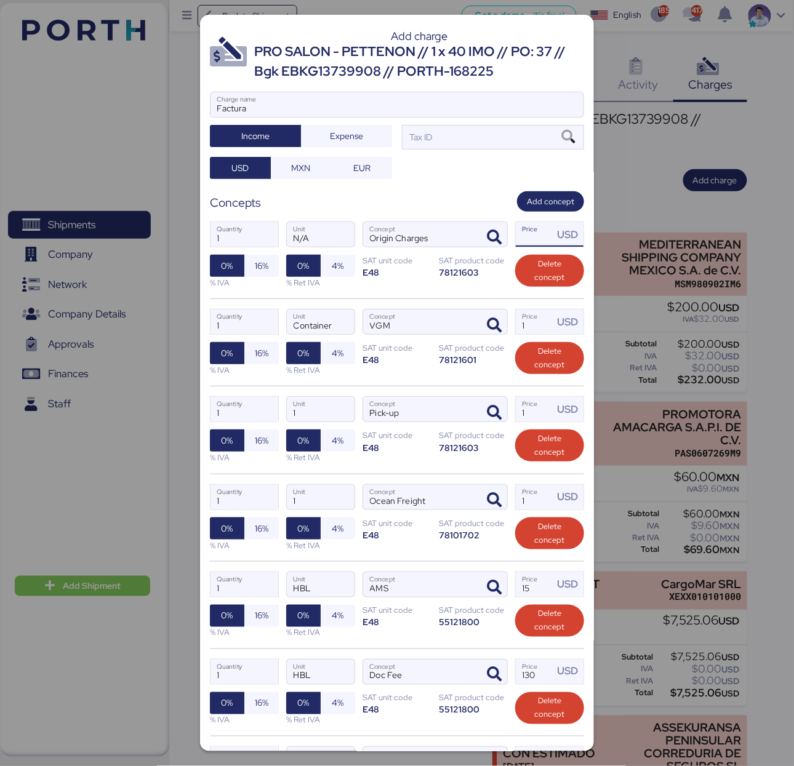
click at [524, 239] on input "Price USD" at bounding box center [535, 234] width 38 height 25
type input "505"
click at [529, 319] on input "1" at bounding box center [535, 322] width 38 height 25
type input "0"
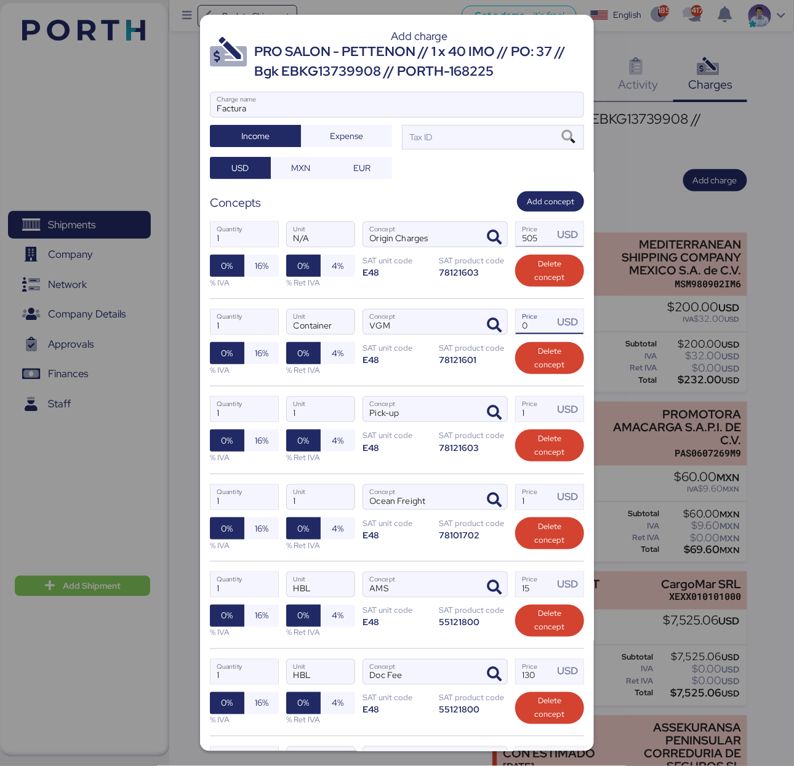
click at [522, 241] on input "505" at bounding box center [535, 234] width 38 height 25
paste input "93.37"
type input "593.37"
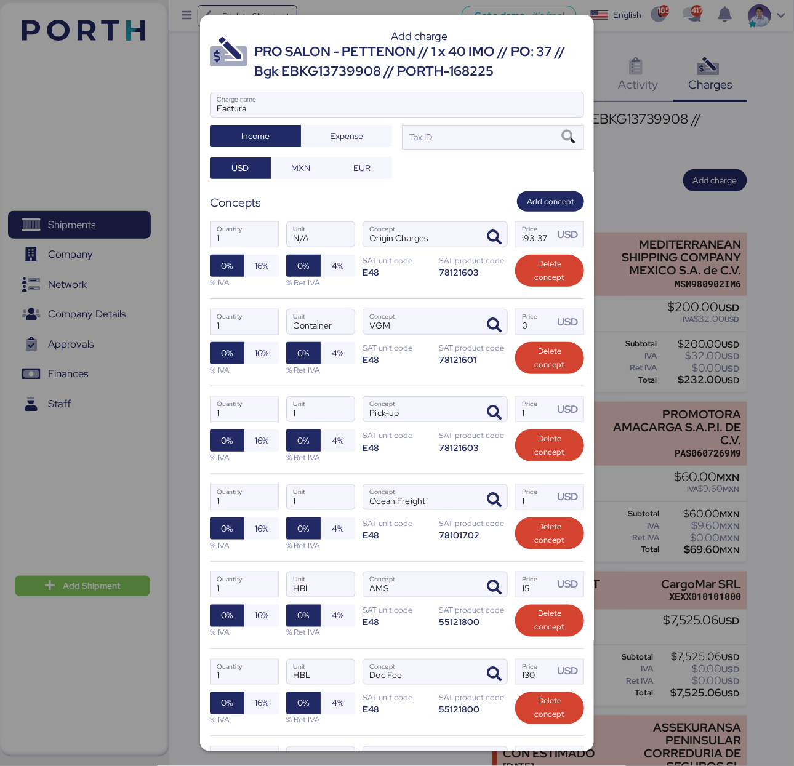
scroll to position [0, 0]
click at [521, 328] on input "Price USD" at bounding box center [535, 322] width 38 height 25
paste input "123.37"
type input "123.37"
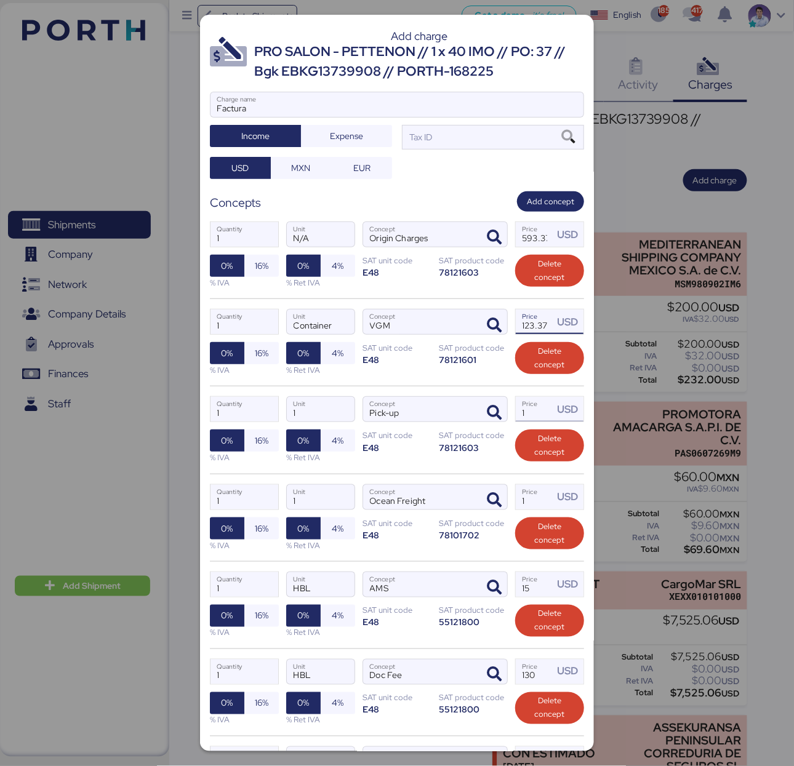
click at [532, 417] on input "1" at bounding box center [535, 409] width 38 height 25
type input "1475"
type input "1475.8"
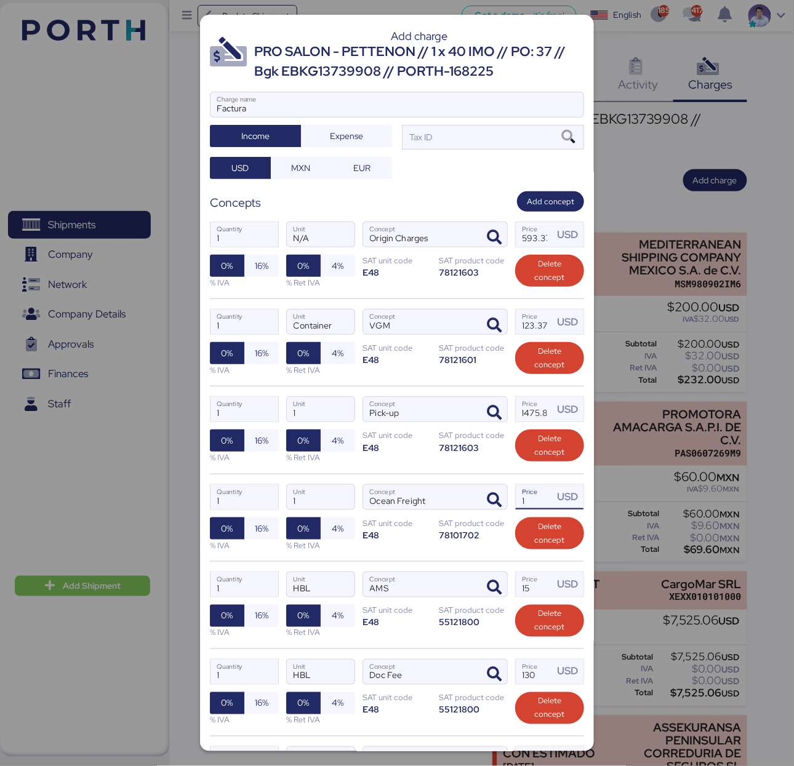
click at [528, 503] on input "1" at bounding box center [535, 497] width 38 height 25
click at [530, 509] on input "Price USD" at bounding box center [535, 497] width 38 height 25
type input "5303"
click at [460, 553] on div "1 Quantity 1 Unit Ocean Freight Concept 5303 Price USD 0% 16% % IVA 0% 4% % Ret…" at bounding box center [397, 517] width 374 height 87
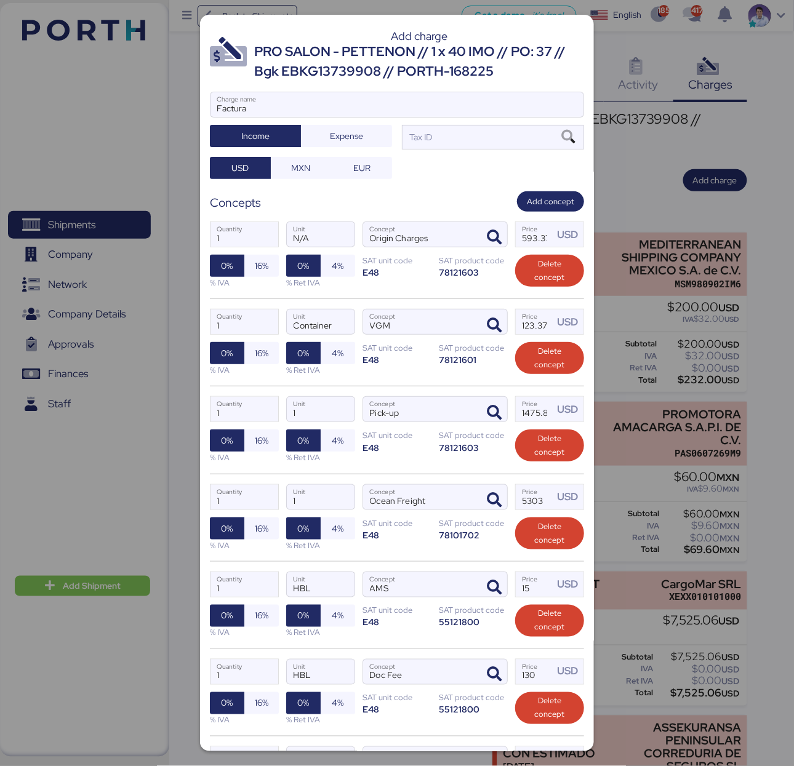
scroll to position [38, 0]
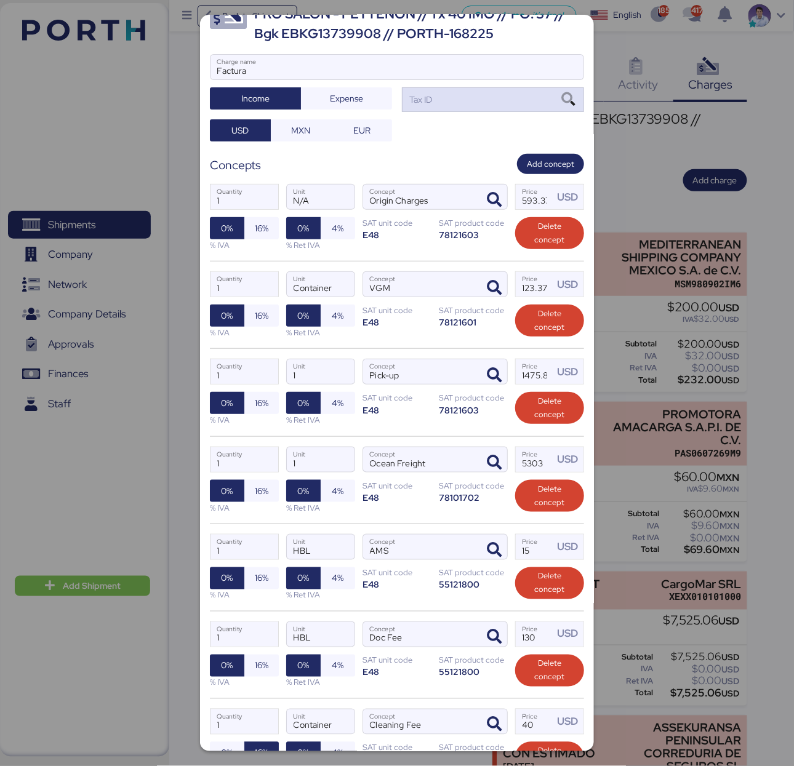
click at [453, 101] on div "Tax ID" at bounding box center [493, 99] width 182 height 25
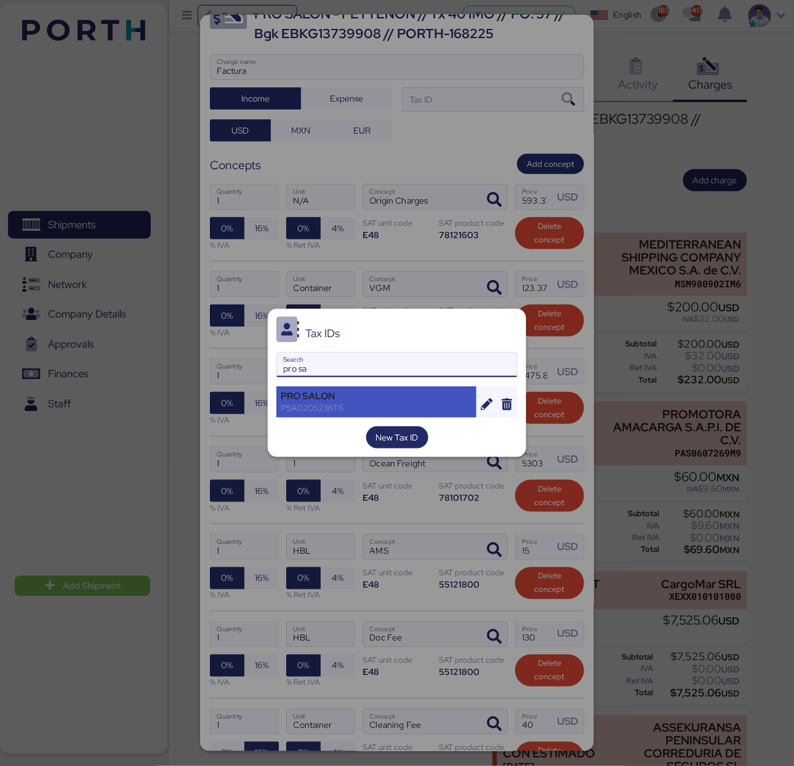
type input "pro sa"
click at [356, 393] on div "PRO SALON" at bounding box center [376, 396] width 191 height 11
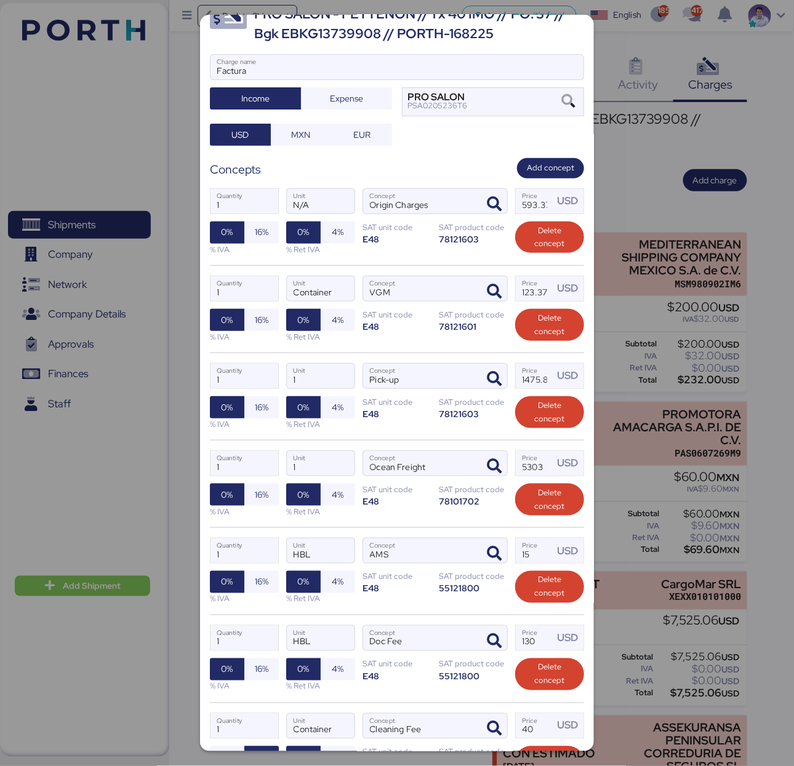
click at [350, 530] on div "1 Quantity HBL Unit AMS Concept 15 Price USD 0% 16% % IVA 0% 4% % Ret IVA SAT u…" at bounding box center [397, 570] width 374 height 87
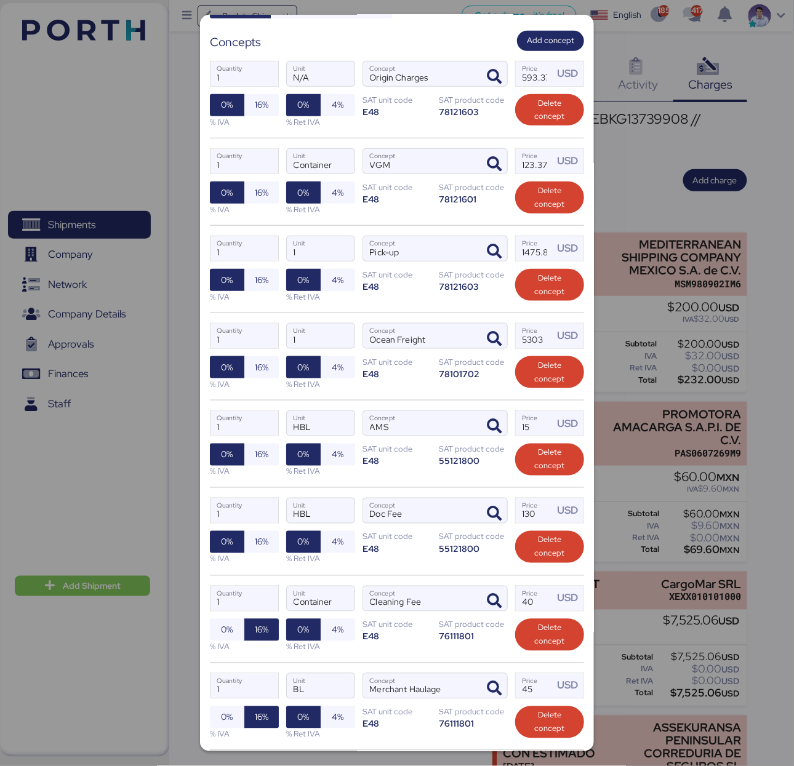
scroll to position [171, 0]
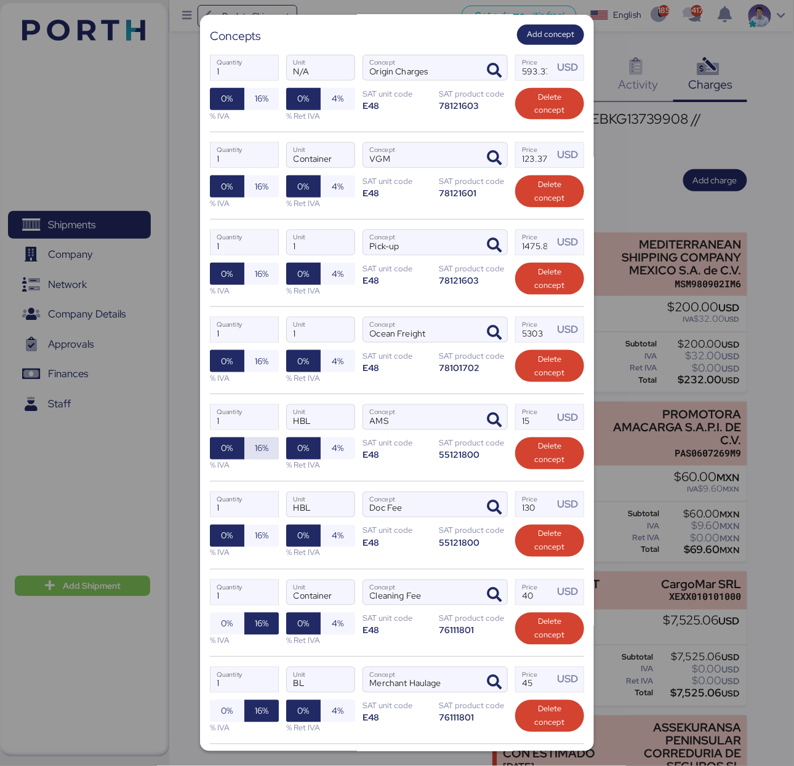
click at [262, 454] on span "16%" at bounding box center [262, 448] width 14 height 15
click at [260, 535] on span "16%" at bounding box center [262, 536] width 14 height 15
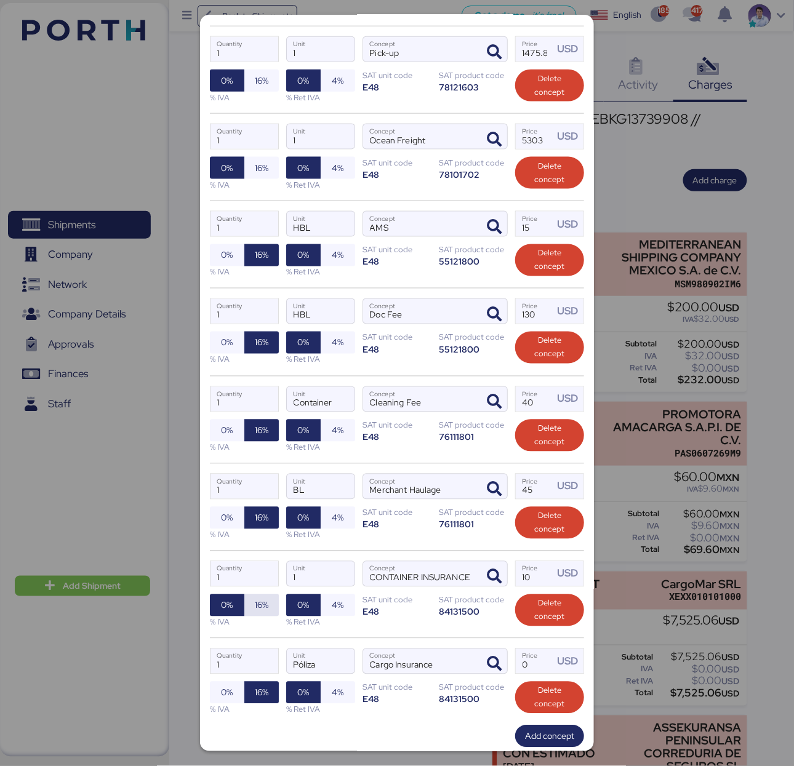
scroll to position [377, 0]
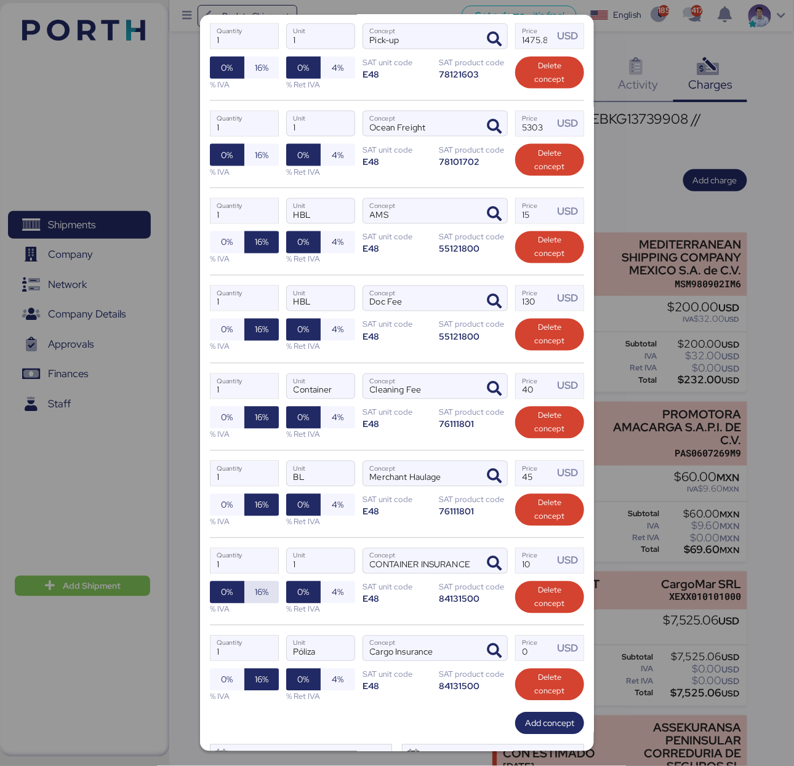
click at [268, 598] on span "16%" at bounding box center [261, 592] width 34 height 22
click at [314, 397] on input "Container" at bounding box center [321, 386] width 68 height 25
click at [277, 567] on div "1 Quantity 1 Unit CONTAINER INSURANCE Concept 10 Price USD 0% 16% % IVA 0% 4% %…" at bounding box center [397, 581] width 374 height 87
paste input "Container"
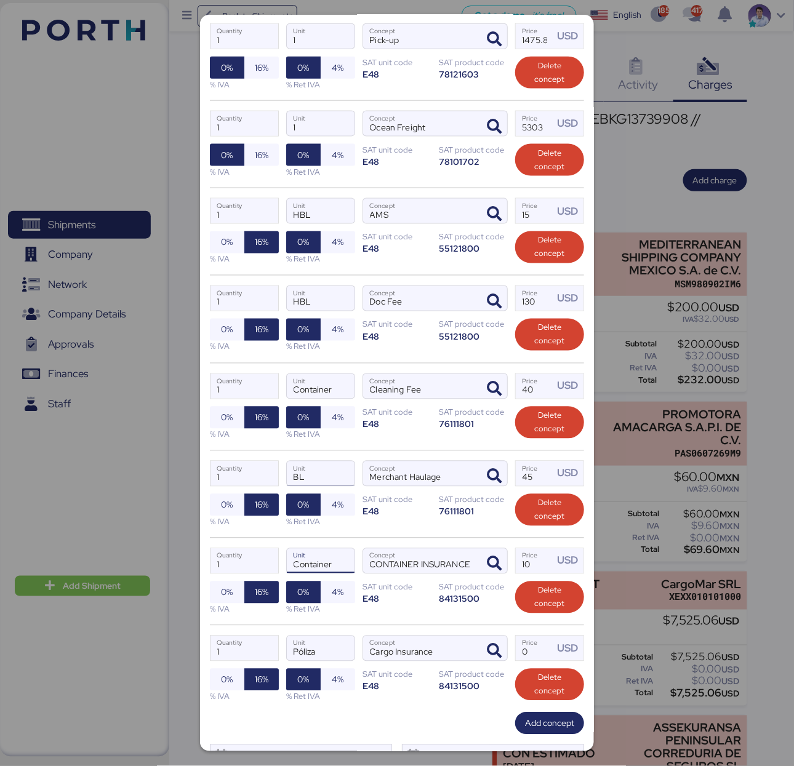
type input "Container"
drag, startPoint x: 305, startPoint y: 482, endPoint x: 273, endPoint y: 476, distance: 32.0
click at [274, 476] on div "1 Quantity BL Unit Merchant Haulage Concept 45 Price USD 0% 16% % IVA 0% 4% % R…" at bounding box center [397, 493] width 374 height 87
paste input "Container"
type input "Container"
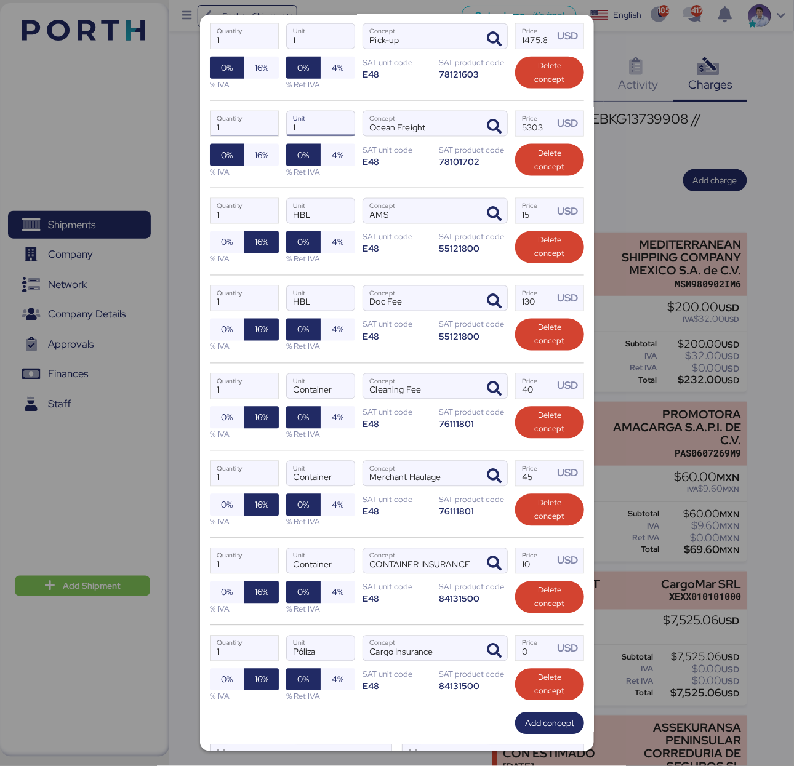
drag, startPoint x: 313, startPoint y: 131, endPoint x: 258, endPoint y: 118, distance: 56.3
click at [266, 123] on div "1 Quantity 1 Unit Ocean Freight Concept 5303 Price USD 0% 16% % IVA 0% 4% % Ret…" at bounding box center [397, 143] width 374 height 87
paste input "Container"
type input "Container"
drag, startPoint x: 302, startPoint y: 42, endPoint x: 253, endPoint y: 42, distance: 49.2
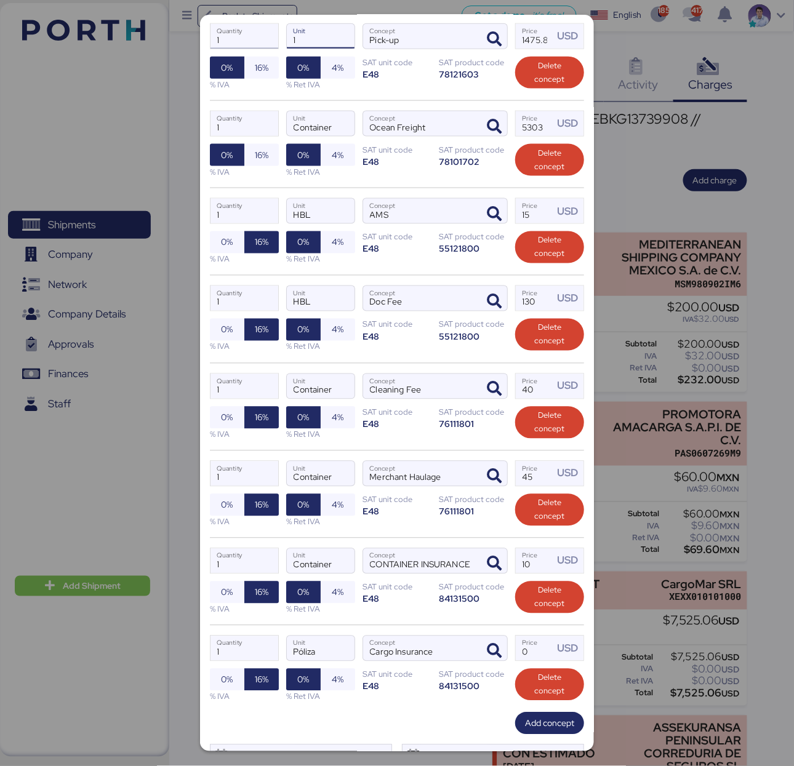
click at [253, 42] on div "1 Quantity 1 Unit Pick-up Concept 1475.8 Price USD 0% 16% % IVA 0% 4% % Ret IVA…" at bounding box center [397, 56] width 374 height 87
paste input "Container"
type input "Container"
click at [343, 99] on div "1 Quantity Container Unit Pick-up Concept 1475.8 Price USD 0% 16% % IVA 0% 4% %…" at bounding box center [397, 56] width 374 height 87
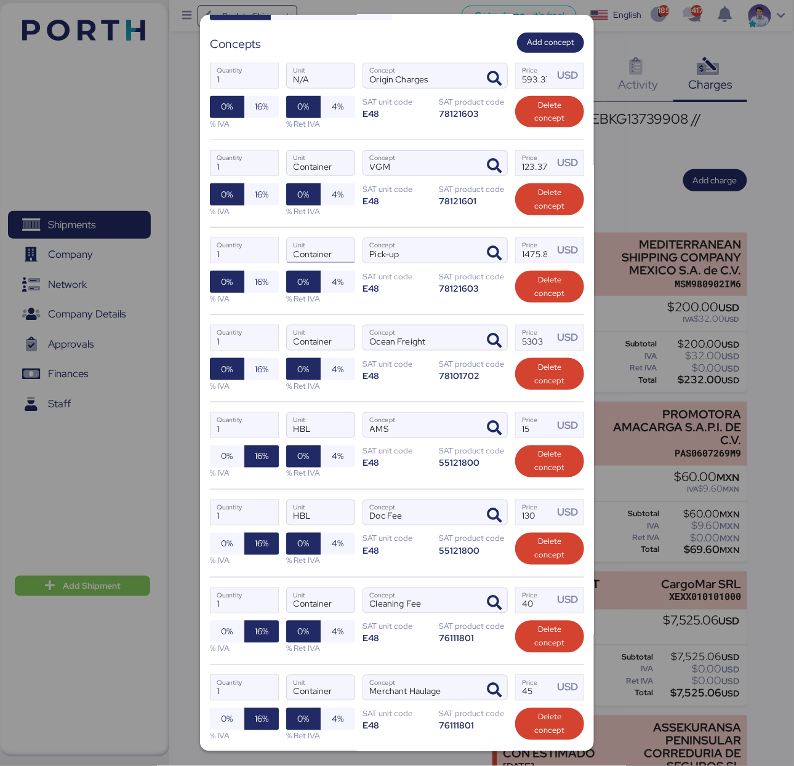
scroll to position [145, 0]
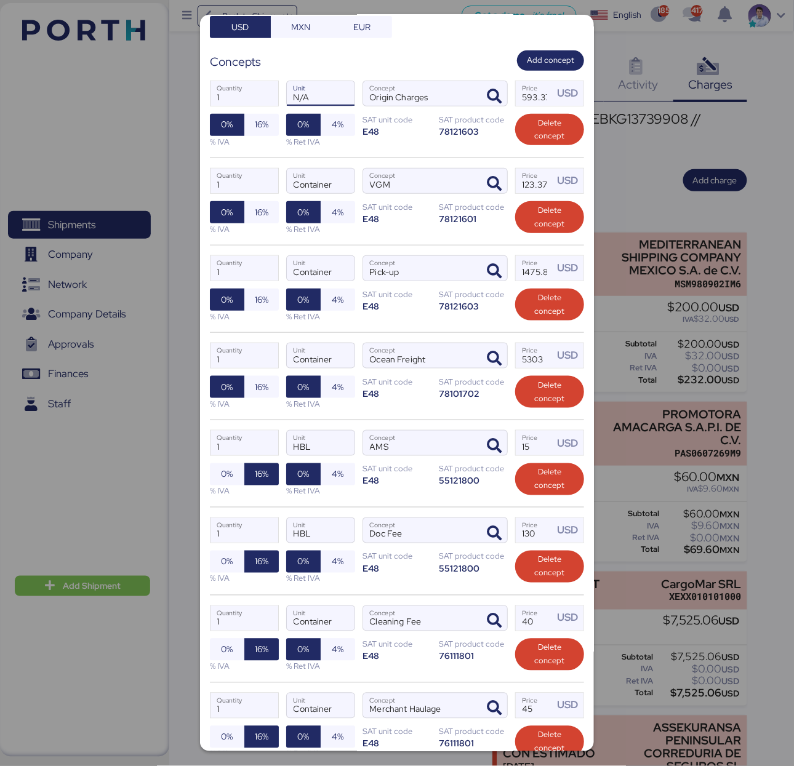
drag, startPoint x: 308, startPoint y: 94, endPoint x: 284, endPoint y: 87, distance: 24.9
click at [290, 90] on input "N/A" at bounding box center [321, 93] width 68 height 25
paste input "Container"
type input "Container"
click at [346, 67] on div "Concepts Add concept" at bounding box center [397, 60] width 374 height 20
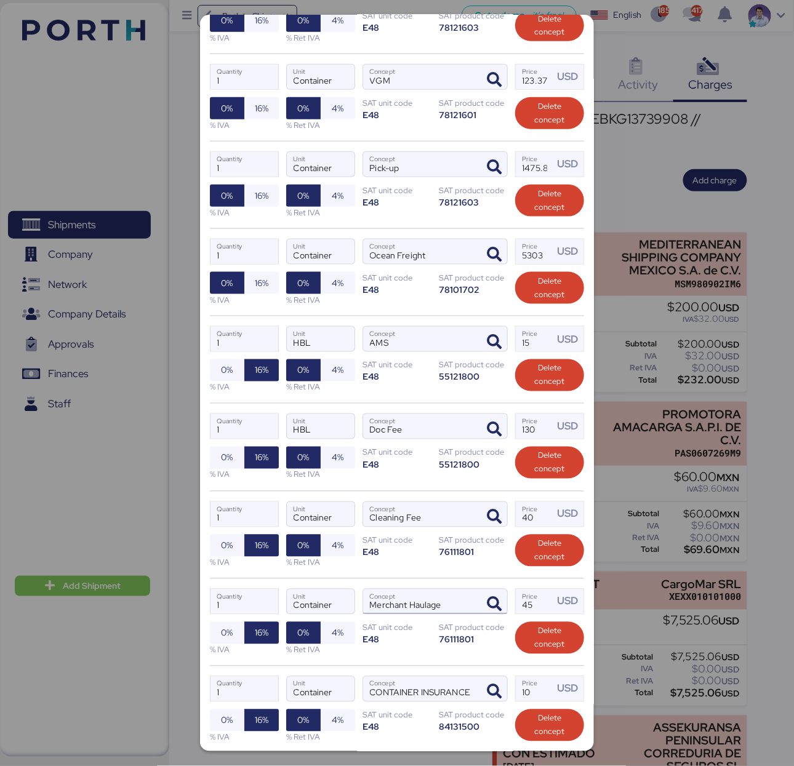
scroll to position [443, 0]
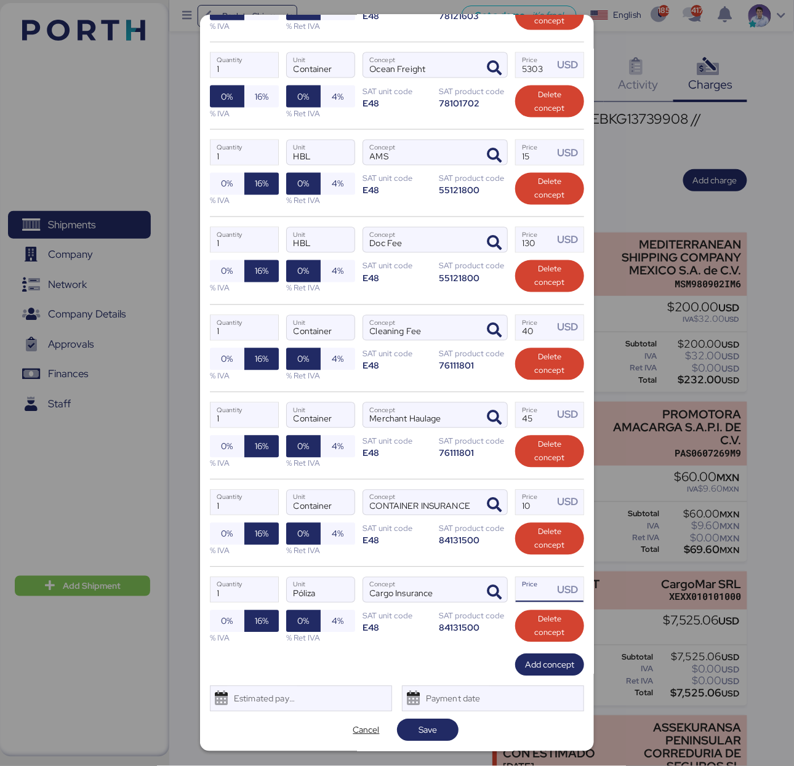
click at [517, 591] on input "Price USD" at bounding box center [535, 590] width 38 height 25
type input "1"
click at [434, 727] on span "Save" at bounding box center [428, 730] width 42 height 17
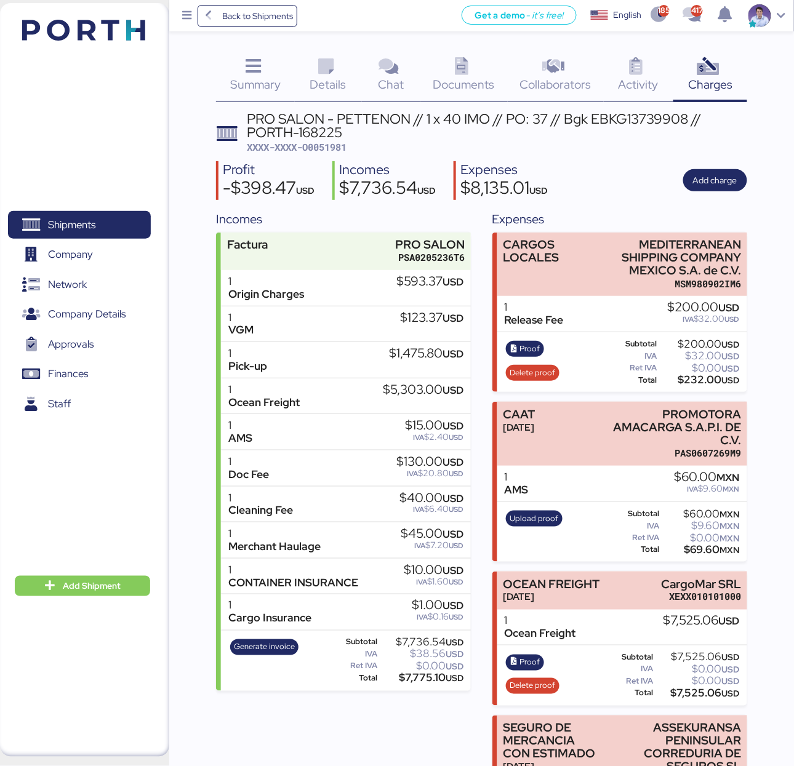
scroll to position [62, 0]
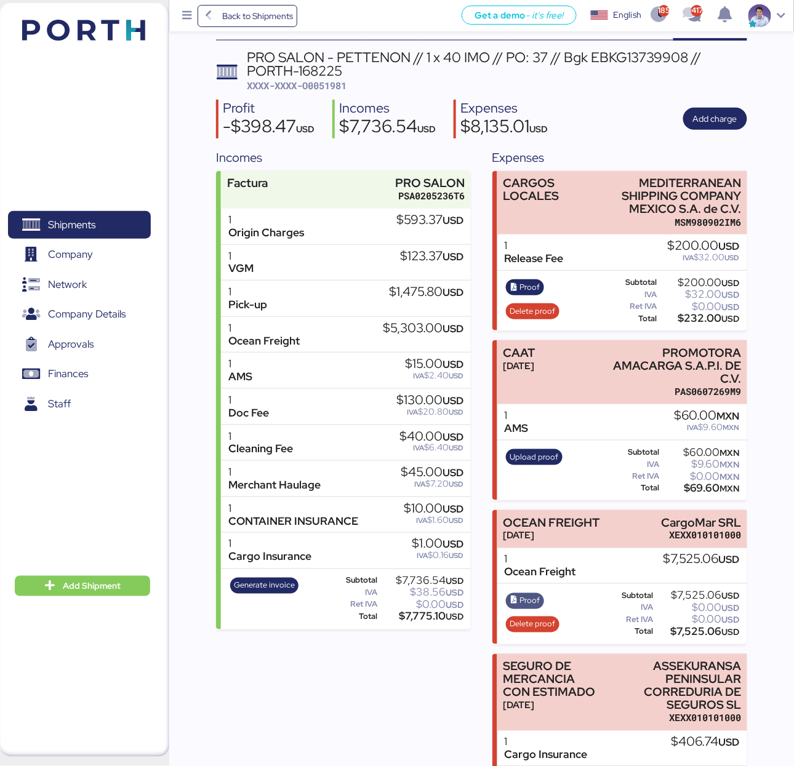
click at [533, 598] on span "Proof" at bounding box center [530, 601] width 20 height 14
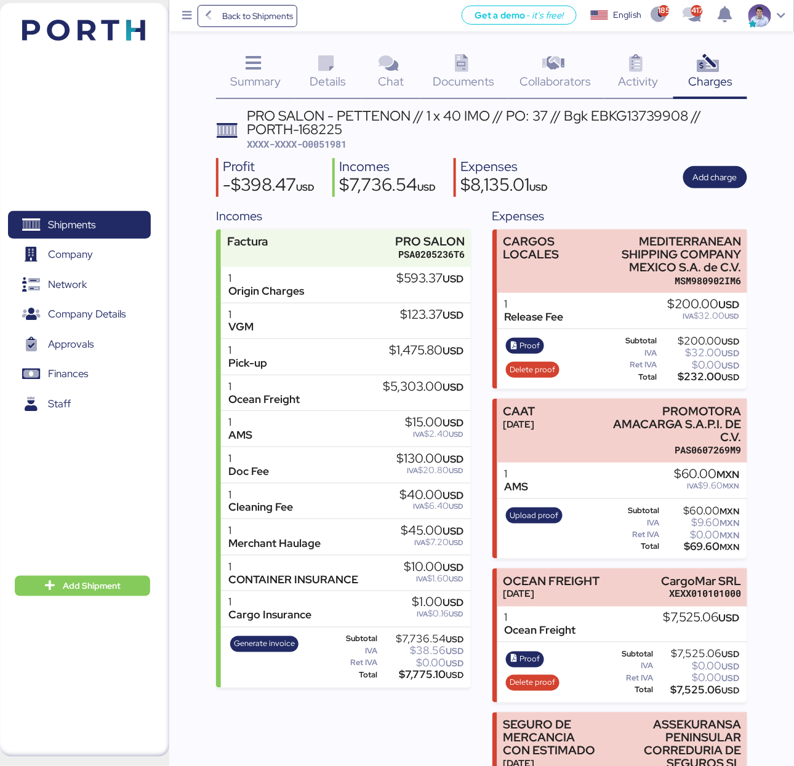
scroll to position [0, 0]
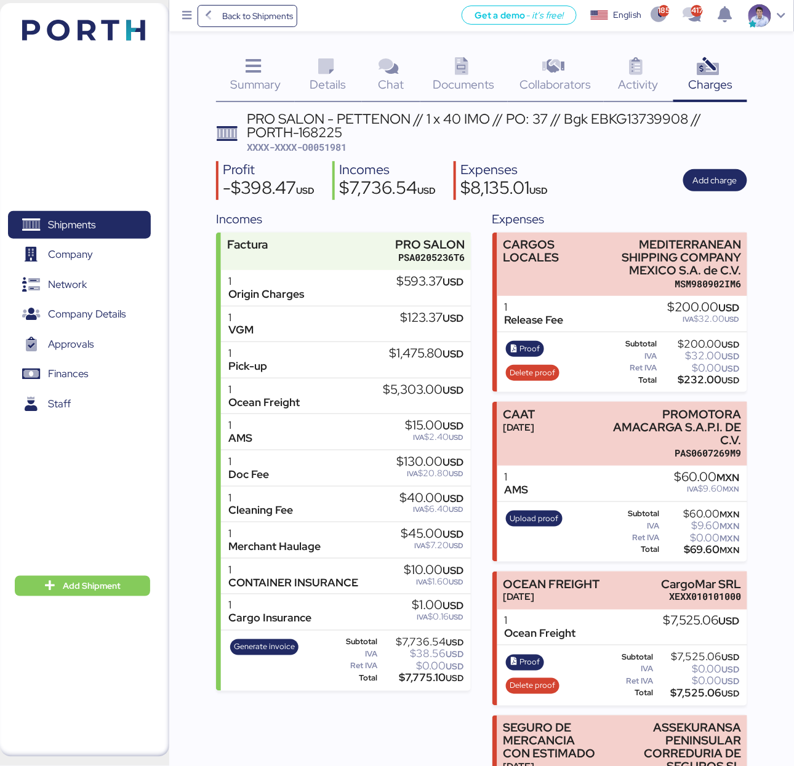
click at [746, 135] on div "PRO SALON - PETTENON // 1 x 40 IMO // PO: 37 // Bgk EBKG13739908 // PORTH-168225" at bounding box center [497, 126] width 500 height 28
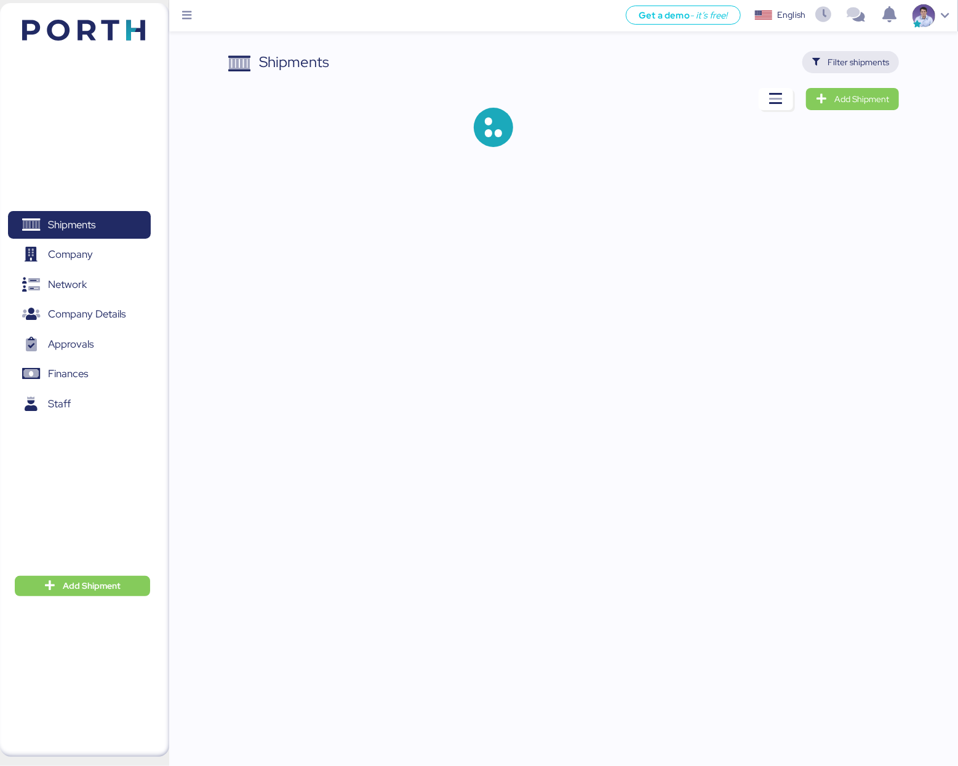
click at [853, 66] on span "Filter shipments" at bounding box center [859, 62] width 62 height 15
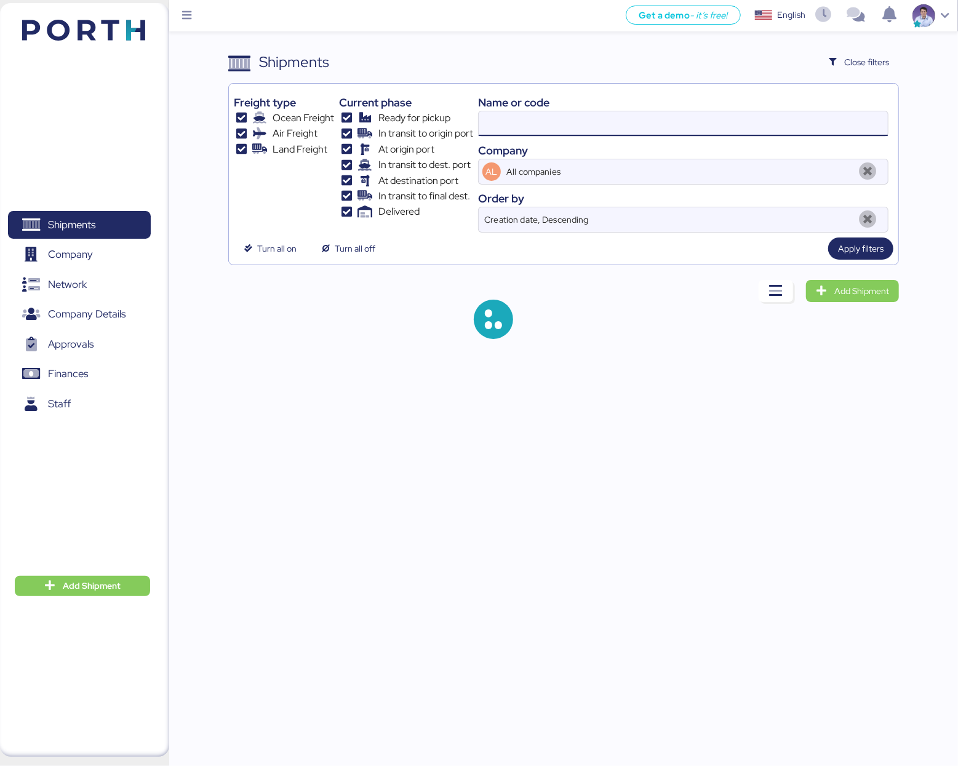
click at [622, 120] on input at bounding box center [683, 123] width 409 height 25
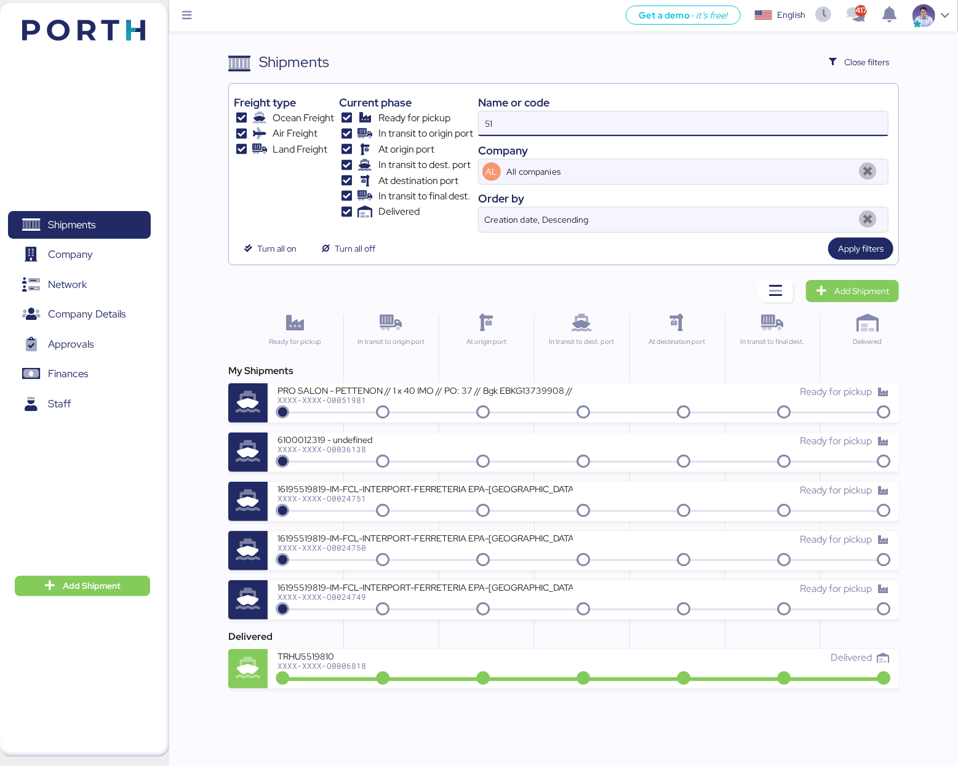
type input "5"
type input "imo"
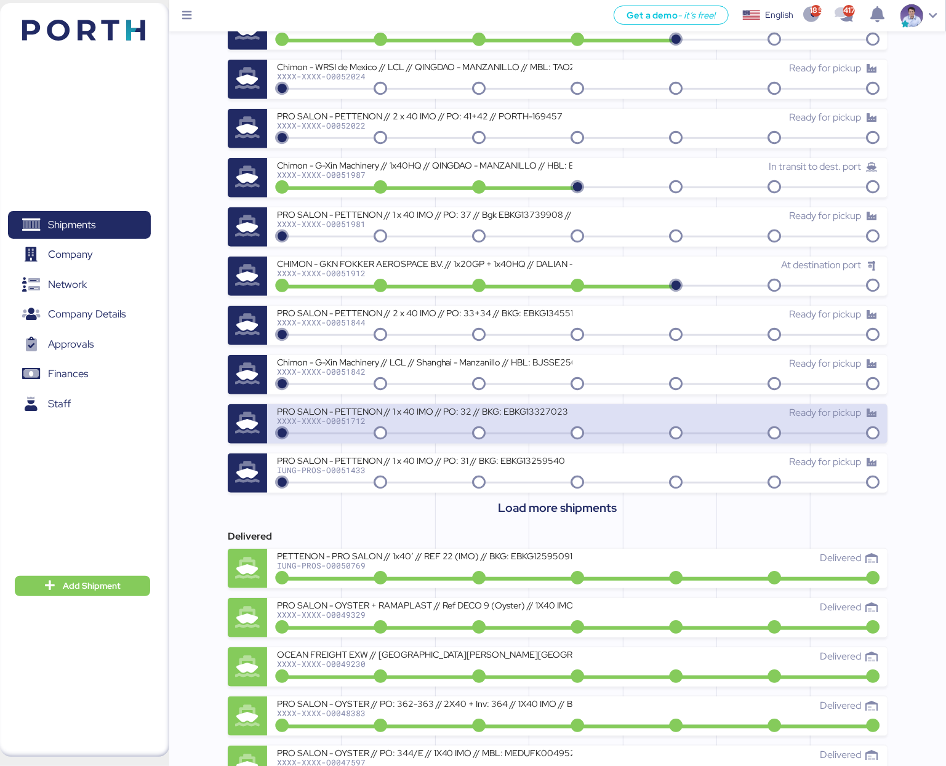
scroll to position [374, 0]
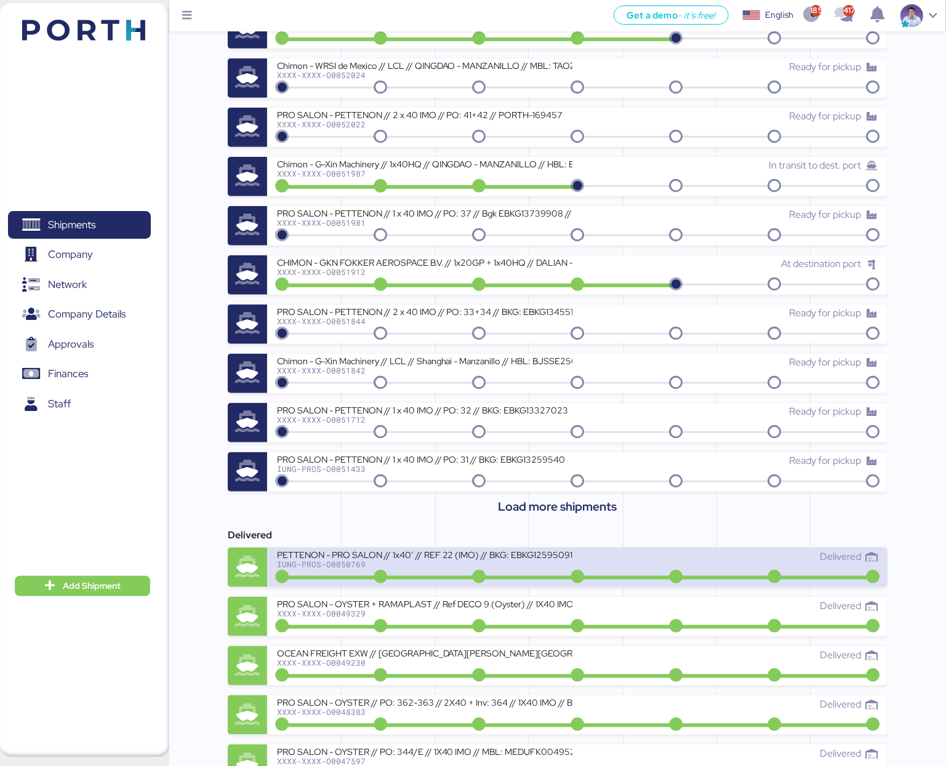
click at [526, 554] on div "PETTENON - PRO SALON // 1x40’ // REF 22 (IMO) // BKG: EBKG12595091" at bounding box center [424, 554] width 295 height 10
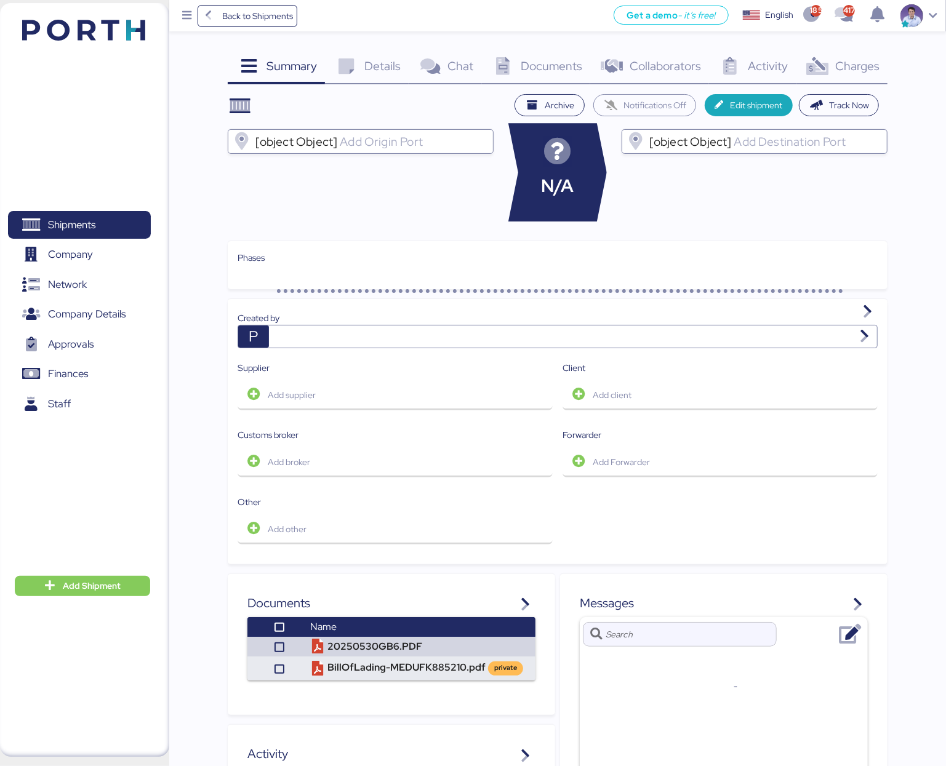
click at [848, 78] on div "Charges 0" at bounding box center [842, 67] width 92 height 33
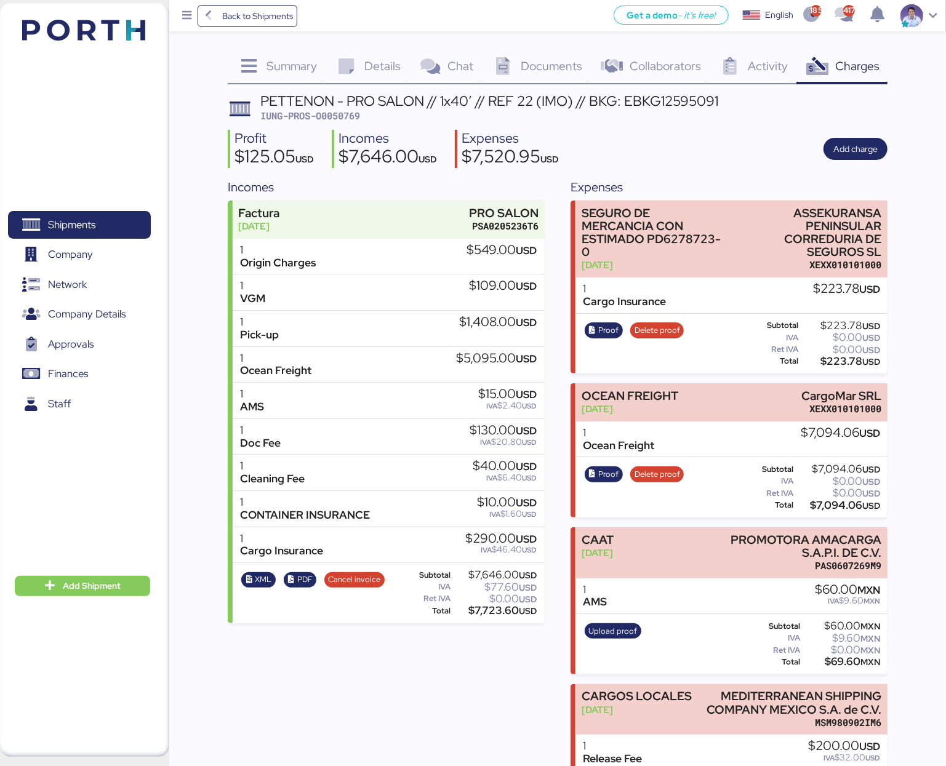
click at [286, 60] on span "Summary" at bounding box center [291, 66] width 50 height 16
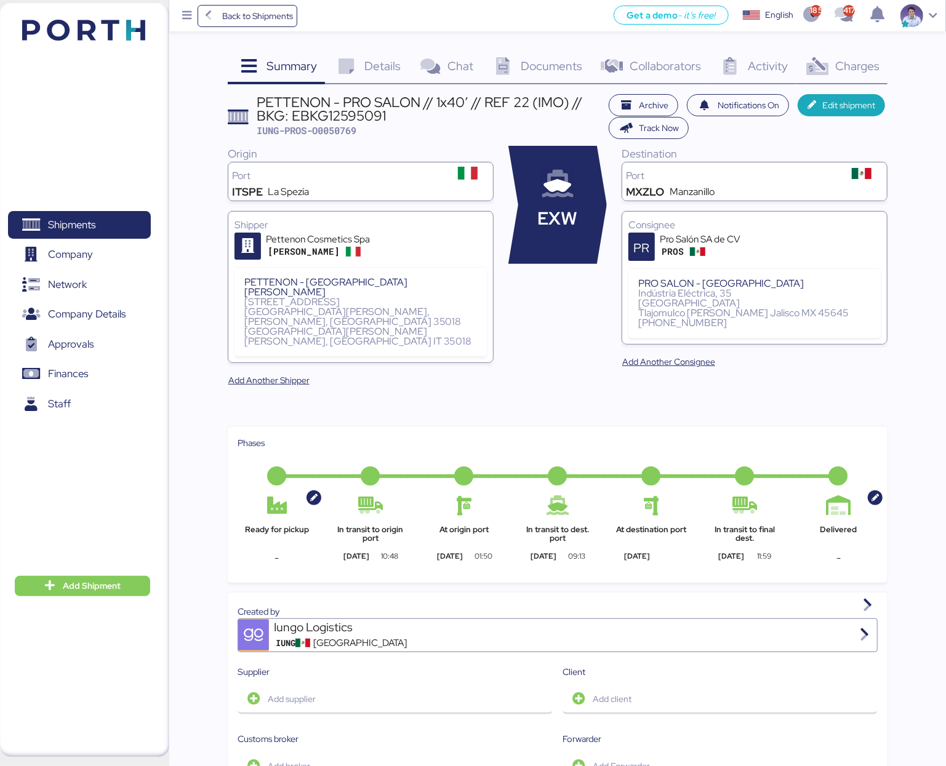
click at [833, 69] on div "Charges 0" at bounding box center [842, 67] width 92 height 33
